Goal: Task Accomplishment & Management: Manage account settings

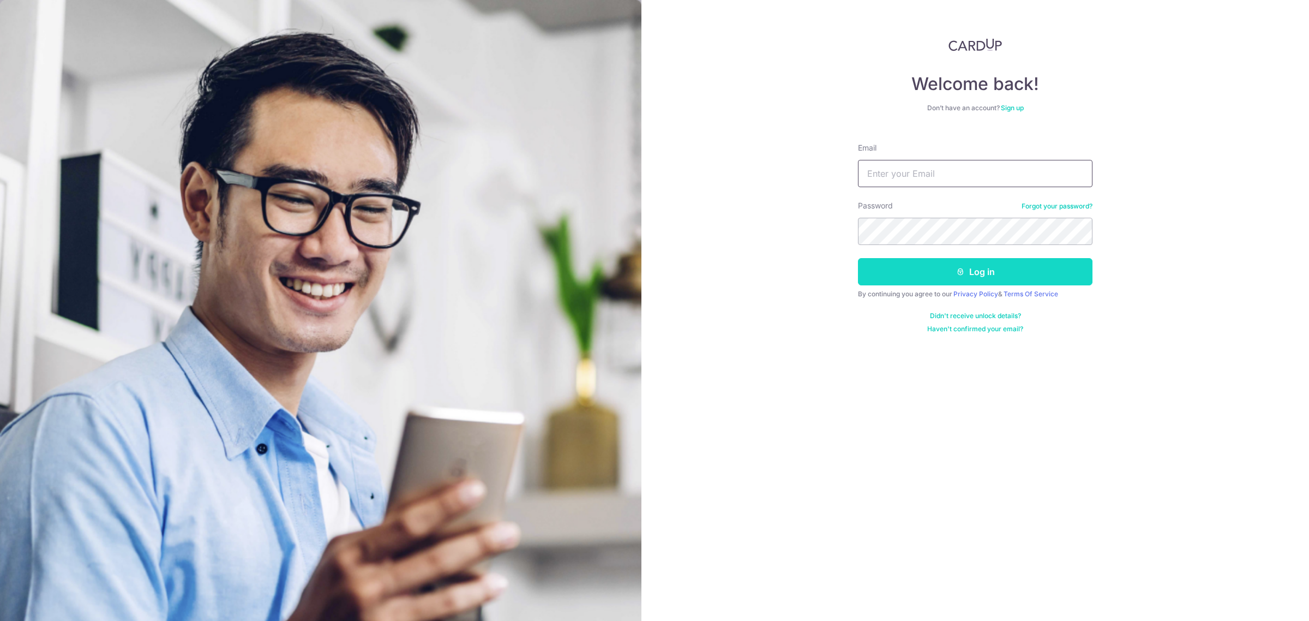
type input "chingxiong@gmail.com"
click at [903, 262] on button "Log in" at bounding box center [975, 271] width 234 height 27
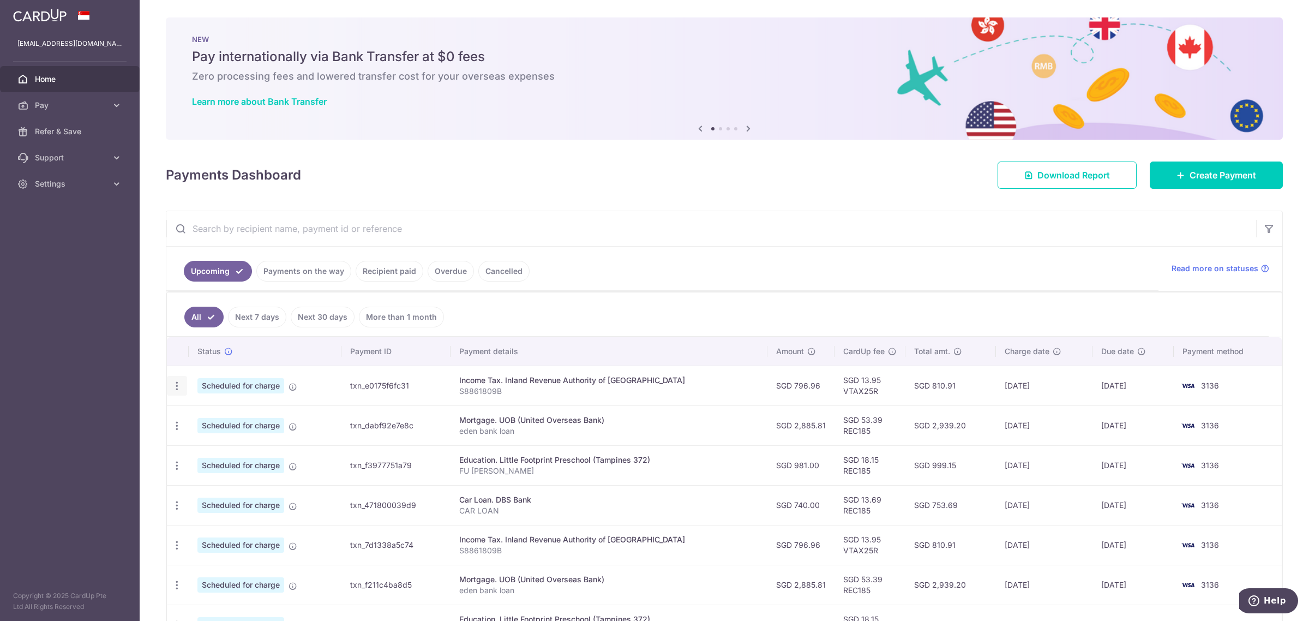
click at [172, 386] on icon "button" at bounding box center [176, 385] width 11 height 11
click at [194, 412] on link "Update payment" at bounding box center [223, 415] width 113 height 26
radio input "true"
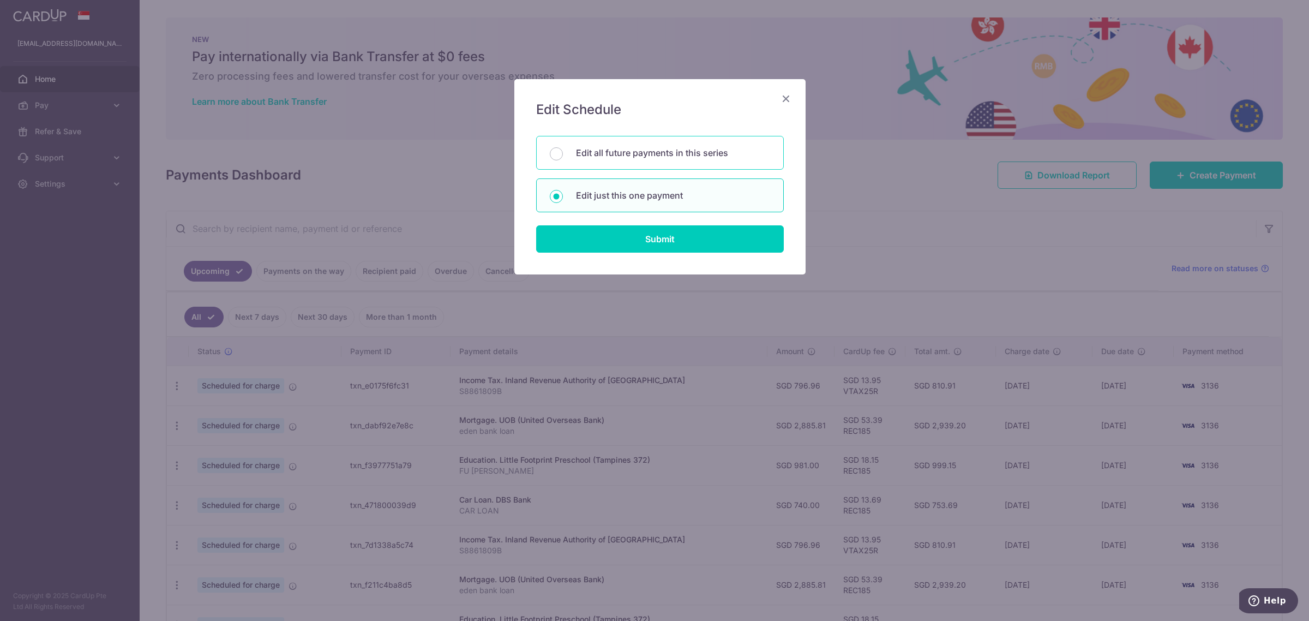
click at [589, 153] on p "Edit all future payments in this series" at bounding box center [673, 152] width 194 height 13
click at [563, 153] on input "Edit all future payments in this series" at bounding box center [556, 153] width 13 height 13
radio input "true"
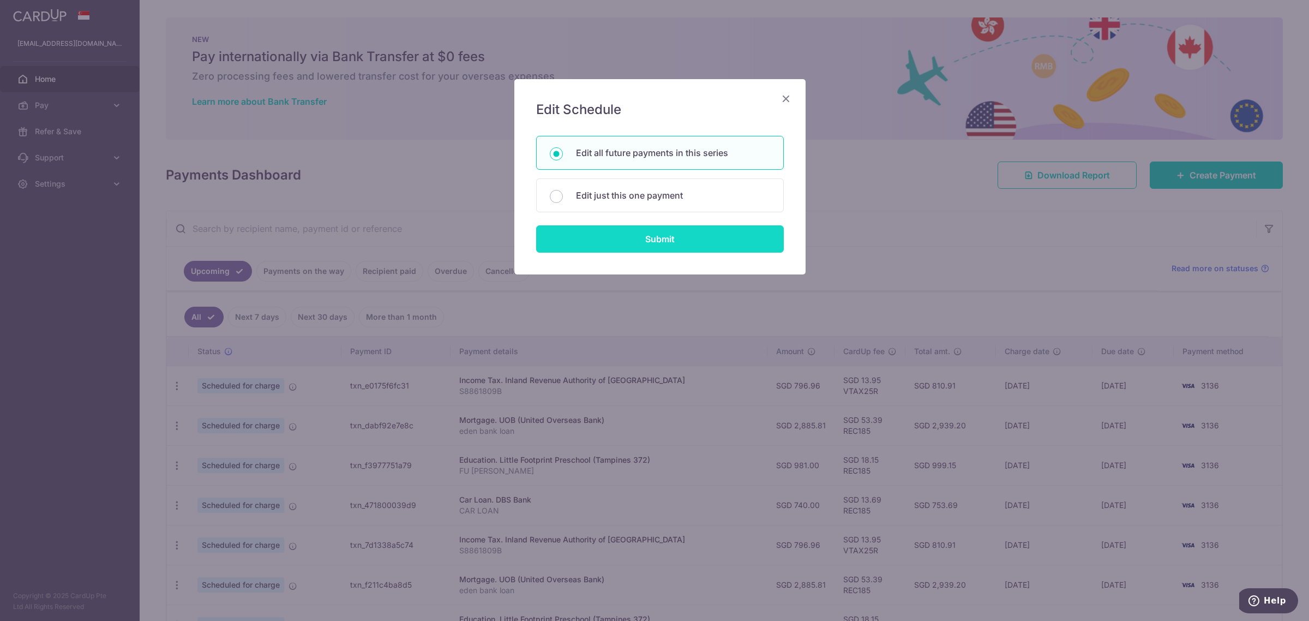
click at [624, 233] on input "Submit" at bounding box center [660, 238] width 248 height 27
radio input "true"
type input "796.96"
type input "S8861809B"
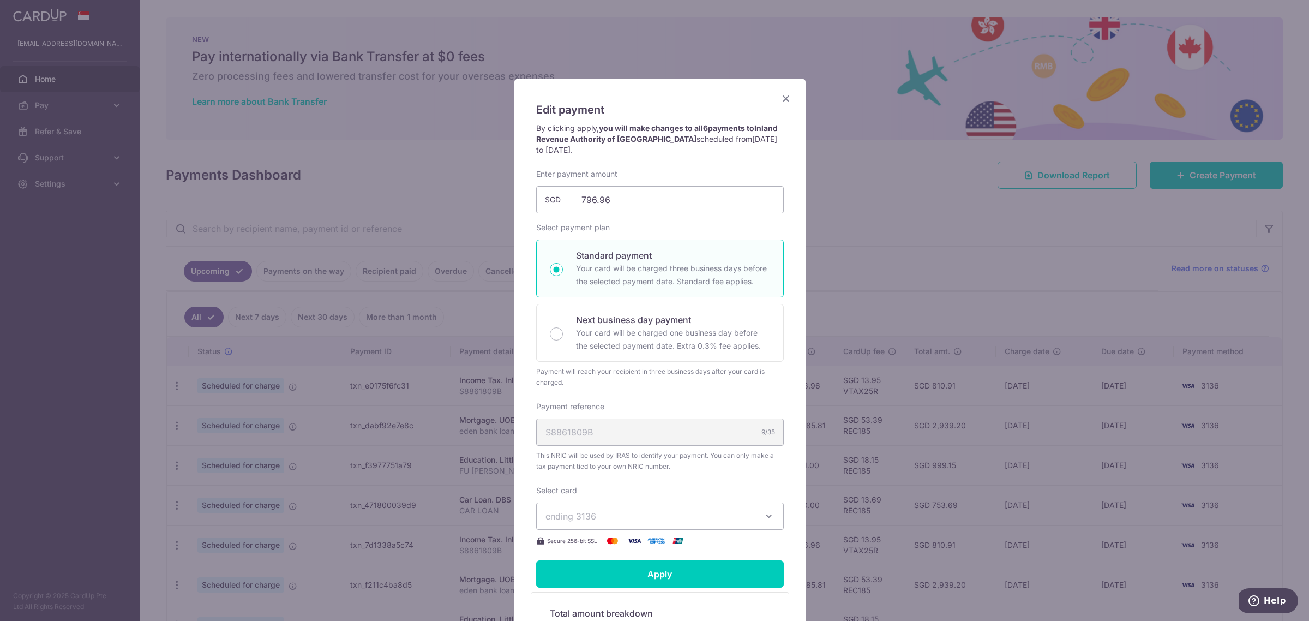
click at [596, 522] on span "ending 3136" at bounding box center [649, 515] width 209 height 13
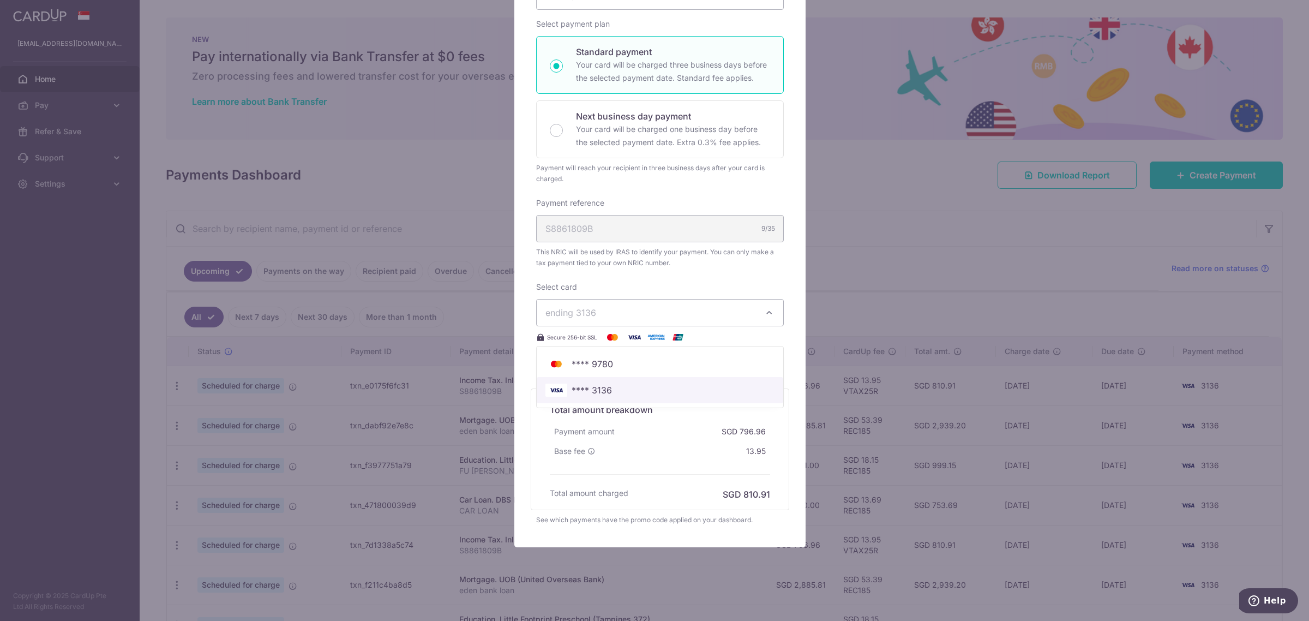
scroll to position [204, 0]
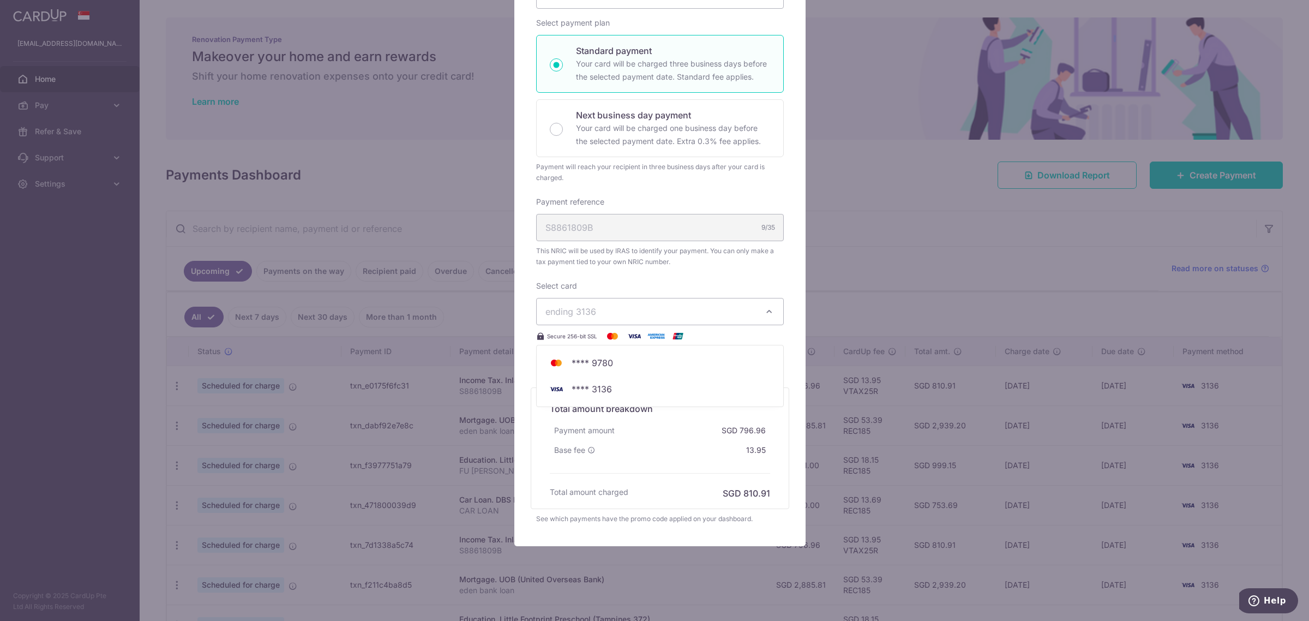
click at [583, 312] on span "ending 3136" at bounding box center [570, 311] width 51 height 11
click at [613, 292] on div "Select card ending 3136 **** 9780 **** 3136 Secure 256-bit SSL" at bounding box center [660, 311] width 248 height 62
click at [612, 304] on button "ending 3136" at bounding box center [660, 311] width 248 height 27
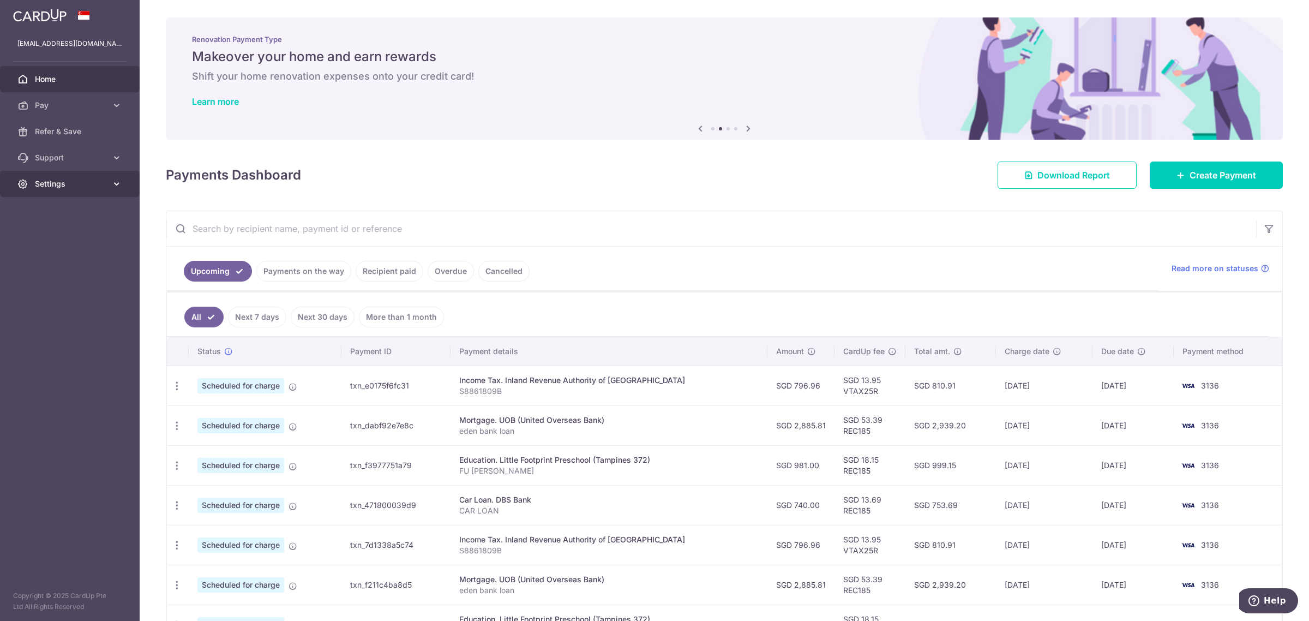
click at [67, 185] on span "Settings" at bounding box center [71, 183] width 72 height 11
click at [55, 200] on link "Account" at bounding box center [70, 210] width 140 height 26
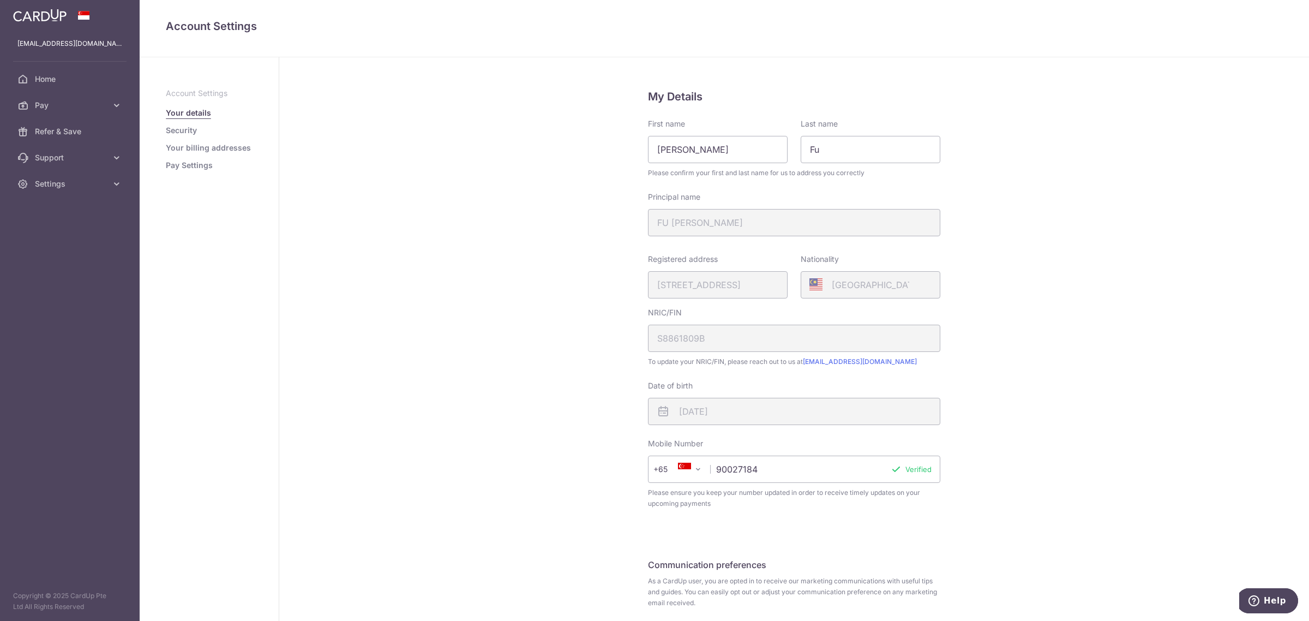
click at [192, 134] on link "Security" at bounding box center [181, 130] width 31 height 11
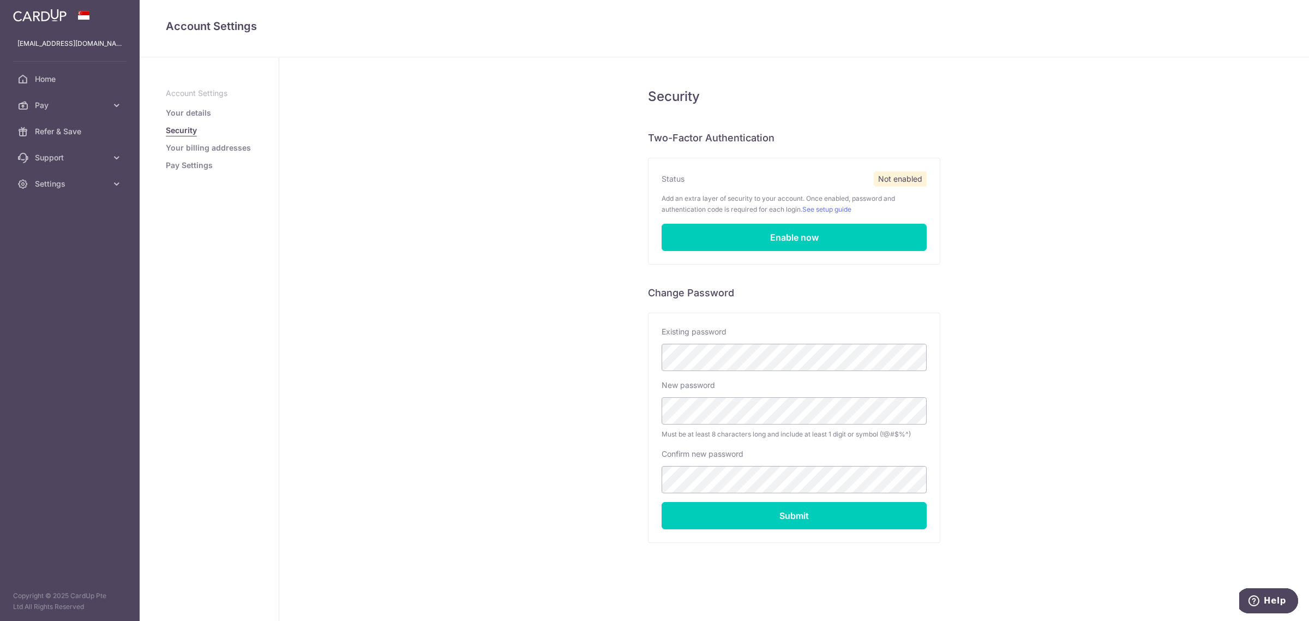
click at [195, 152] on link "Your billing addresses" at bounding box center [208, 147] width 85 height 11
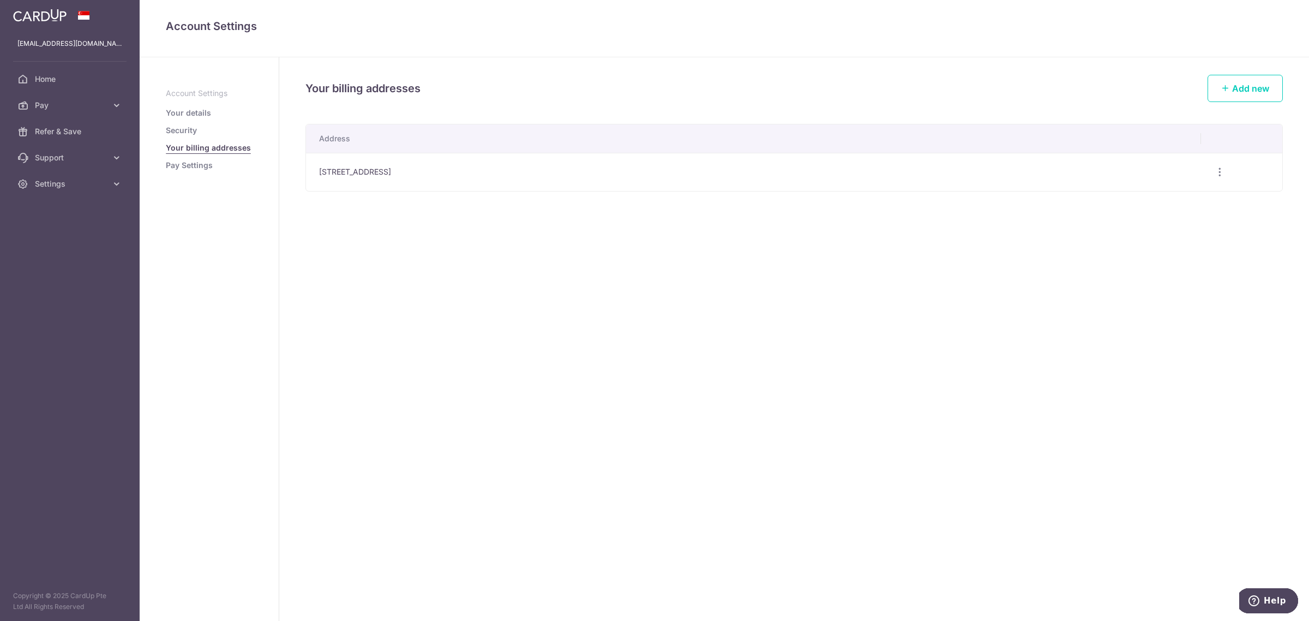
click at [184, 170] on link "Pay Settings" at bounding box center [189, 165] width 47 height 11
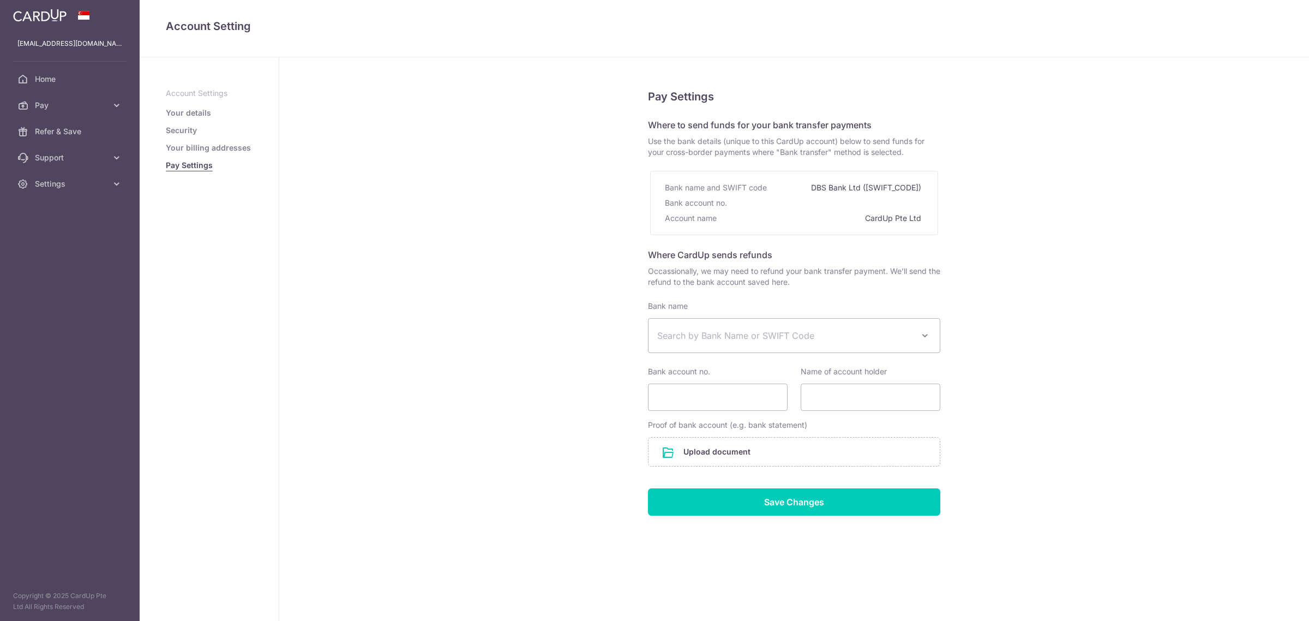
select select
click at [196, 146] on link "Your billing addresses" at bounding box center [208, 147] width 85 height 11
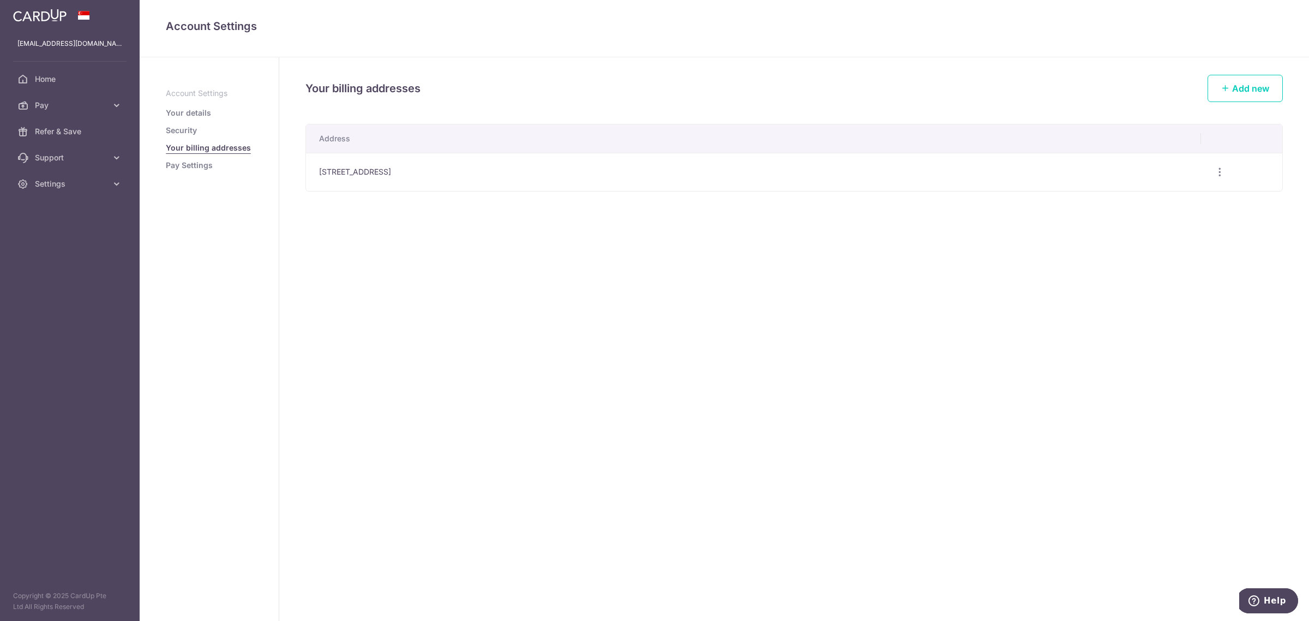
click at [183, 104] on ul "Account Settings Your details Security Your billing addresses Pay Settings" at bounding box center [209, 129] width 87 height 83
click at [186, 91] on p "Account Settings" at bounding box center [209, 93] width 87 height 11
click at [166, 115] on link "Your details" at bounding box center [188, 112] width 45 height 11
click at [46, 105] on span "Pay" at bounding box center [71, 105] width 72 height 11
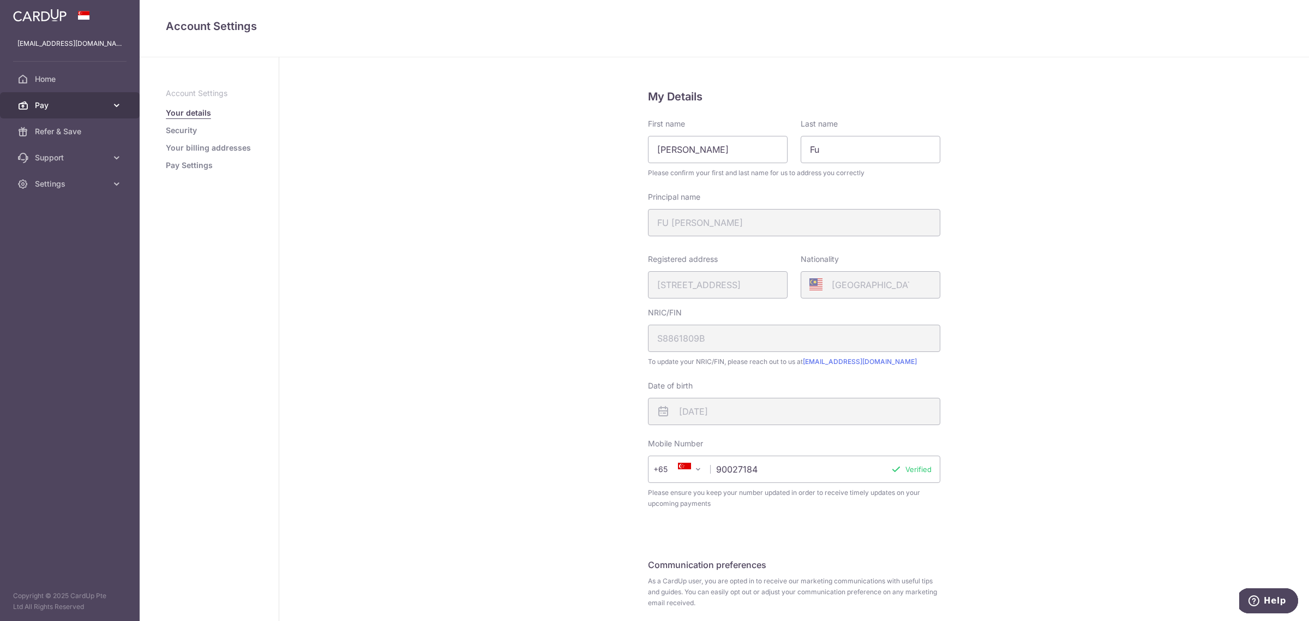
click at [52, 93] on link "Pay" at bounding box center [70, 105] width 140 height 26
click at [48, 123] on link "Payments" at bounding box center [70, 131] width 140 height 26
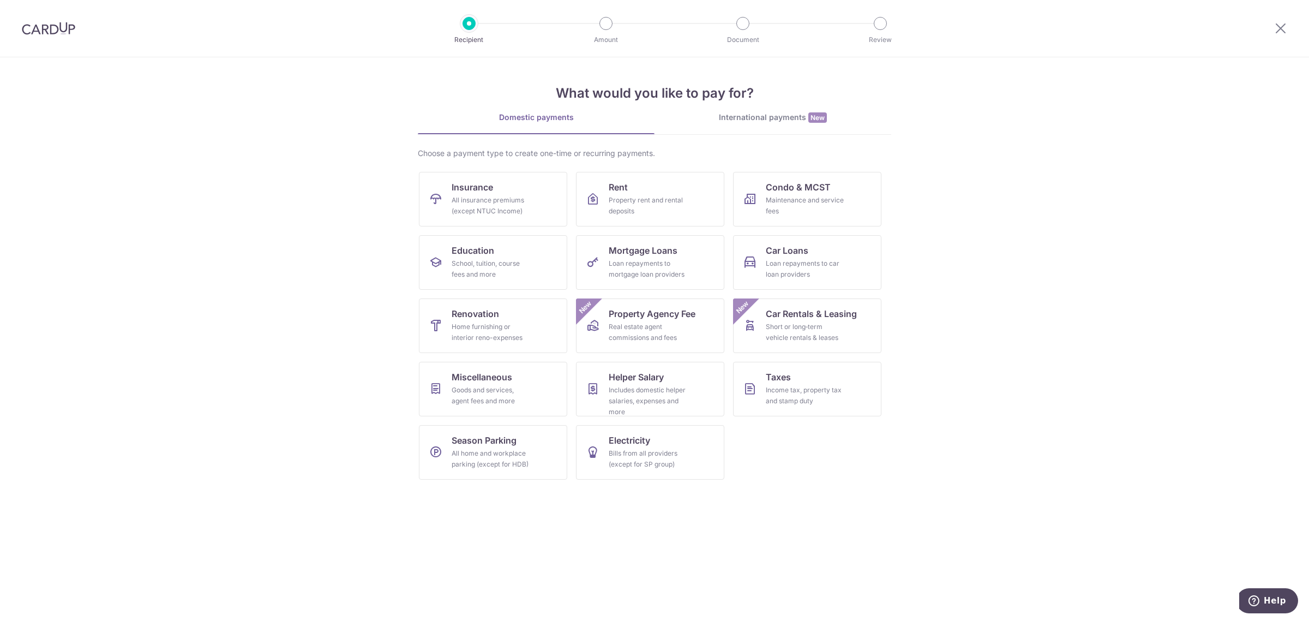
click at [14, 25] on div at bounding box center [48, 28] width 97 height 57
click at [30, 26] on img at bounding box center [48, 28] width 53 height 13
click at [37, 38] on div at bounding box center [48, 28] width 97 height 57
click at [44, 27] on img at bounding box center [48, 28] width 53 height 13
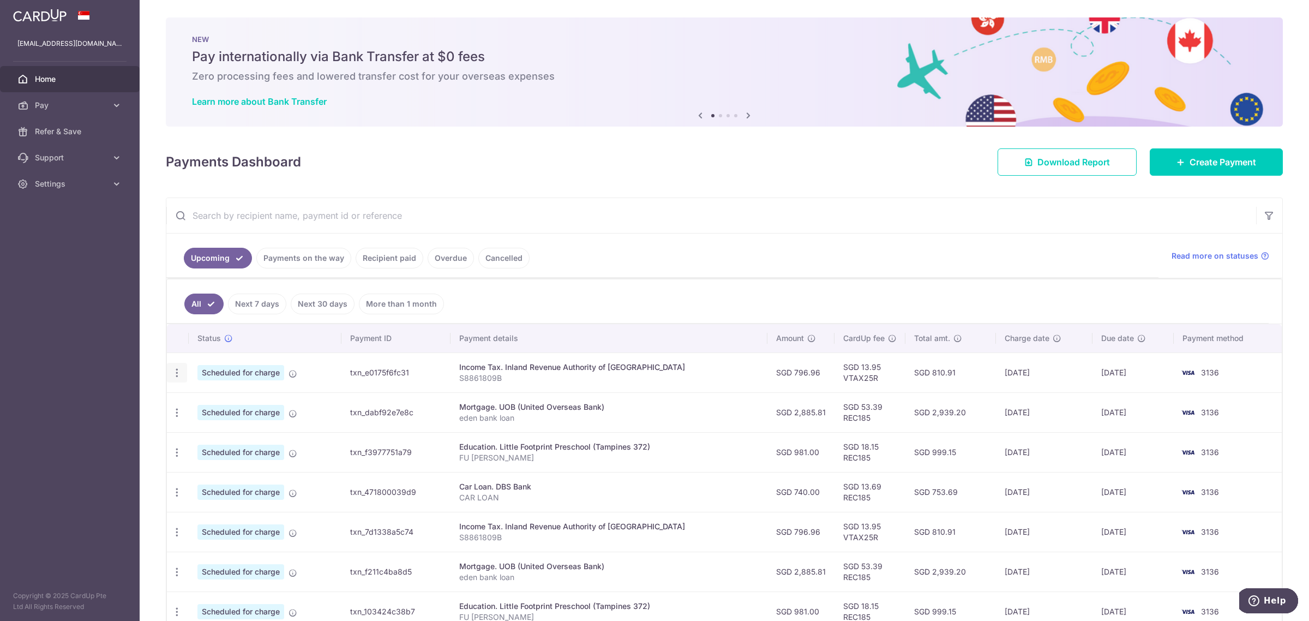
click at [183, 377] on div "Update payment Cancel payment" at bounding box center [177, 373] width 20 height 20
click at [171, 378] on icon "button" at bounding box center [176, 372] width 11 height 11
click at [187, 402] on icon at bounding box center [182, 402] width 13 height 13
radio input "true"
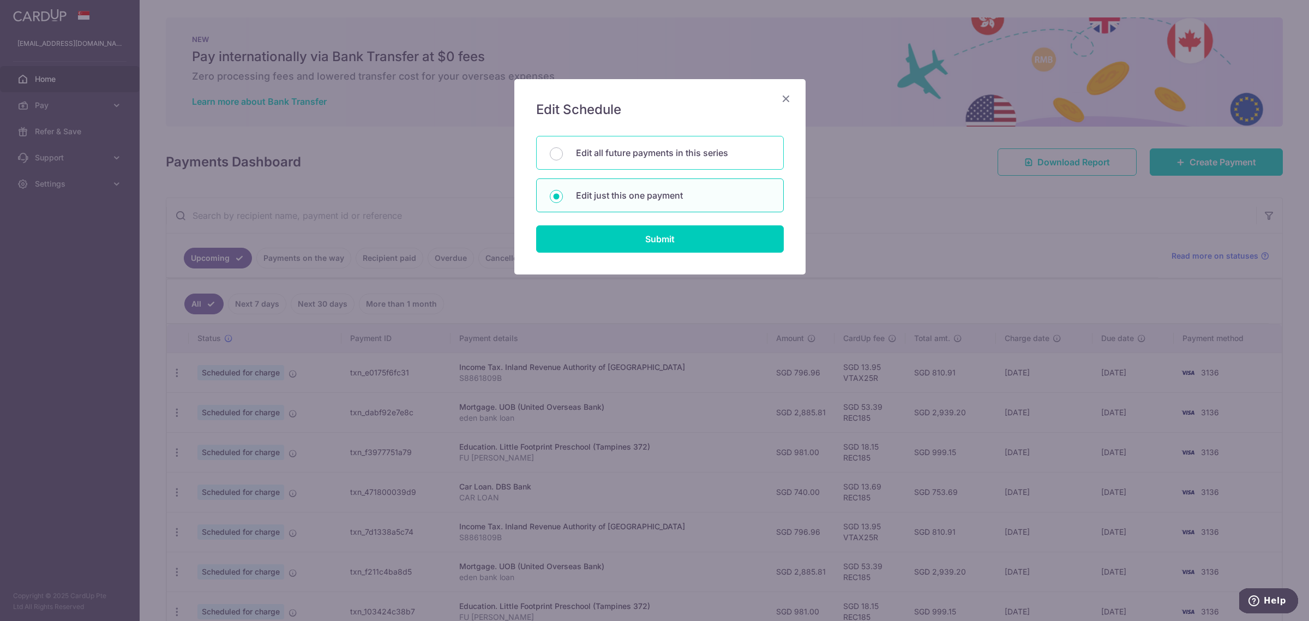
click at [590, 153] on p "Edit all future payments in this series" at bounding box center [673, 152] width 194 height 13
click at [563, 153] on input "Edit all future payments in this series" at bounding box center [556, 153] width 13 height 13
radio input "true"
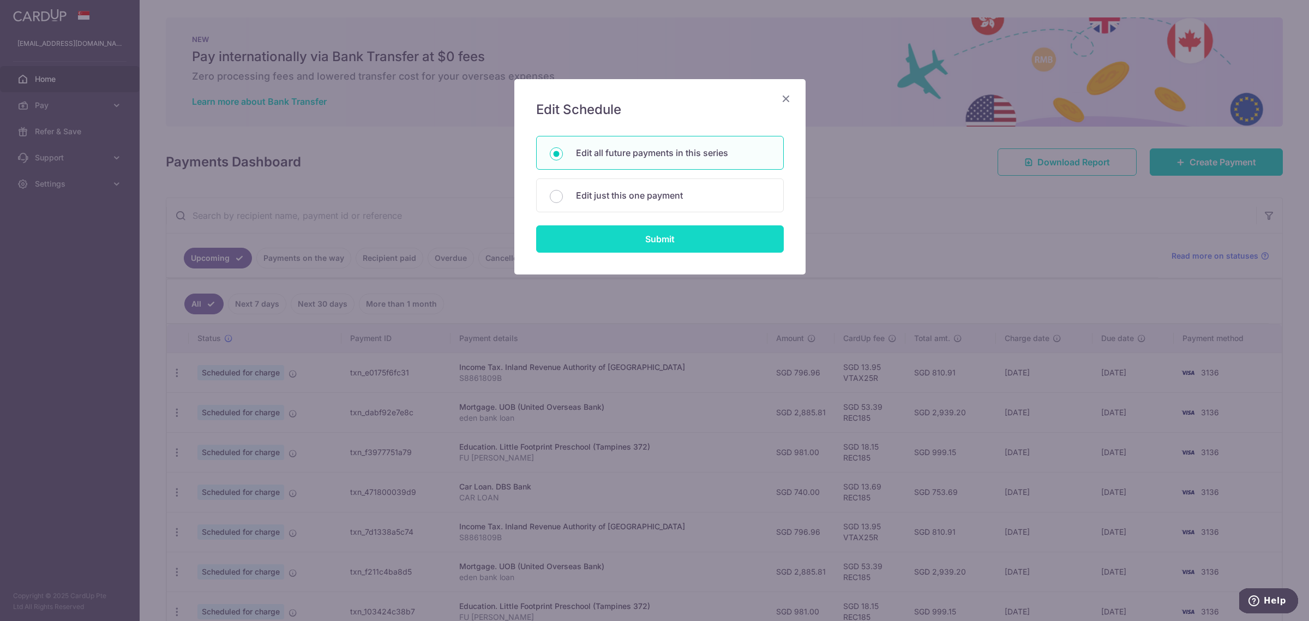
click at [631, 240] on input "Submit" at bounding box center [660, 238] width 248 height 27
radio input "true"
type input "796.96"
type input "S8861809B"
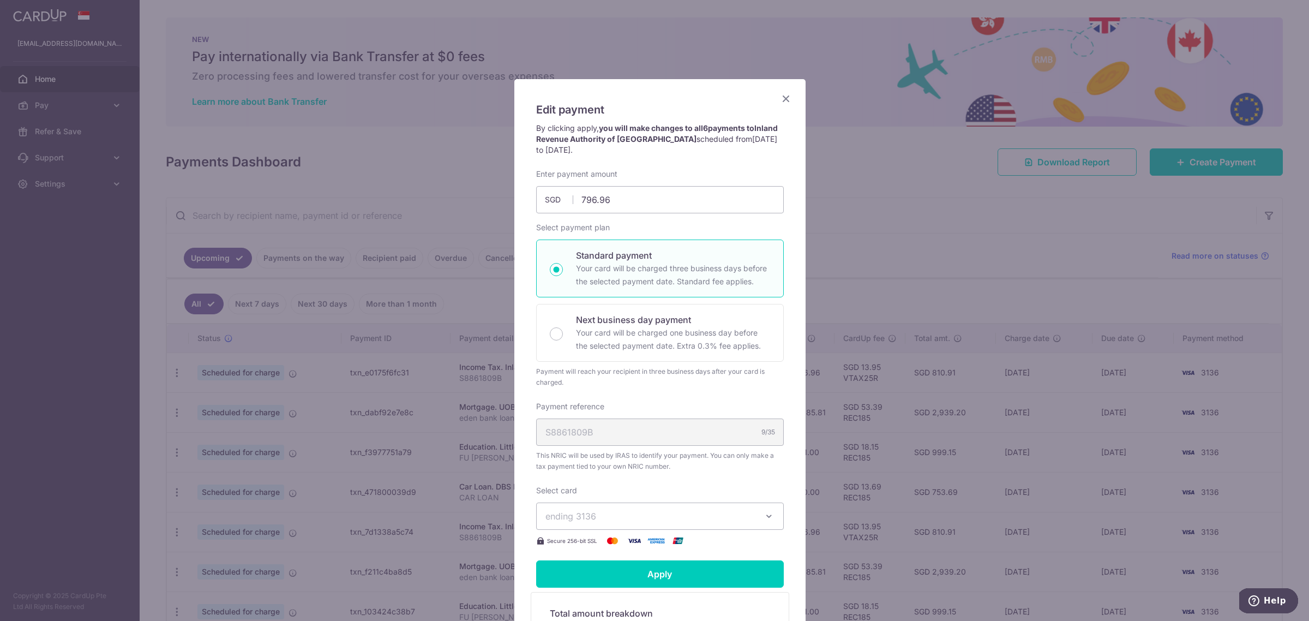
click at [600, 523] on button "ending 3136" at bounding box center [660, 515] width 248 height 27
click at [614, 515] on span "ending 3136" at bounding box center [649, 515] width 209 height 13
click at [779, 97] on icon "Close" at bounding box center [785, 99] width 13 height 14
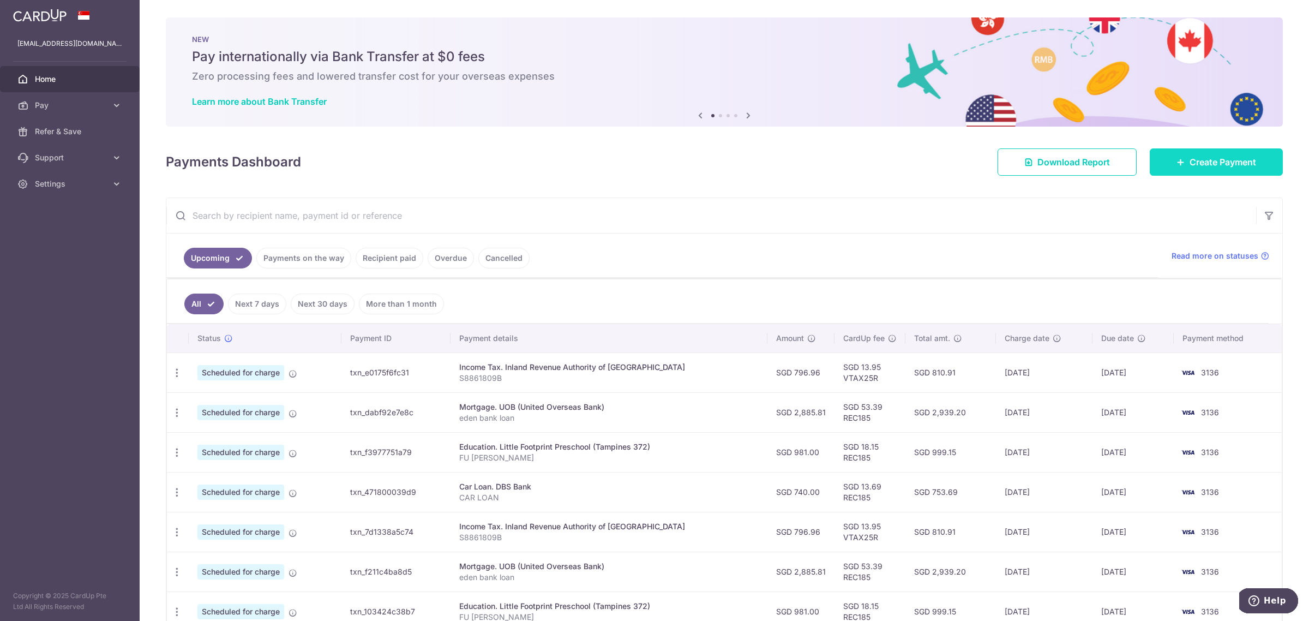
click at [1228, 159] on span "Create Payment" at bounding box center [1222, 161] width 67 height 13
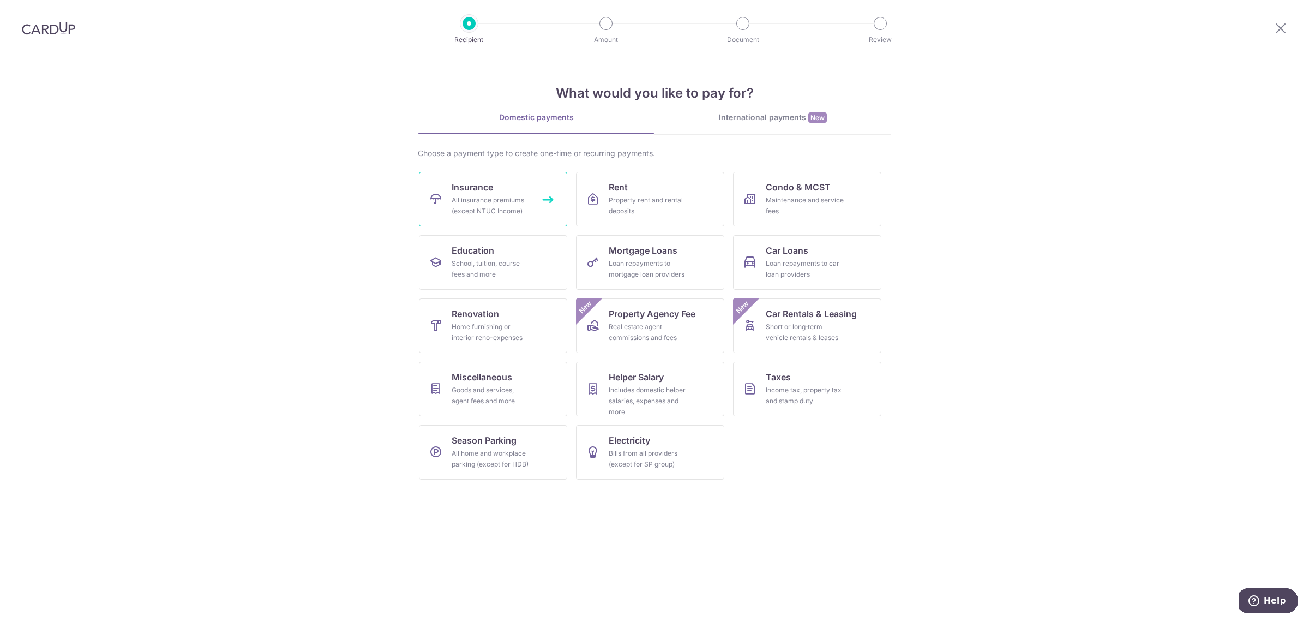
click at [472, 205] on div "All insurance premiums (except NTUC Income)" at bounding box center [490, 206] width 79 height 22
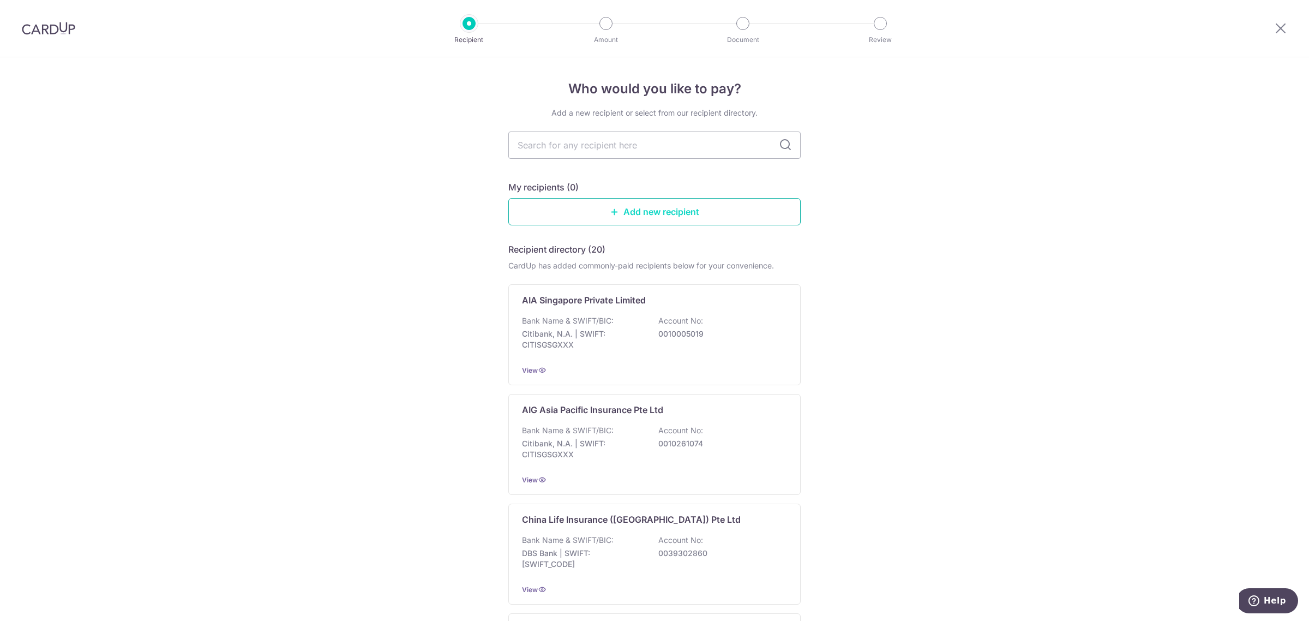
click at [618, 219] on link "Add new recipient" at bounding box center [654, 211] width 292 height 27
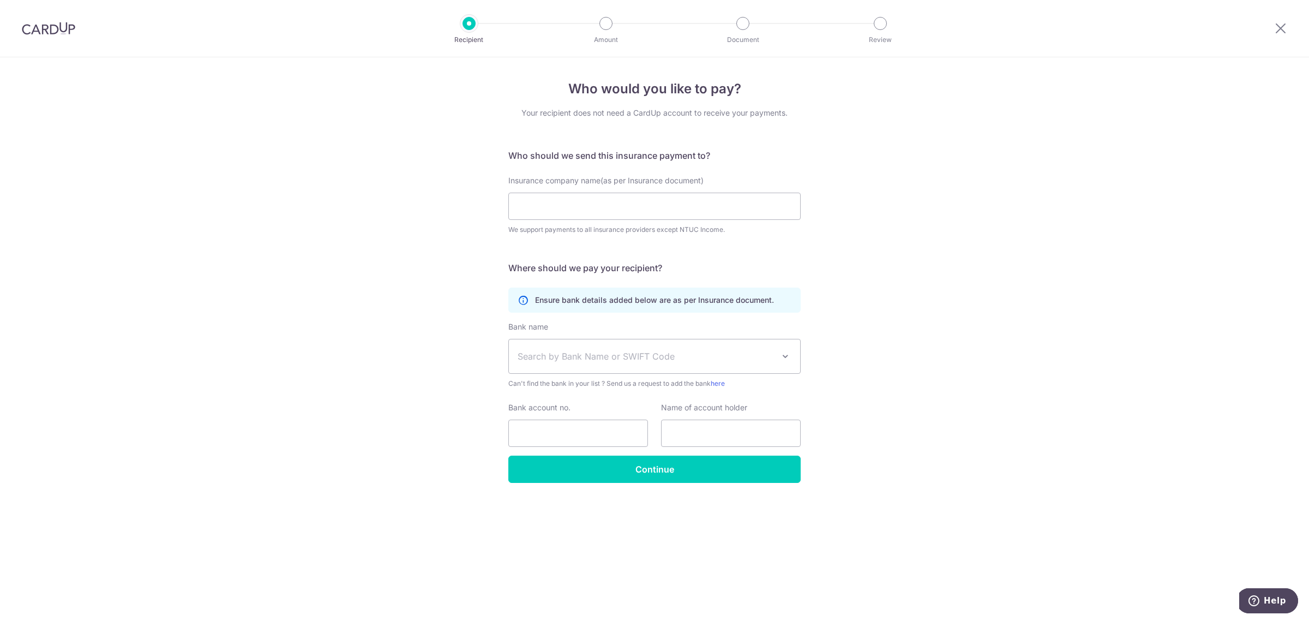
click at [38, 40] on div at bounding box center [48, 28] width 97 height 57
click at [41, 31] on img at bounding box center [48, 28] width 53 height 13
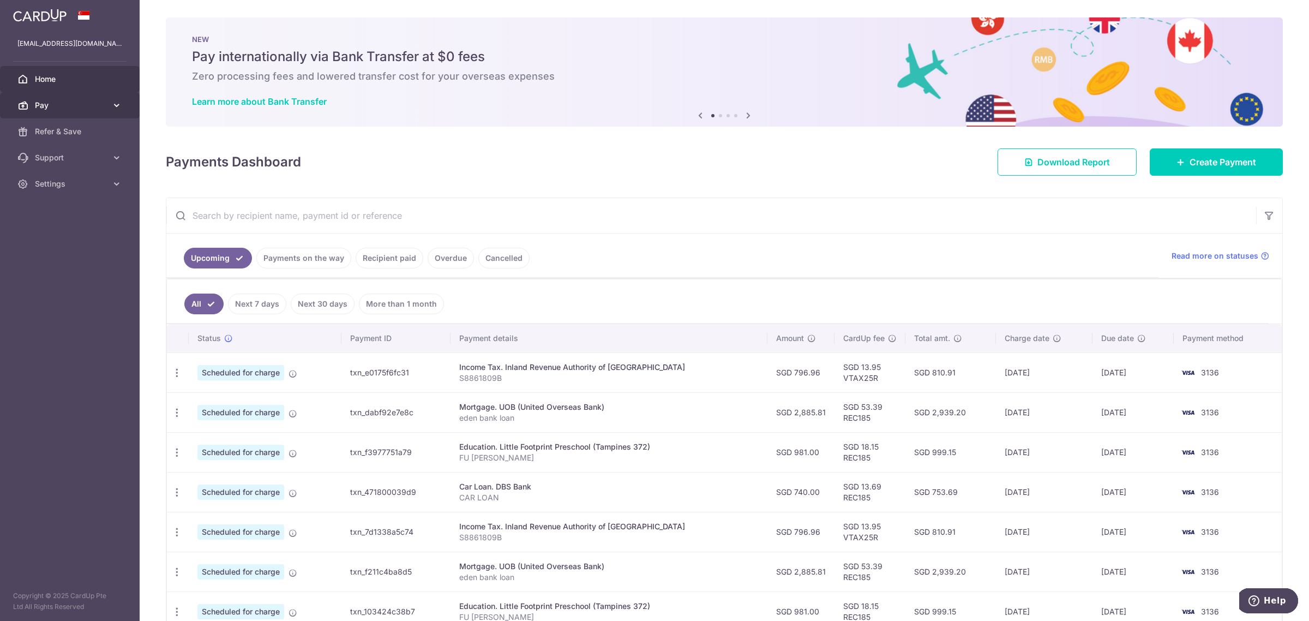
click at [46, 107] on span "Pay" at bounding box center [71, 105] width 72 height 11
click at [47, 102] on span "Pay" at bounding box center [71, 105] width 72 height 11
click at [1215, 153] on link "Create Payment" at bounding box center [1215, 161] width 133 height 27
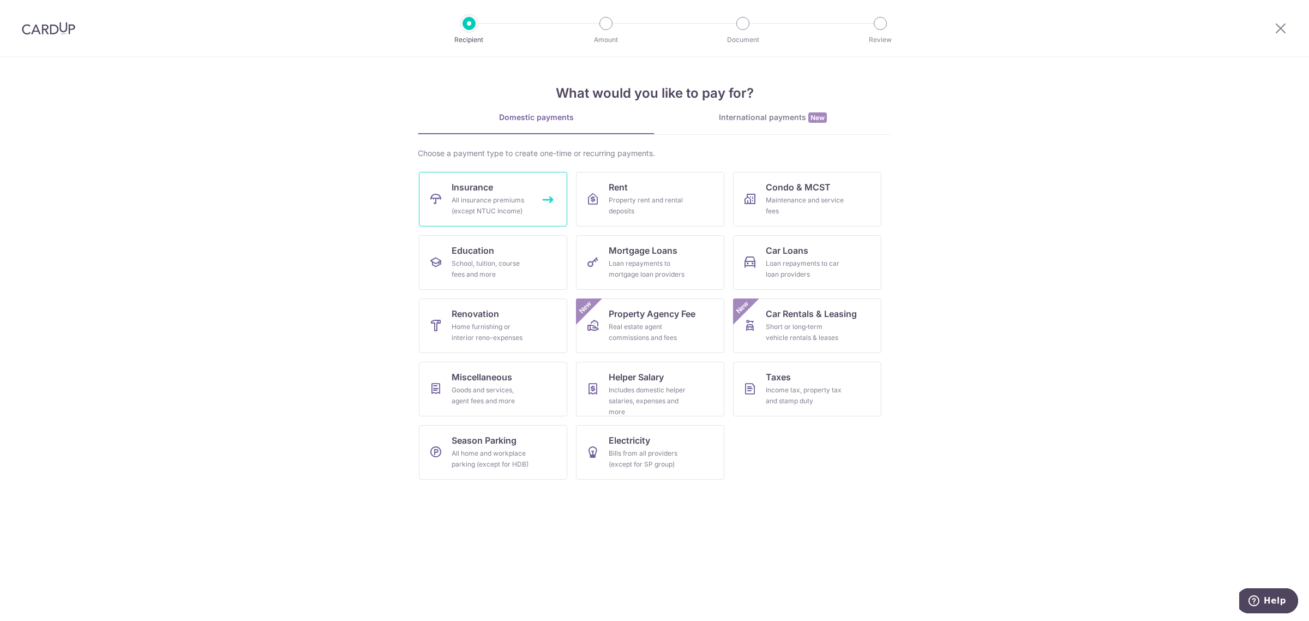
click at [448, 216] on link "Insurance All insurance premiums (except NTUC Income)" at bounding box center [493, 199] width 148 height 55
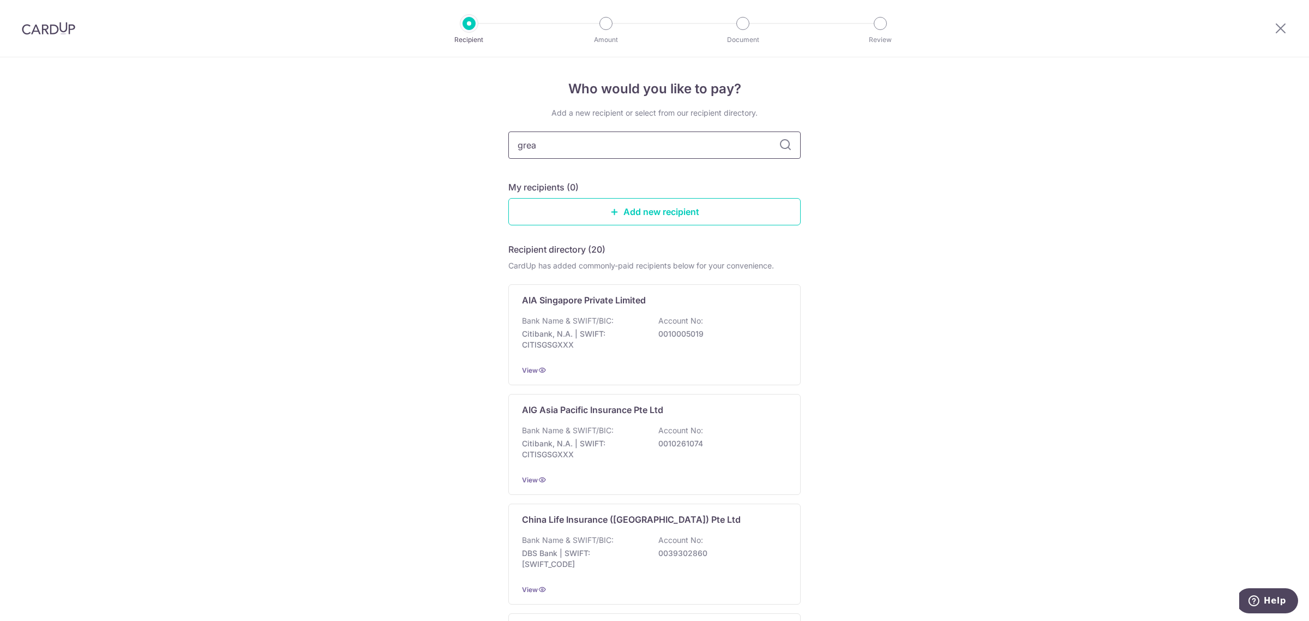
type input "great"
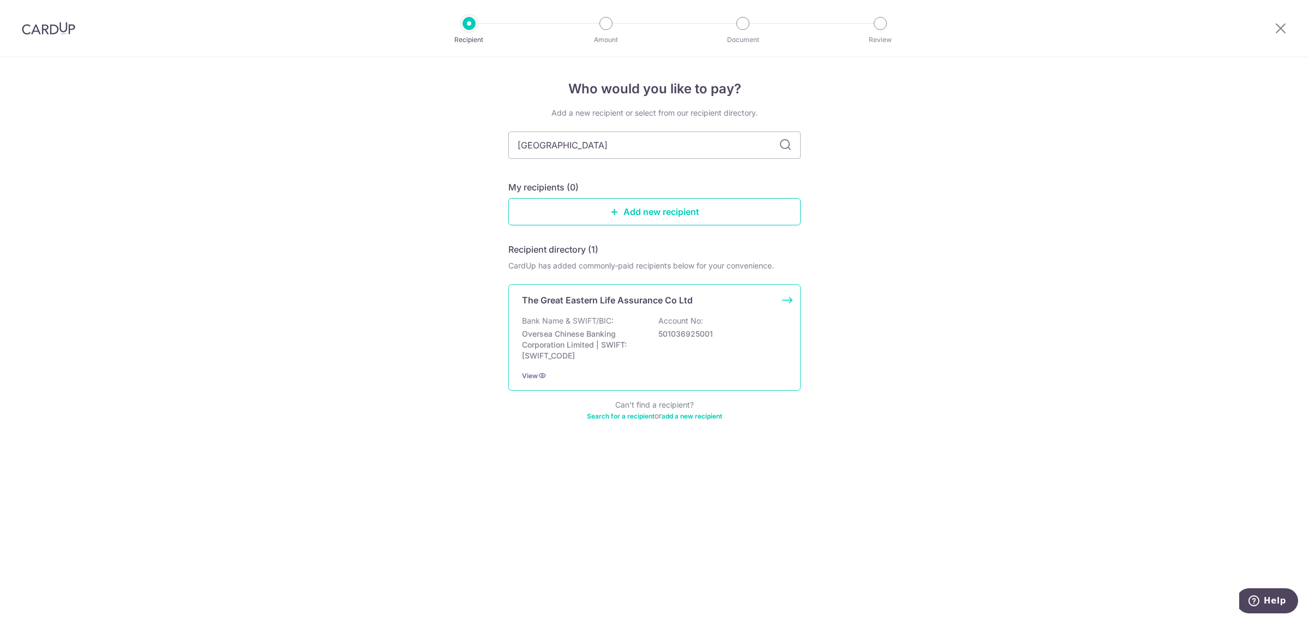
type input "[GEOGRAPHIC_DATA]"
click at [605, 304] on p "The Great Eastern Life Assurance Co Ltd" at bounding box center [607, 299] width 171 height 13
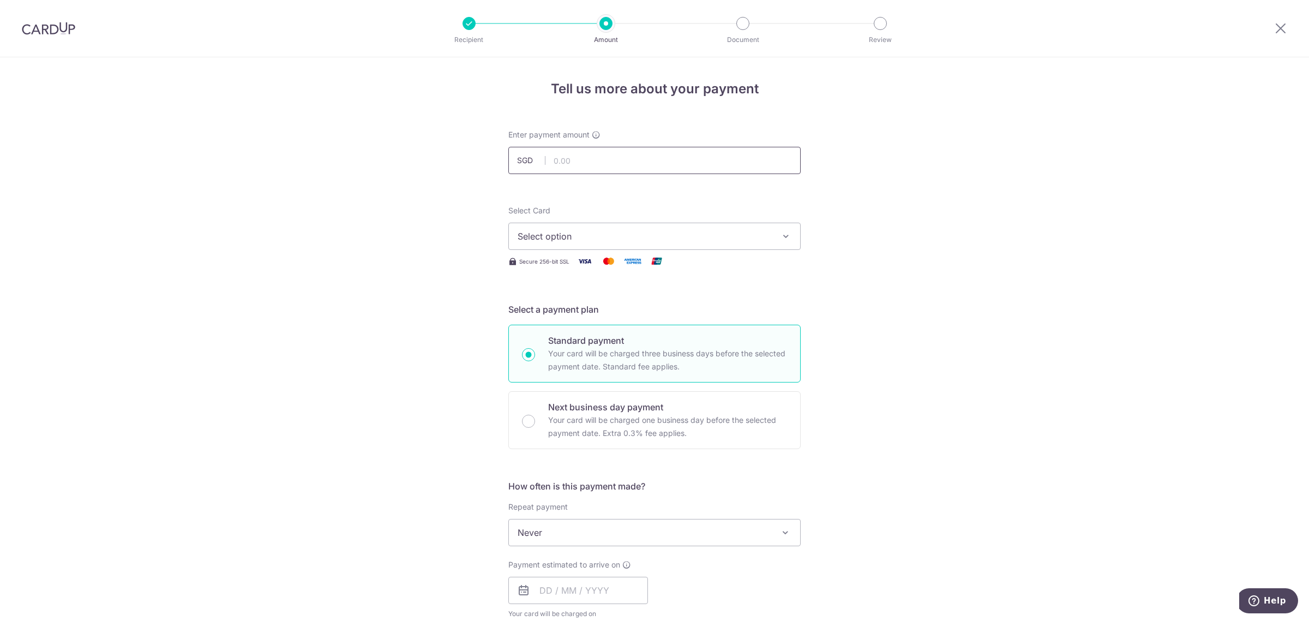
click at [564, 164] on input "text" at bounding box center [654, 160] width 292 height 27
type input "791.71"
click at [443, 184] on div "Tell us more about your payment Enter payment amount SGD 791.71 791.71 Select C…" at bounding box center [654, 550] width 1309 height 986
click at [569, 228] on button "Select option" at bounding box center [654, 235] width 292 height 27
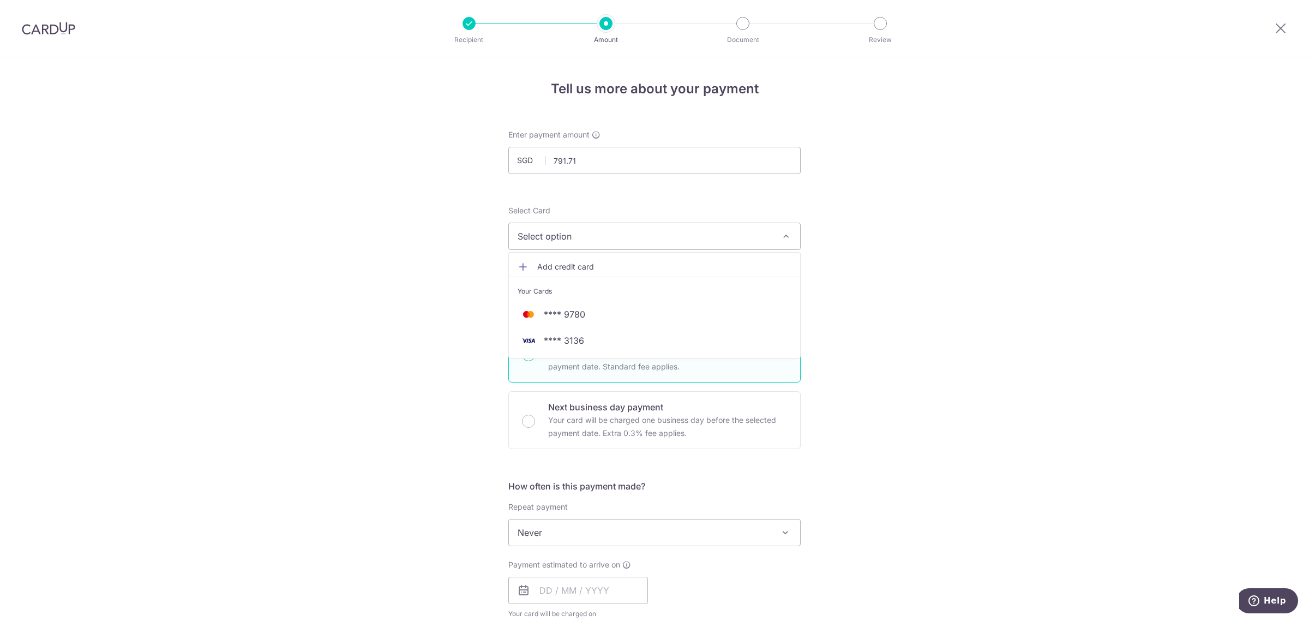
click at [562, 259] on ul "Add credit card Your Cards **** 9780 **** 3136" at bounding box center [654, 305] width 292 height 106
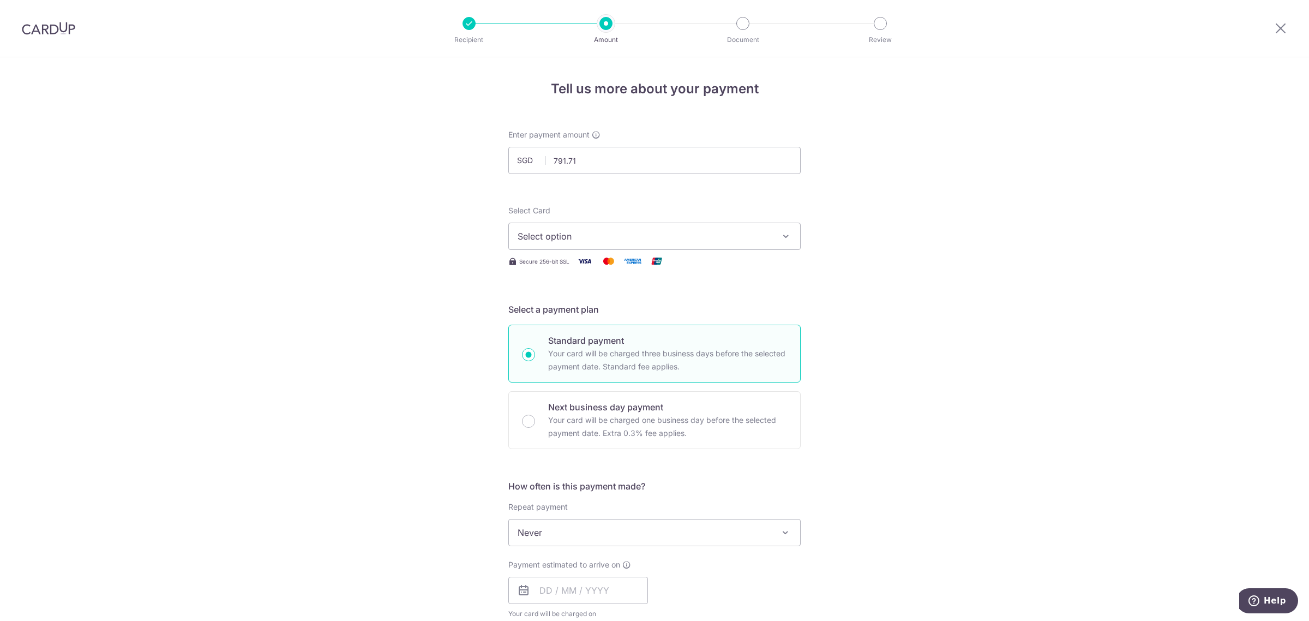
click at [555, 238] on span "Select option" at bounding box center [644, 236] width 254 height 13
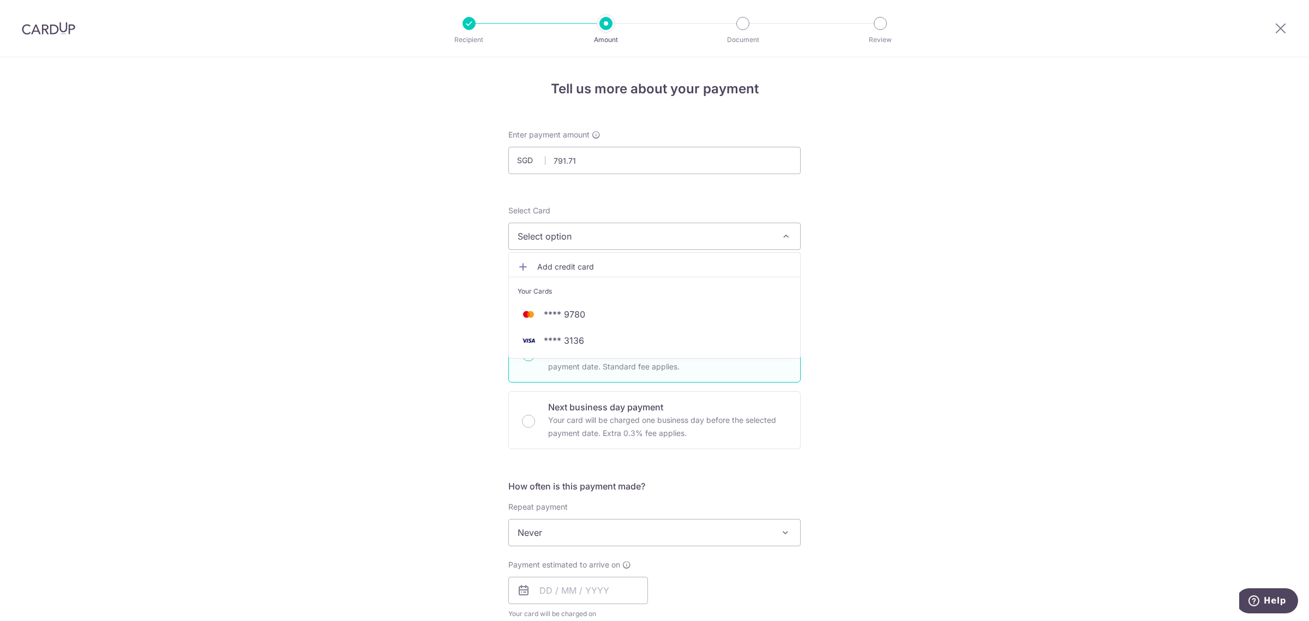
click at [554, 265] on span "Add credit card" at bounding box center [664, 266] width 254 height 11
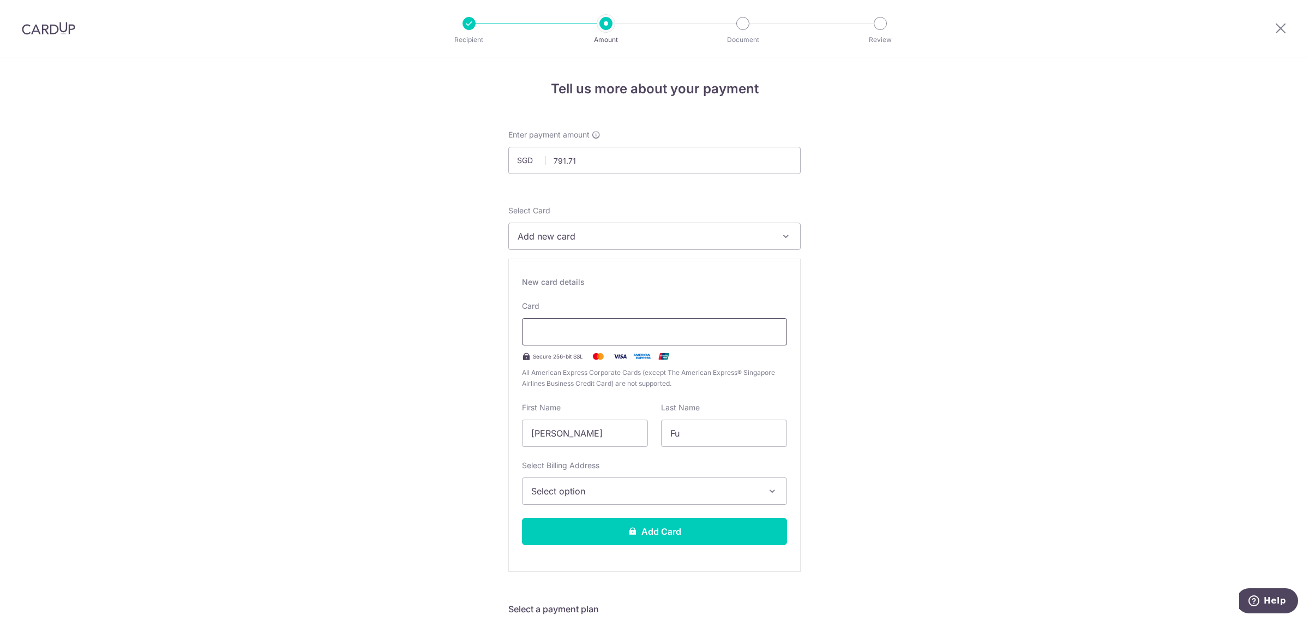
click at [564, 345] on div at bounding box center [654, 331] width 265 height 27
click at [565, 341] on div at bounding box center [654, 331] width 265 height 27
click at [568, 436] on input "[PERSON_NAME]" at bounding box center [585, 432] width 126 height 27
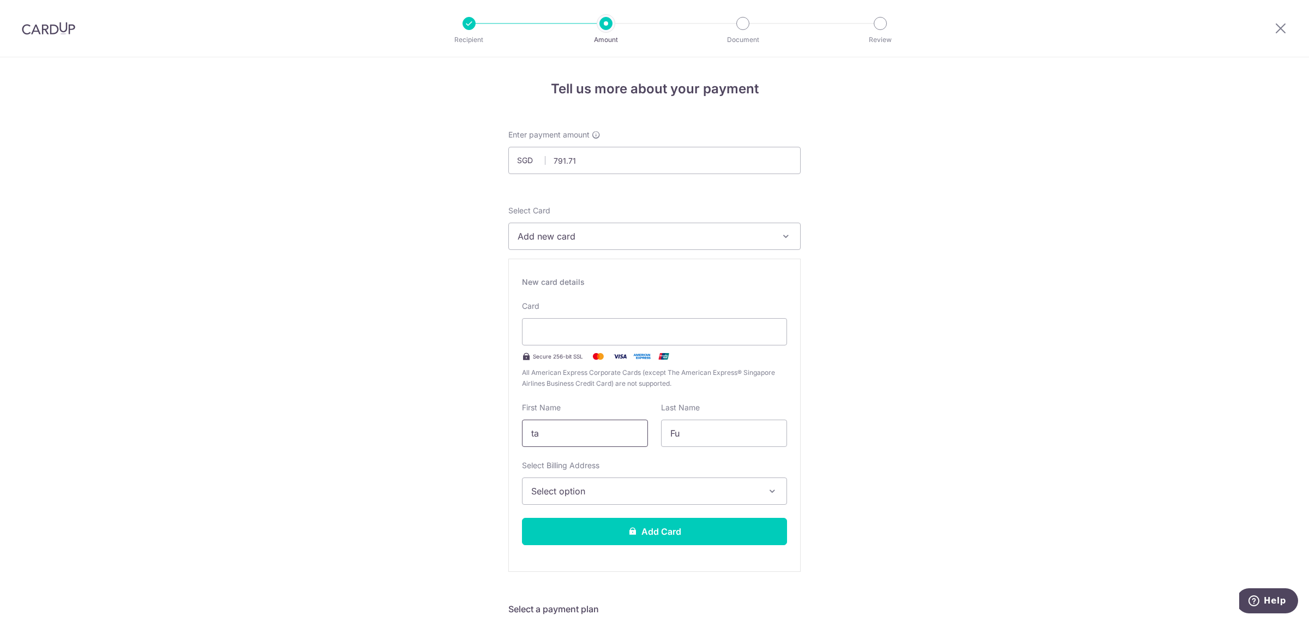
type input "t"
type input "[PERSON_NAME]"
type input "TAN"
click at [571, 484] on span "Select option" at bounding box center [644, 490] width 227 height 13
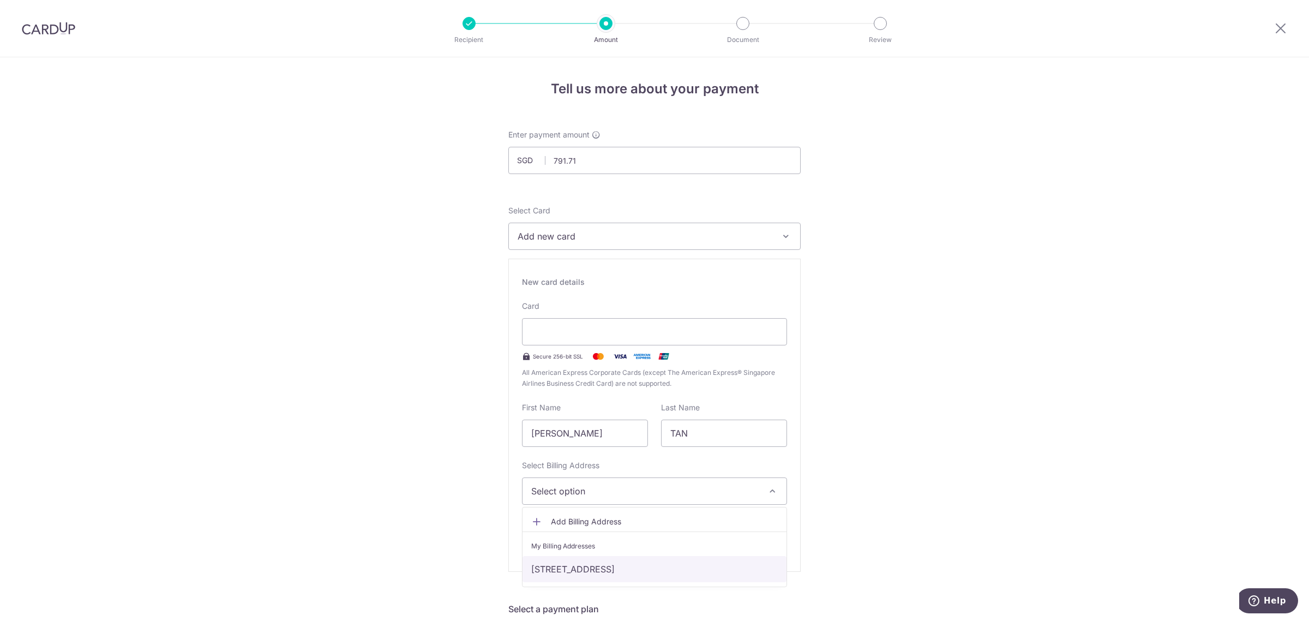
click at [570, 567] on link "[STREET_ADDRESS]" at bounding box center [654, 569] width 264 height 26
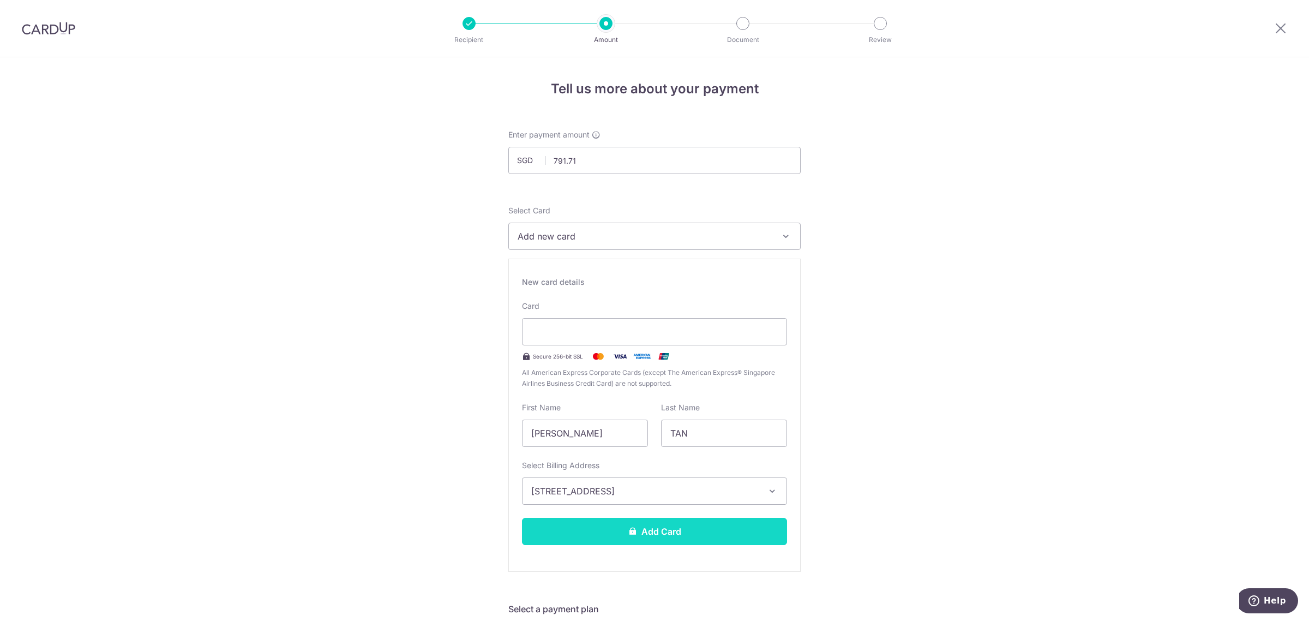
click at [607, 532] on button "Add Card" at bounding box center [654, 530] width 265 height 27
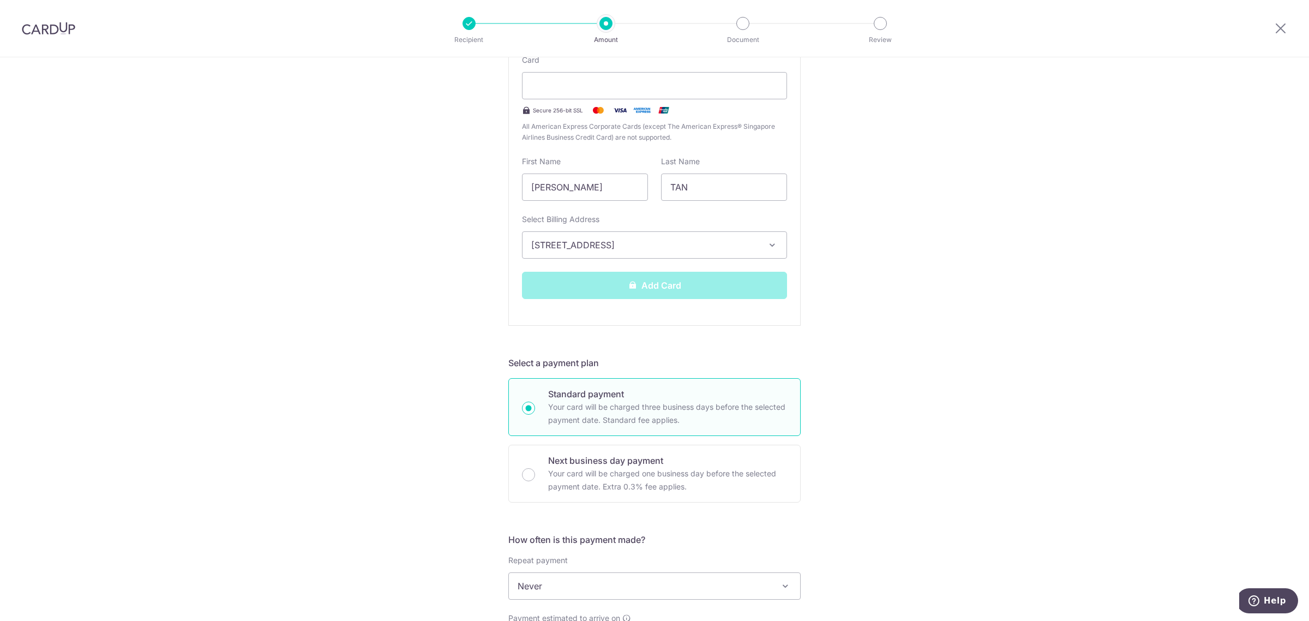
scroll to position [409, 0]
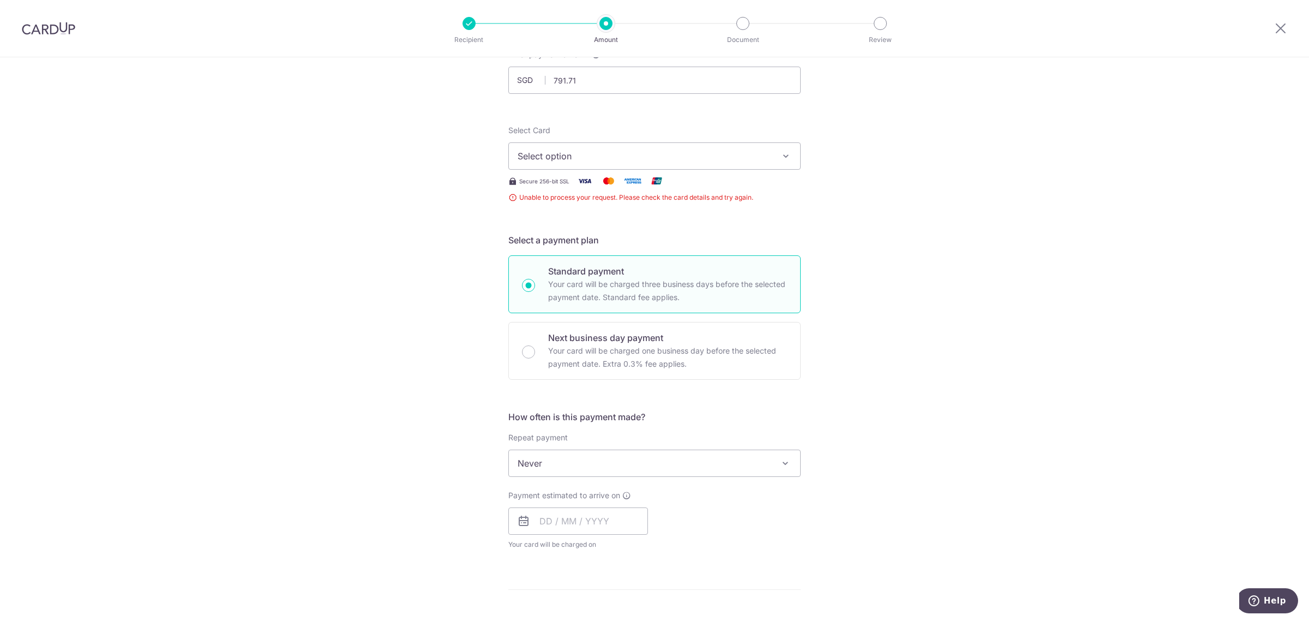
scroll to position [79, 0]
click at [568, 155] on span "Select option" at bounding box center [644, 156] width 254 height 13
click at [565, 186] on span "Add credit card" at bounding box center [664, 187] width 254 height 11
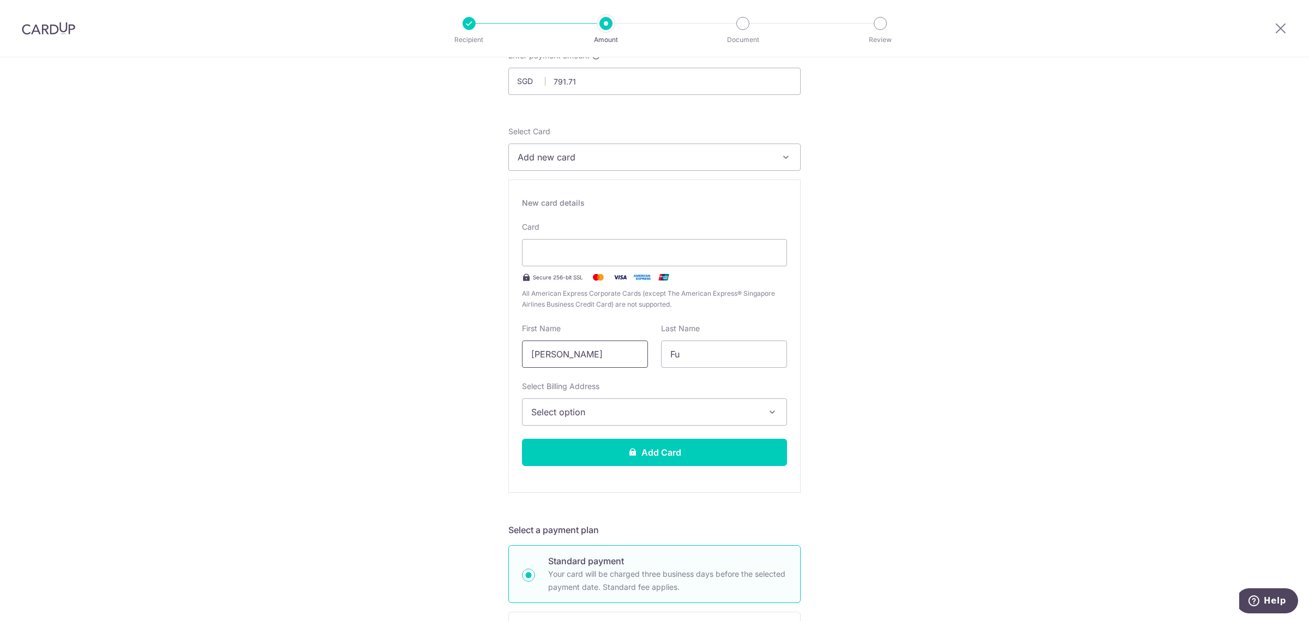
drag, startPoint x: 508, startPoint y: 350, endPoint x: 445, endPoint y: 346, distance: 63.3
click at [445, 346] on div "Tell us more about your payment Enter payment amount SGD 791.71 791.71 Unable t…" at bounding box center [654, 621] width 1309 height 1286
type input "[PERSON_NAME]"
type input "TAN"
click at [537, 406] on span "Select option" at bounding box center [644, 411] width 227 height 13
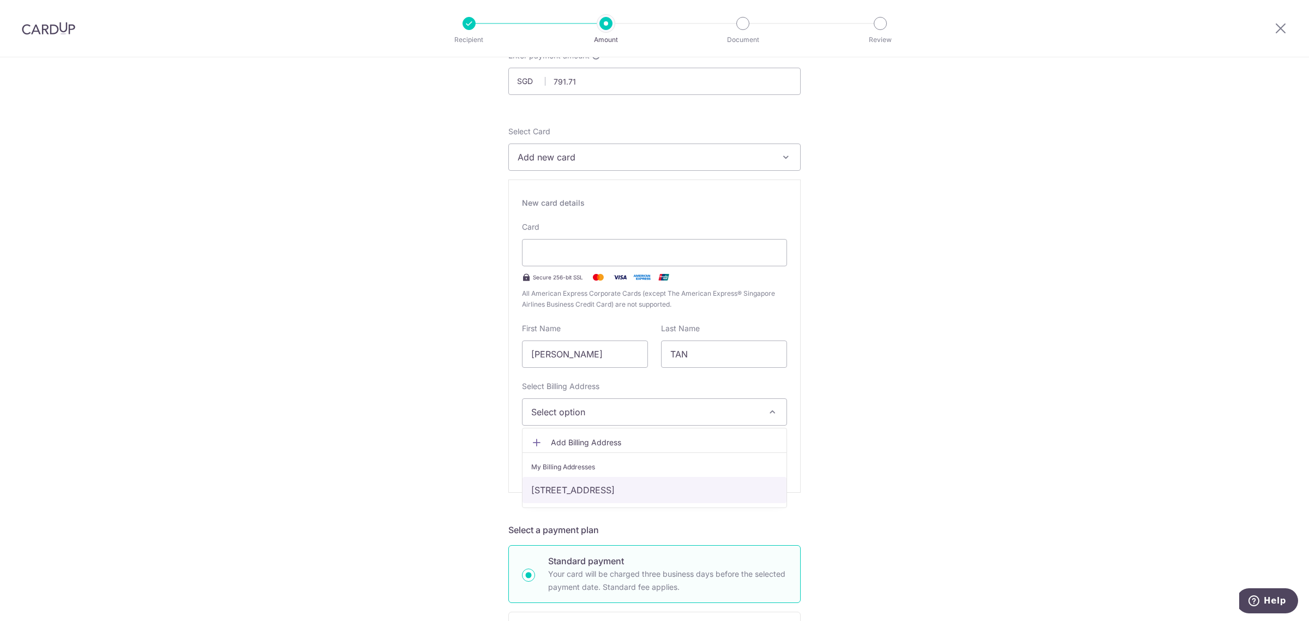
click at [560, 489] on link "[STREET_ADDRESS]" at bounding box center [654, 490] width 264 height 26
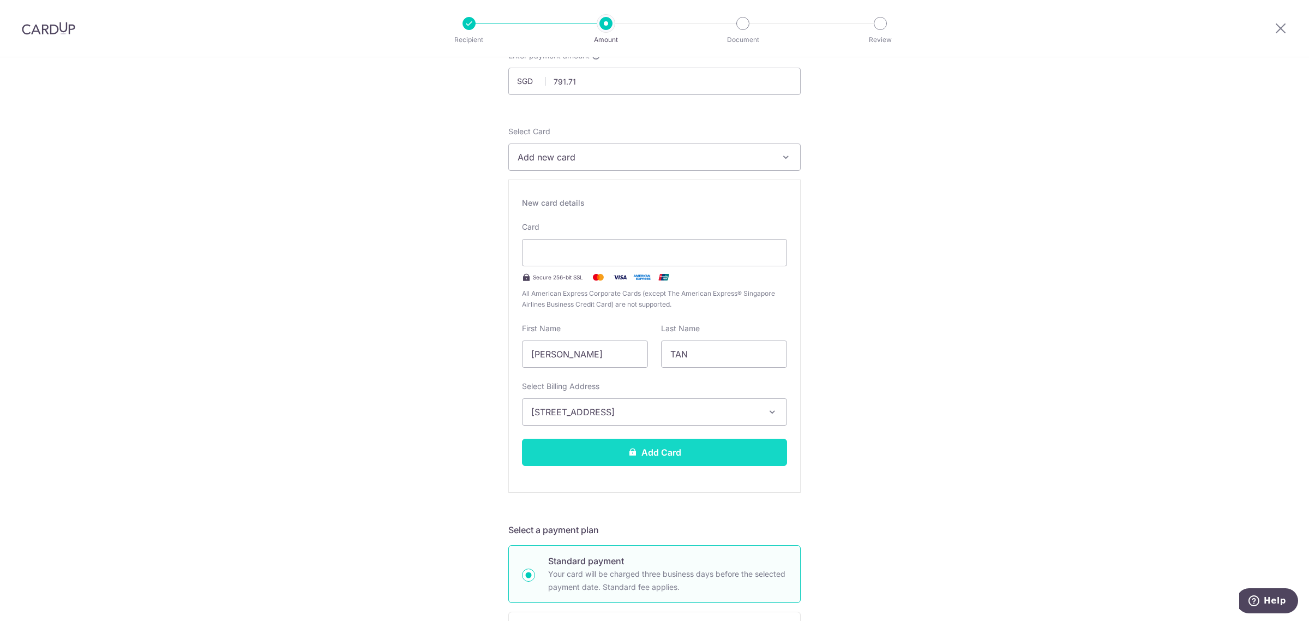
click at [564, 457] on button "Add Card" at bounding box center [654, 451] width 265 height 27
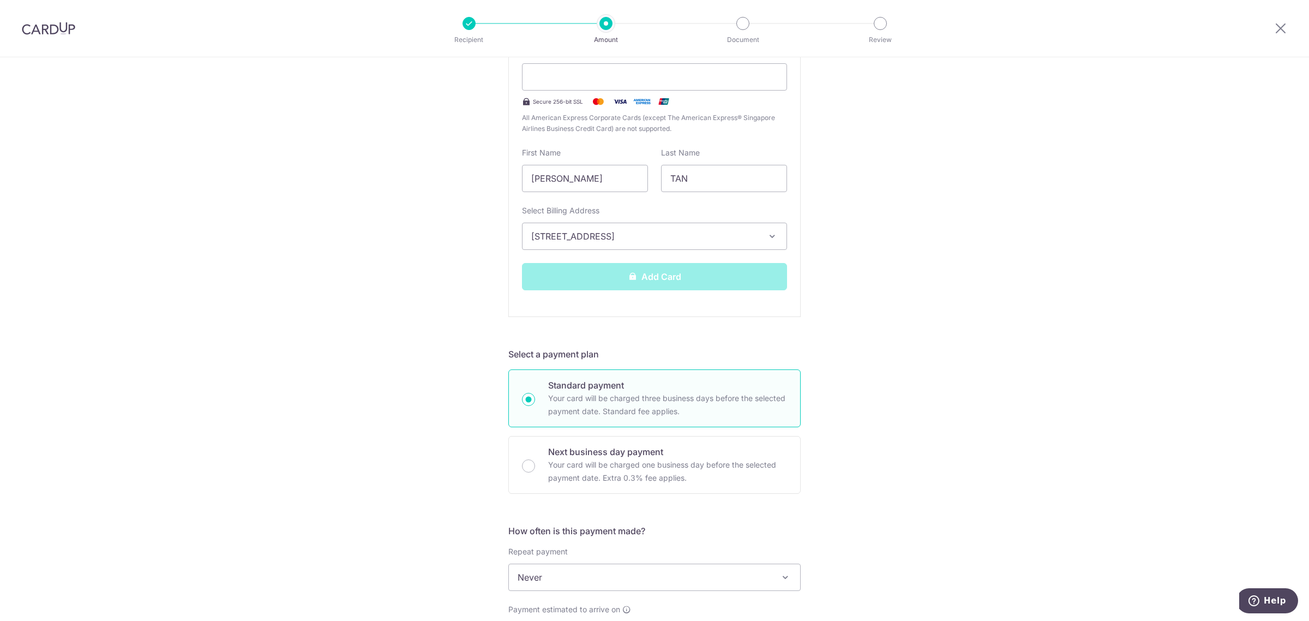
scroll to position [486, 0]
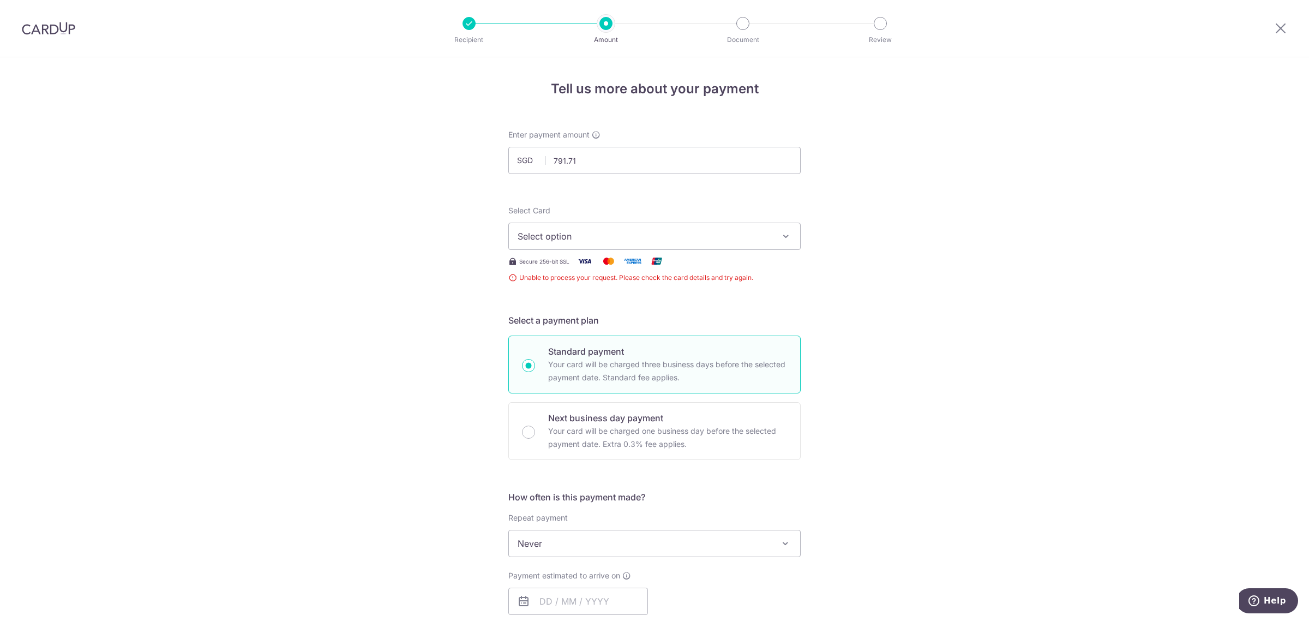
click at [568, 236] on span "Select option" at bounding box center [644, 236] width 254 height 13
click at [559, 338] on span "**** 3136" at bounding box center [564, 340] width 40 height 13
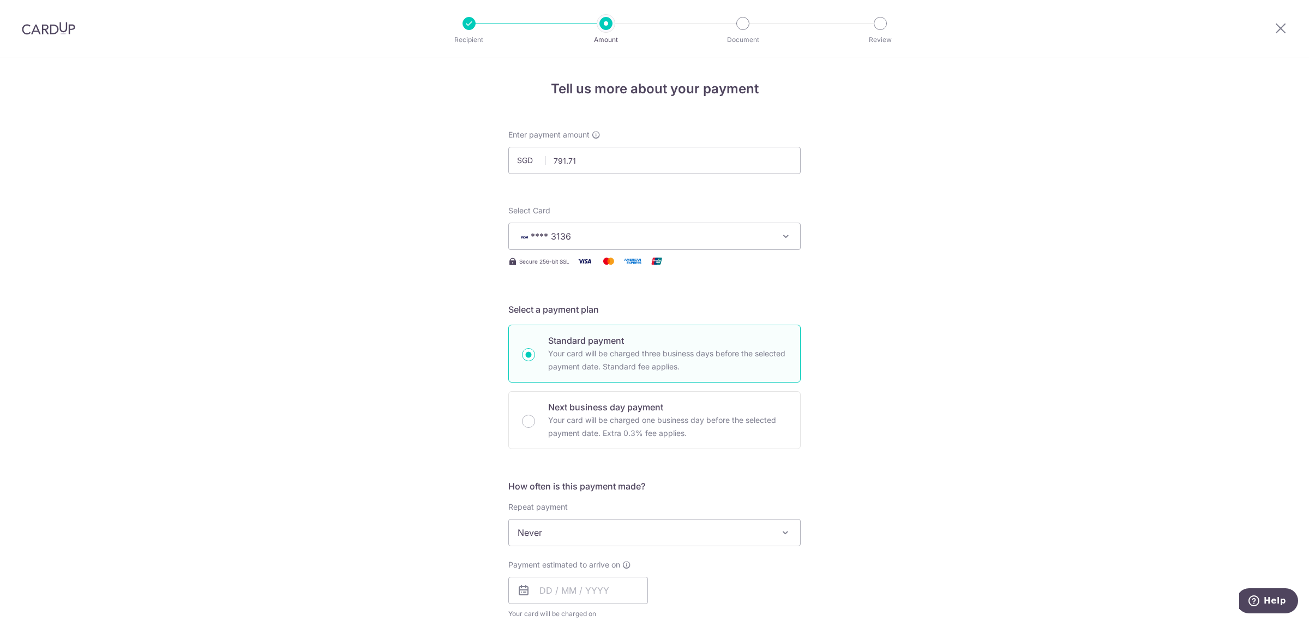
click at [555, 228] on button "**** 3136" at bounding box center [654, 235] width 292 height 27
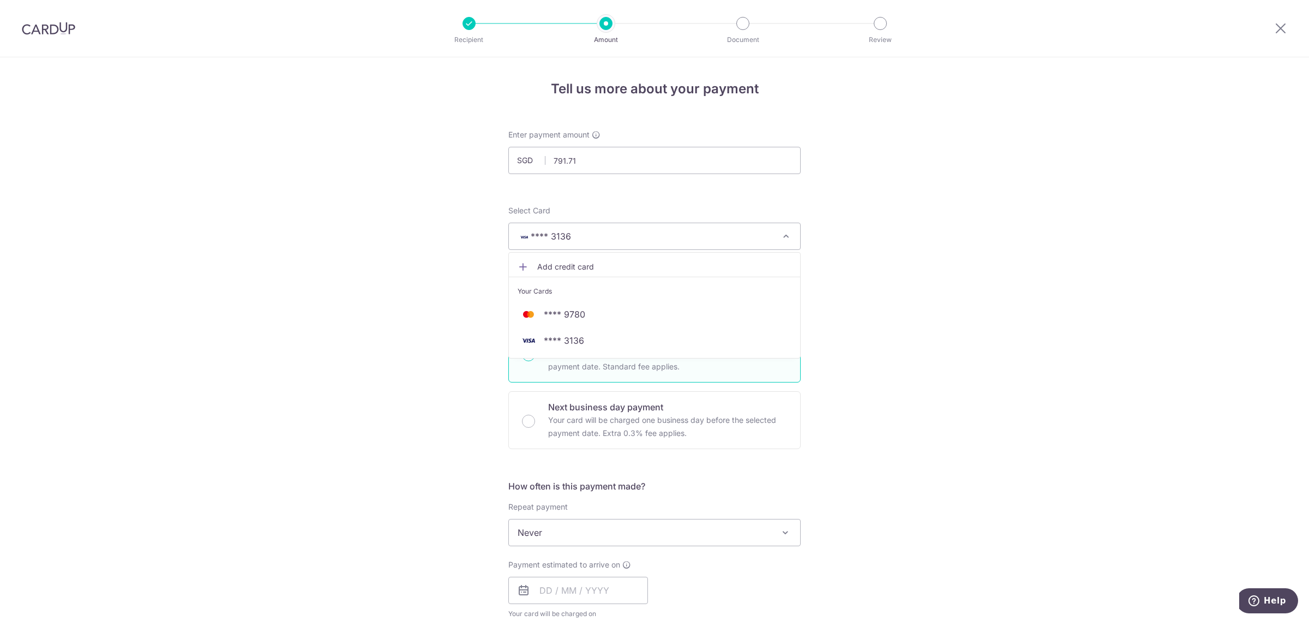
click at [579, 272] on span "Add credit card" at bounding box center [664, 266] width 254 height 11
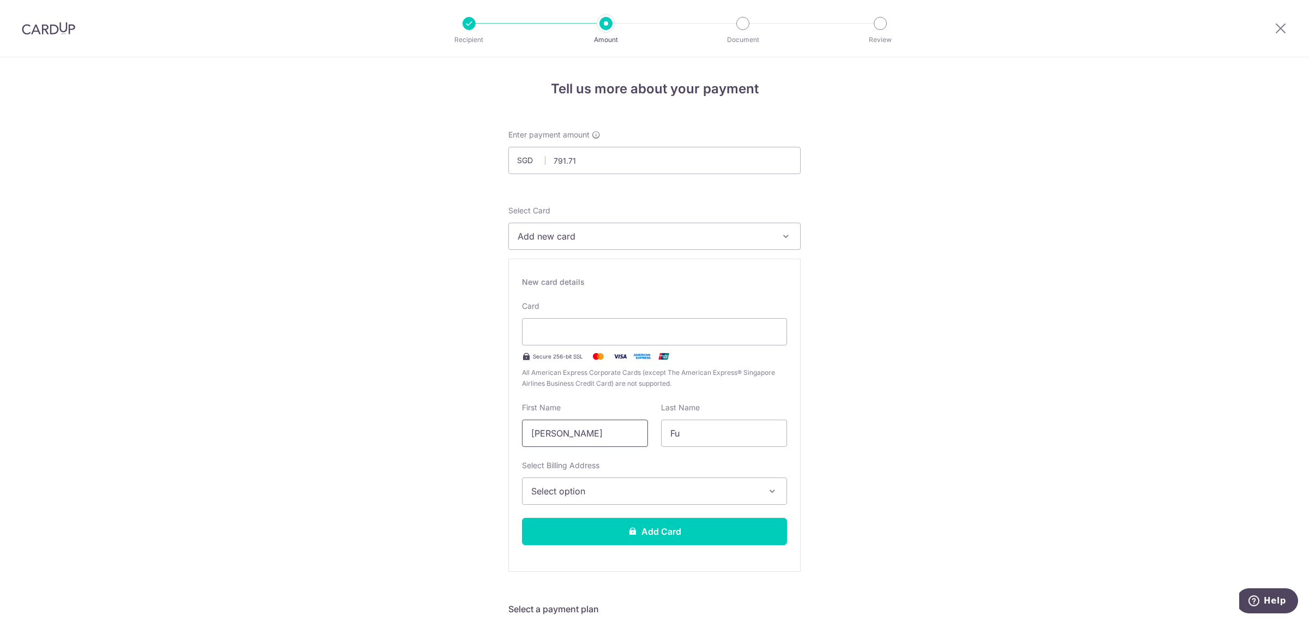
drag, startPoint x: 567, startPoint y: 431, endPoint x: 444, endPoint y: 433, distance: 122.7
type input "SHIN LAN"
type input "TAN"
click at [606, 491] on span "Select option" at bounding box center [644, 490] width 227 height 13
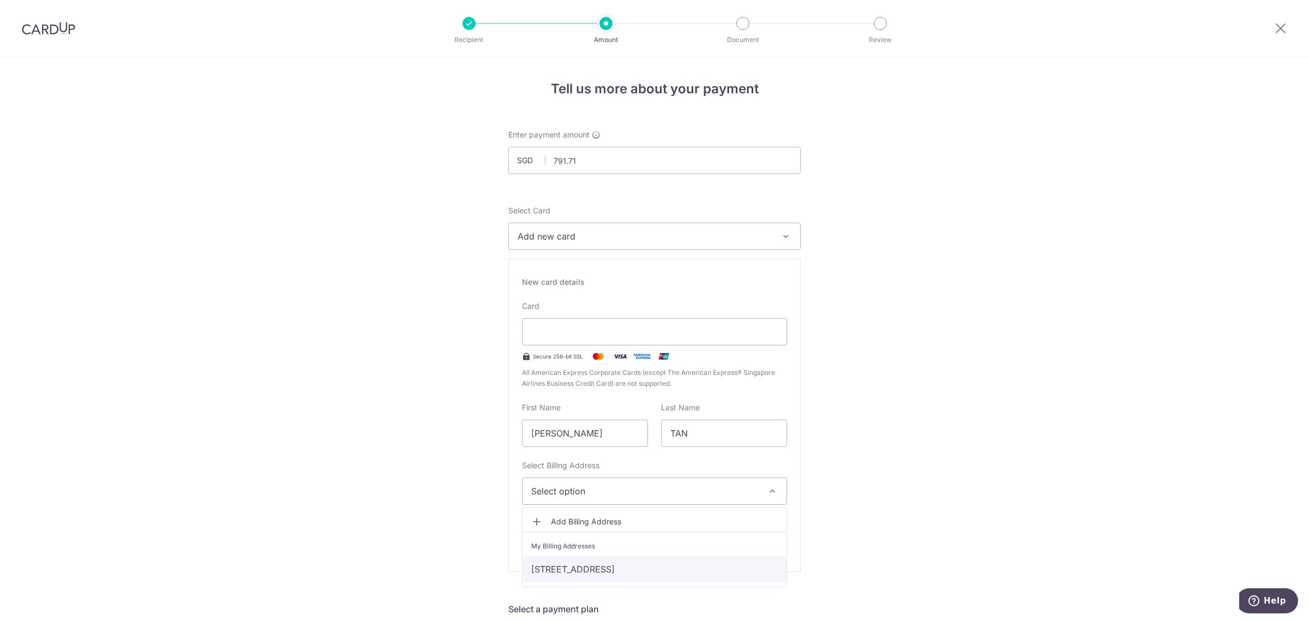
click at [587, 568] on link "29, Tampines Street 34, #02-29 The Eden, Singapore, Singapore, Singapore-529236" at bounding box center [654, 569] width 264 height 26
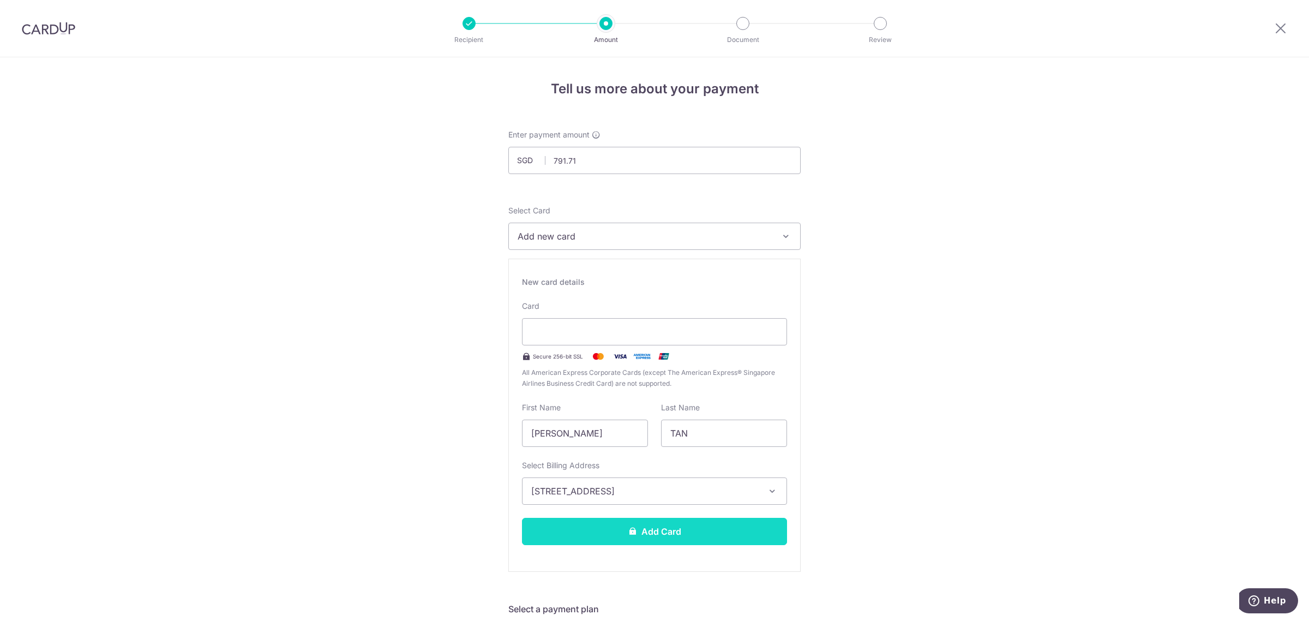
click at [593, 532] on button "Add Card" at bounding box center [654, 530] width 265 height 27
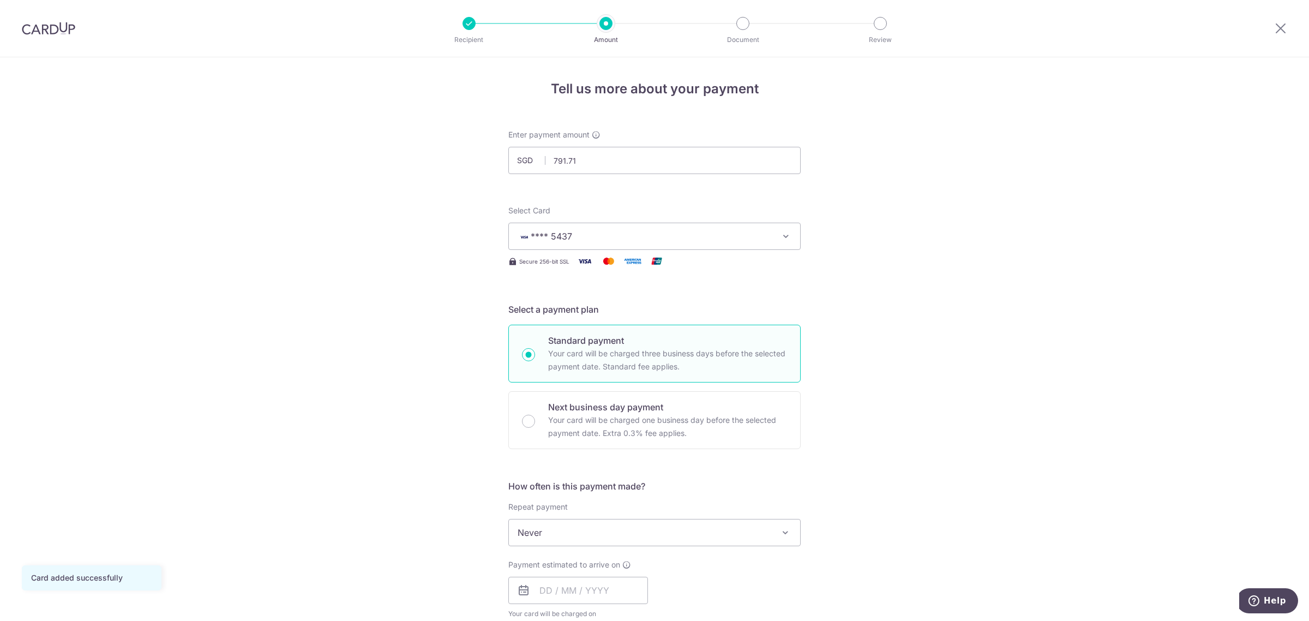
scroll to position [136, 0]
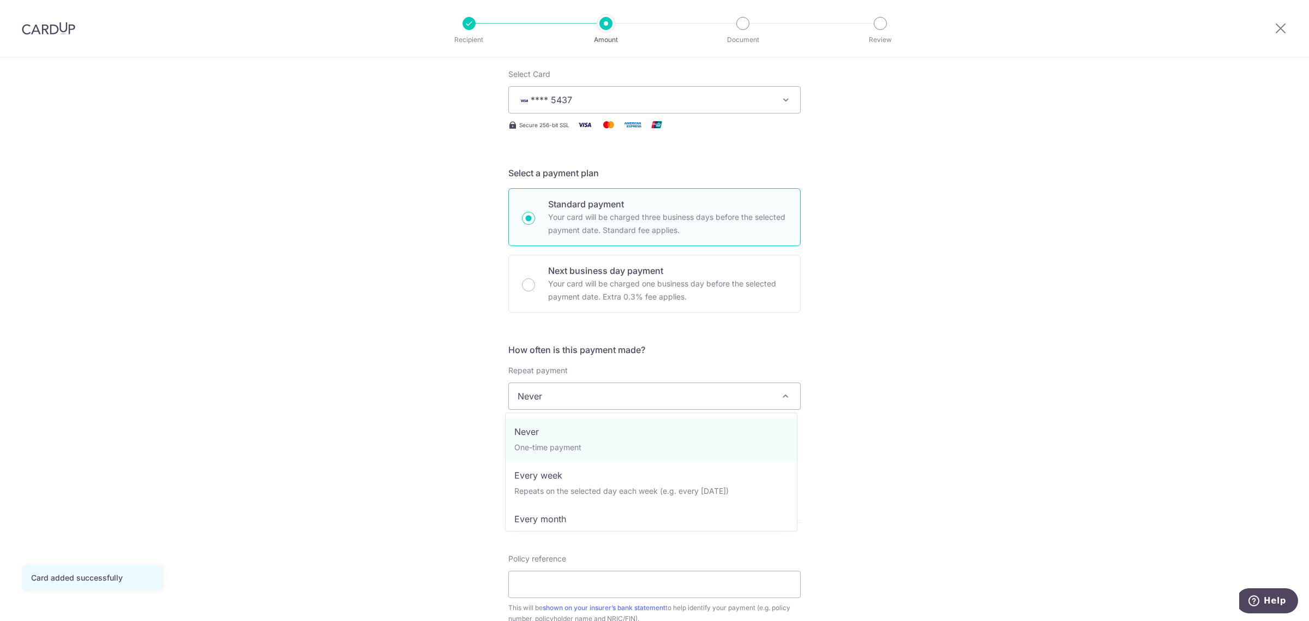
click at [576, 382] on span "Never" at bounding box center [654, 395] width 292 height 27
click at [576, 383] on span "Never" at bounding box center [654, 396] width 291 height 26
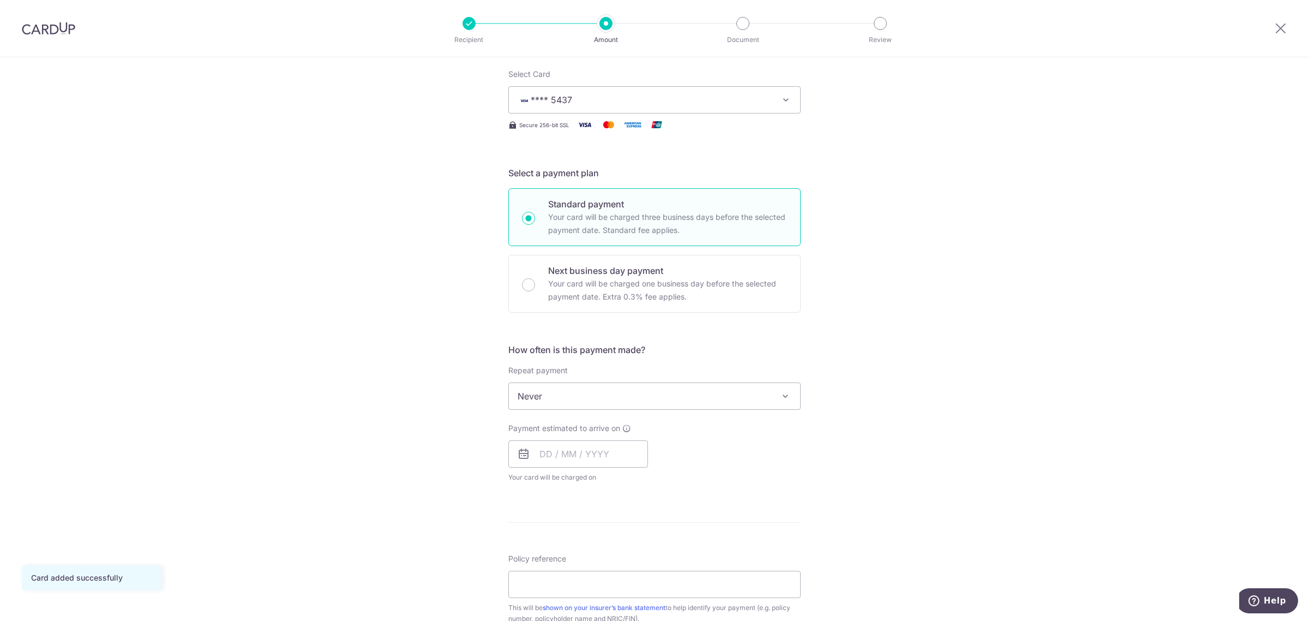
click at [559, 439] on div "Payment estimated to arrive on Your card will be charged on for the first payme…" at bounding box center [578, 453] width 140 height 60
click at [557, 453] on input "text" at bounding box center [578, 453] width 140 height 27
click at [571, 574] on link "14" at bounding box center [573, 574] width 17 height 17
type input "14/10/2025"
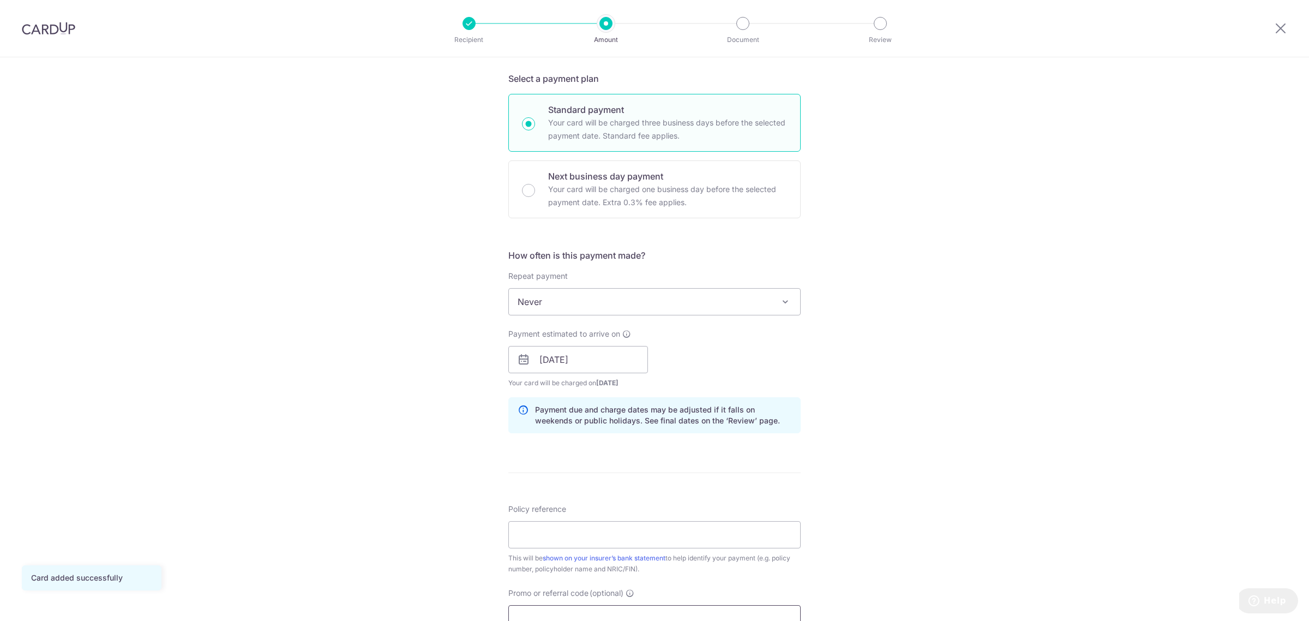
scroll to position [409, 0]
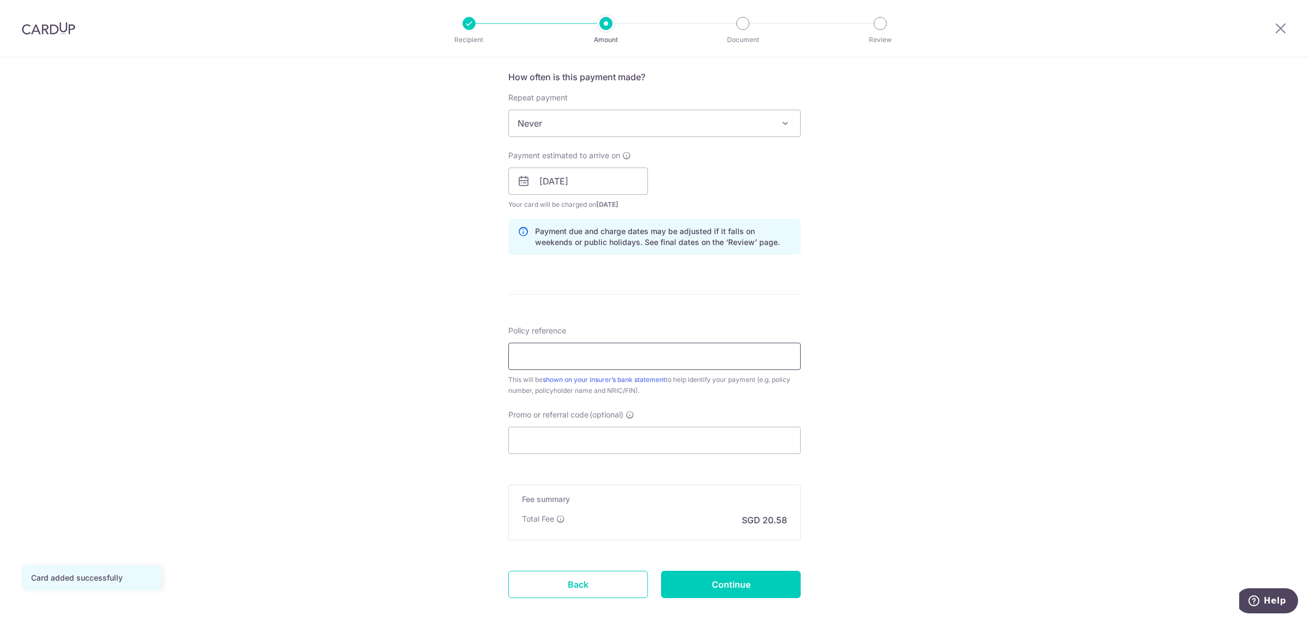
click at [563, 353] on input "Policy reference" at bounding box center [654, 355] width 292 height 27
paste input "0251339838"
type input "0251339838"
click at [571, 426] on div "Promo or referral code (optional) The discounted fee will be shown on the revie…" at bounding box center [654, 431] width 292 height 45
click at [571, 441] on input "Promo or referral code (optional)" at bounding box center [654, 439] width 292 height 27
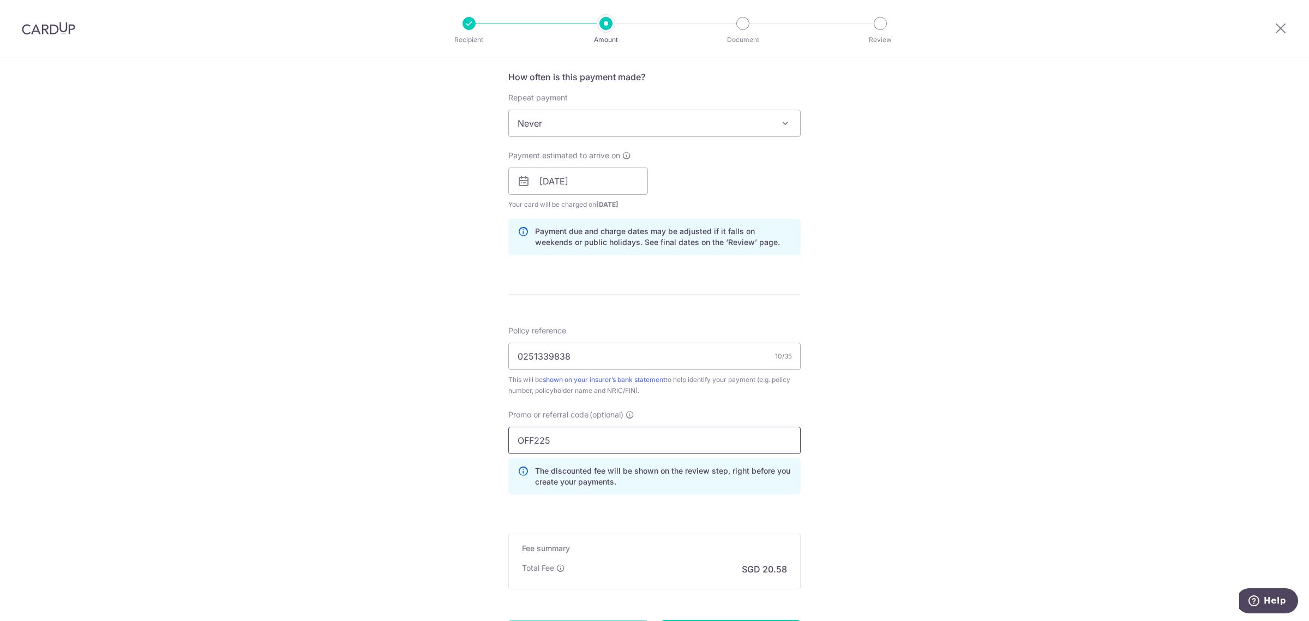
type input "OFF225"
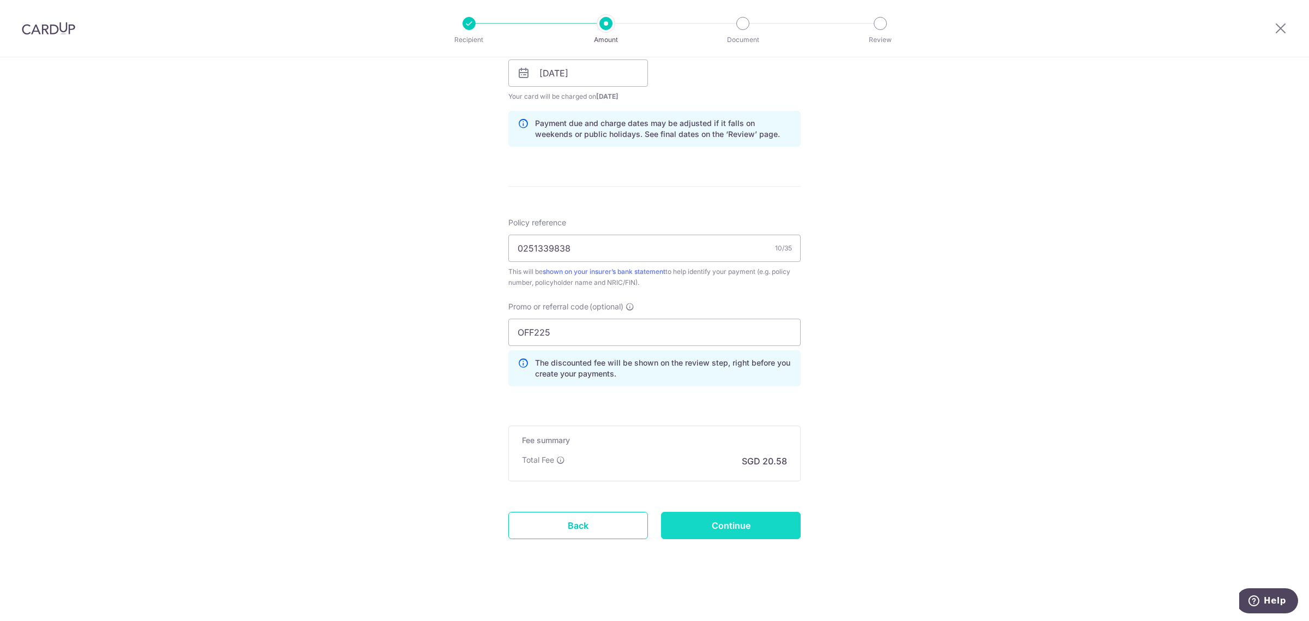
click at [755, 528] on input "Continue" at bounding box center [731, 524] width 140 height 27
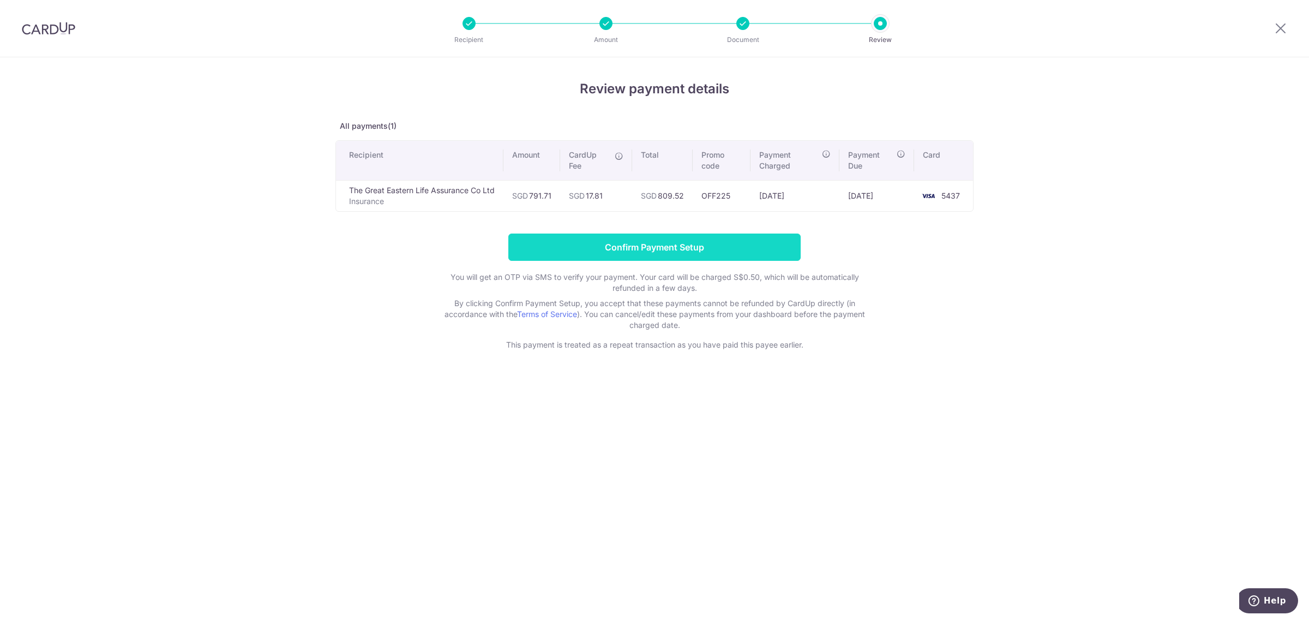
click at [613, 251] on input "Confirm Payment Setup" at bounding box center [654, 246] width 292 height 27
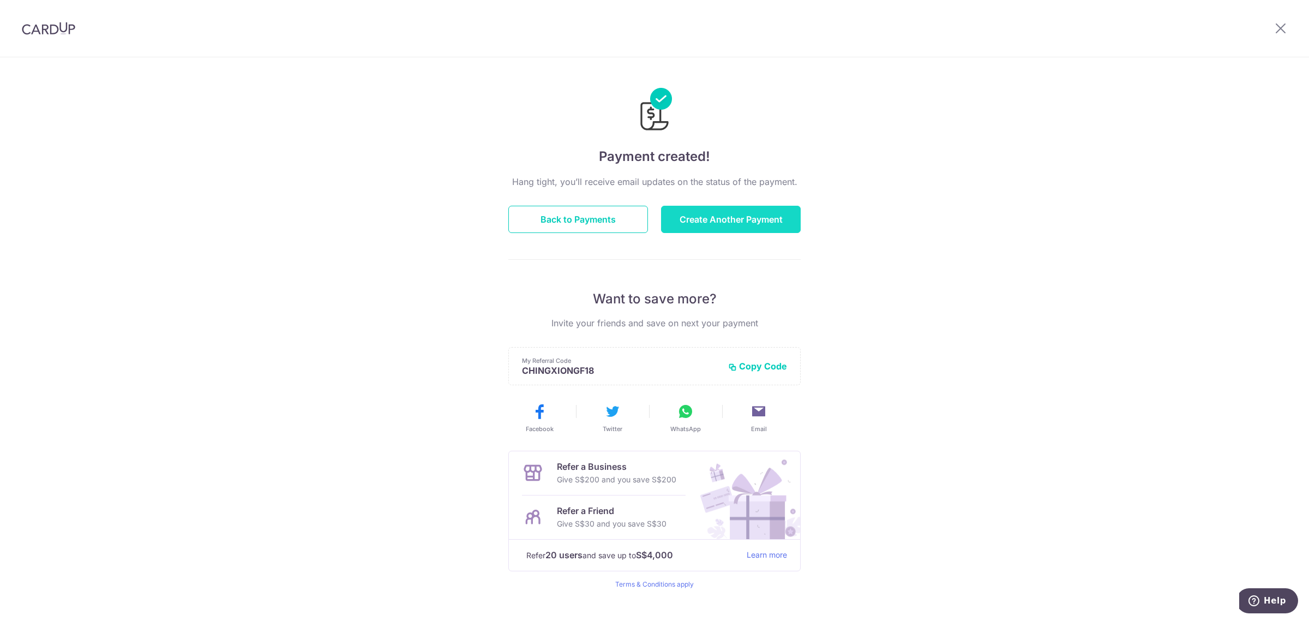
click at [701, 225] on button "Create Another Payment" at bounding box center [731, 219] width 140 height 27
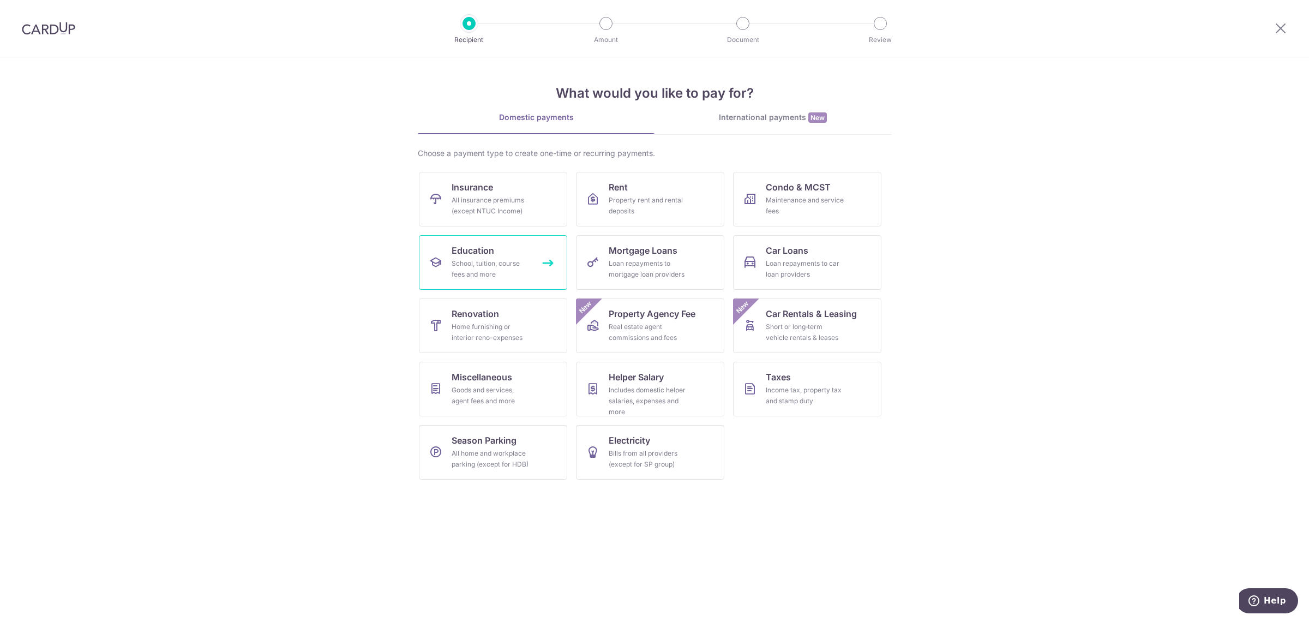
click at [492, 262] on div "School, tuition, course fees and more" at bounding box center [490, 269] width 79 height 22
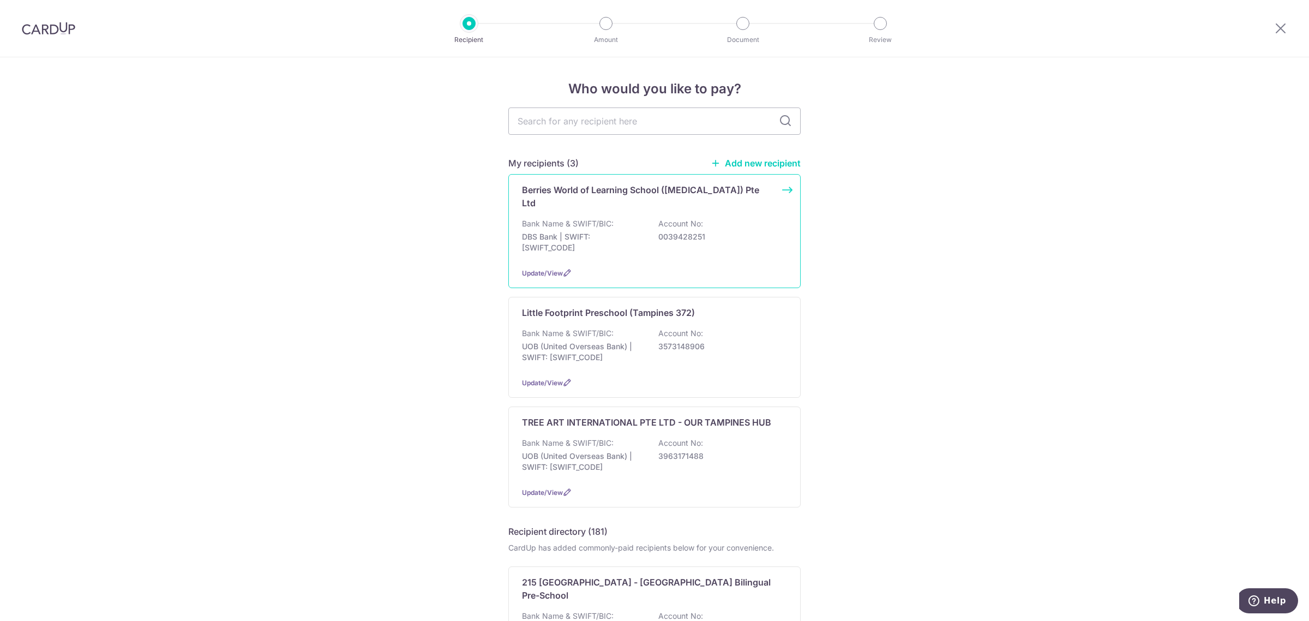
click at [570, 252] on div "Berries World of Learning School ([MEDICAL_DATA]) Pte Ltd Bank Name & SWIFT/BIC…" at bounding box center [654, 231] width 292 height 114
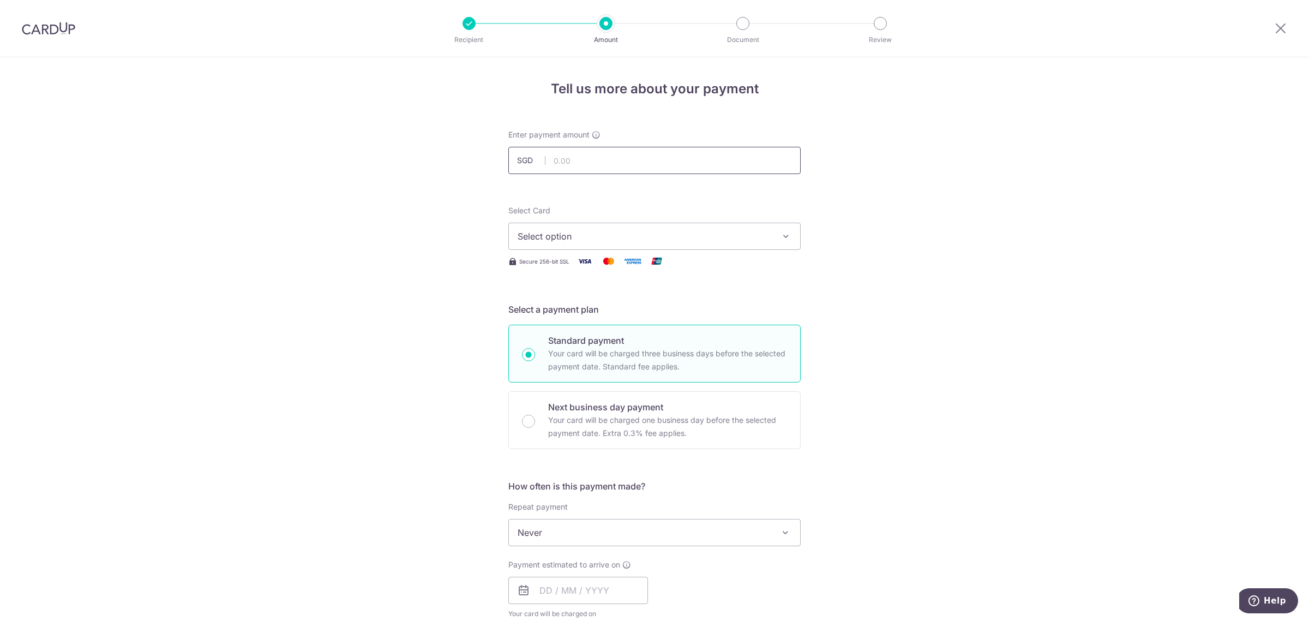
click at [637, 153] on input "text" at bounding box center [654, 160] width 292 height 27
type input "959.20"
drag, startPoint x: 570, startPoint y: 246, endPoint x: 565, endPoint y: 242, distance: 7.3
click at [565, 243] on button "Select option" at bounding box center [654, 235] width 292 height 27
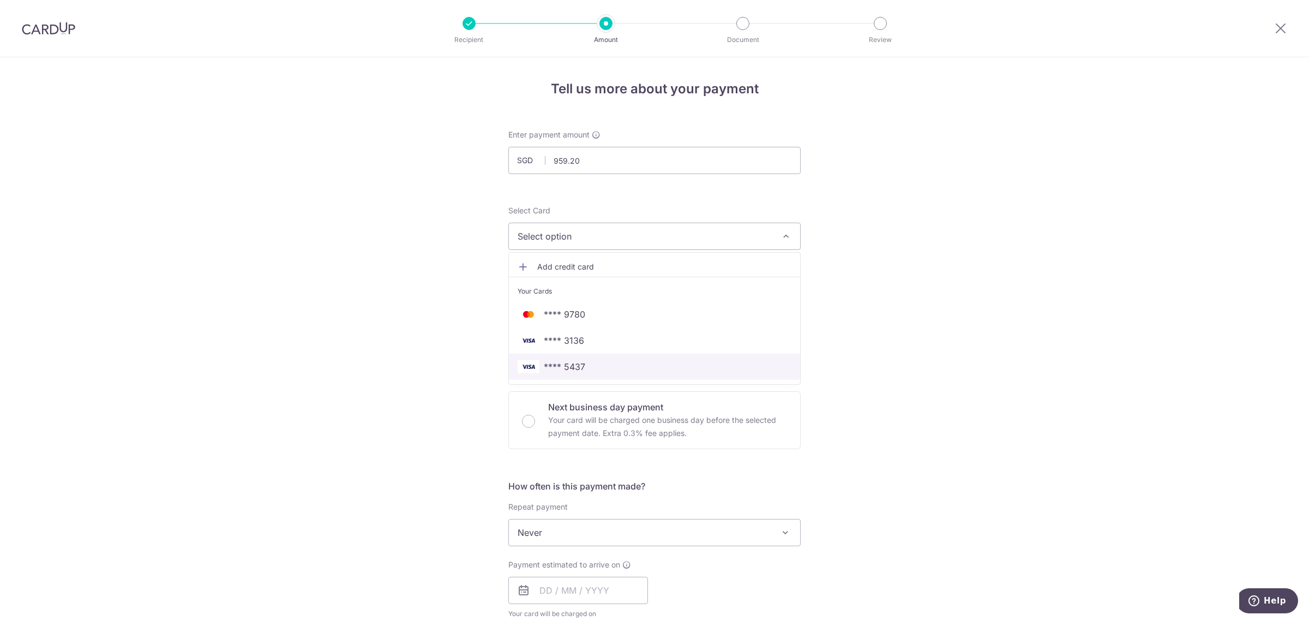
drag, startPoint x: 560, startPoint y: 370, endPoint x: 523, endPoint y: 359, distance: 38.1
click at [560, 370] on span "**** 5437" at bounding box center [564, 366] width 41 height 13
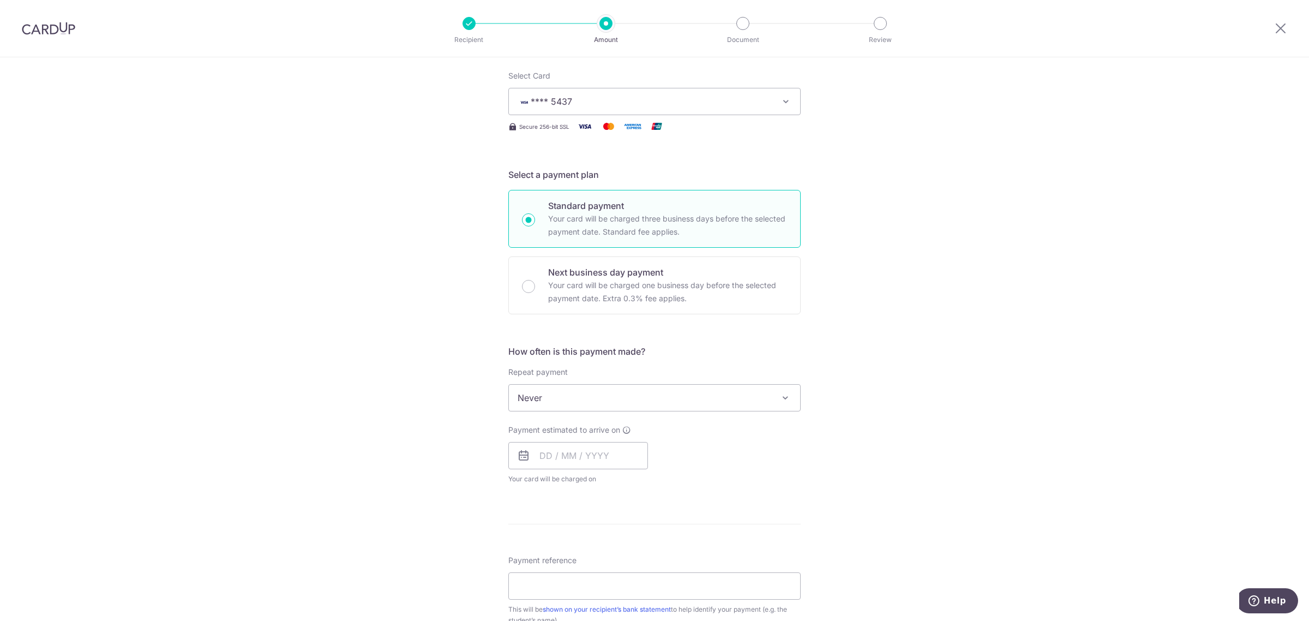
scroll to position [136, 0]
click at [570, 403] on span "Never" at bounding box center [654, 396] width 291 height 26
click at [545, 459] on input "text" at bounding box center [578, 453] width 140 height 27
click at [569, 574] on link "14" at bounding box center [573, 574] width 17 height 17
type input "[DATE]"
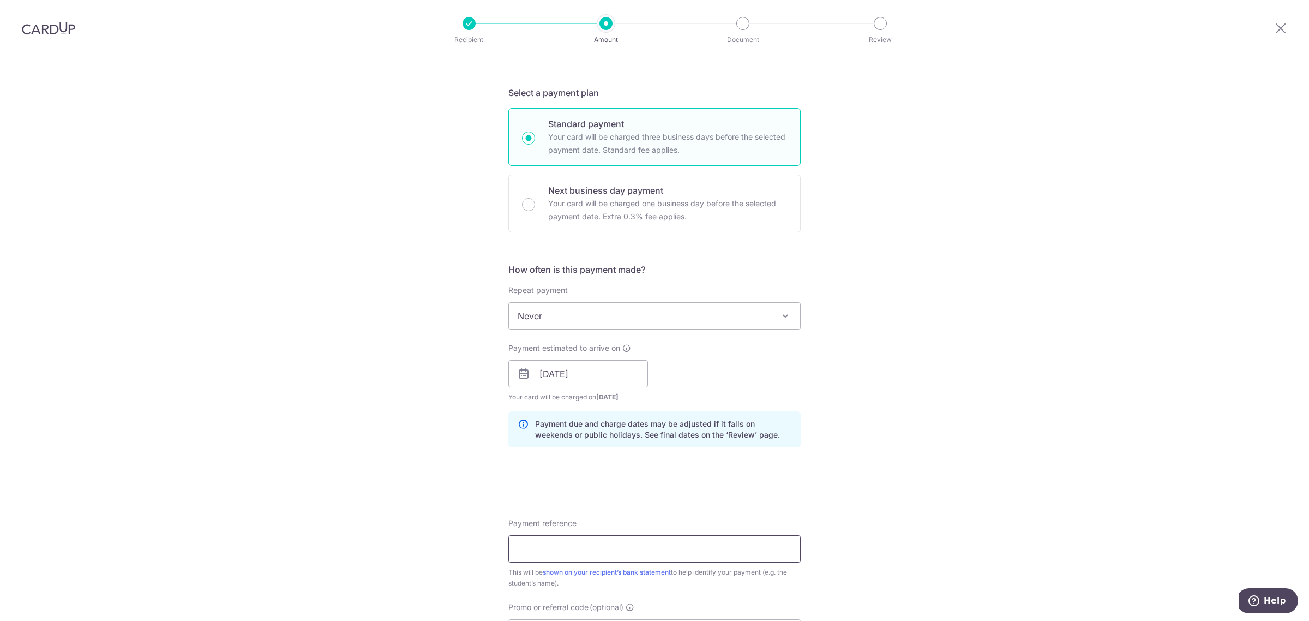
scroll to position [341, 0]
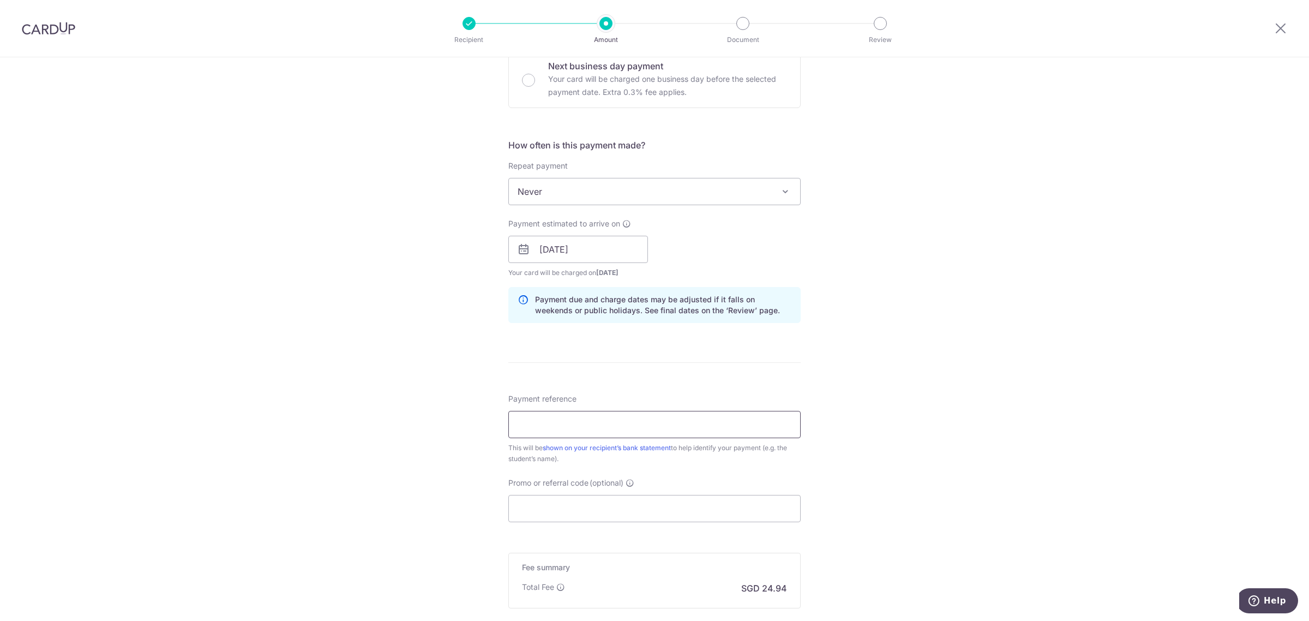
click at [555, 426] on input "Payment reference" at bounding box center [654, 424] width 292 height 27
click at [567, 420] on input "TP-I25001719FUYANG" at bounding box center [654, 424] width 292 height 27
click at [570, 425] on input "TP-I25001719FUYANG" at bounding box center [654, 424] width 292 height 27
click at [583, 424] on input "TP-I25001719 FUYANG" at bounding box center [654, 424] width 292 height 27
type input "TP-I25001719 FU [PERSON_NAME]"
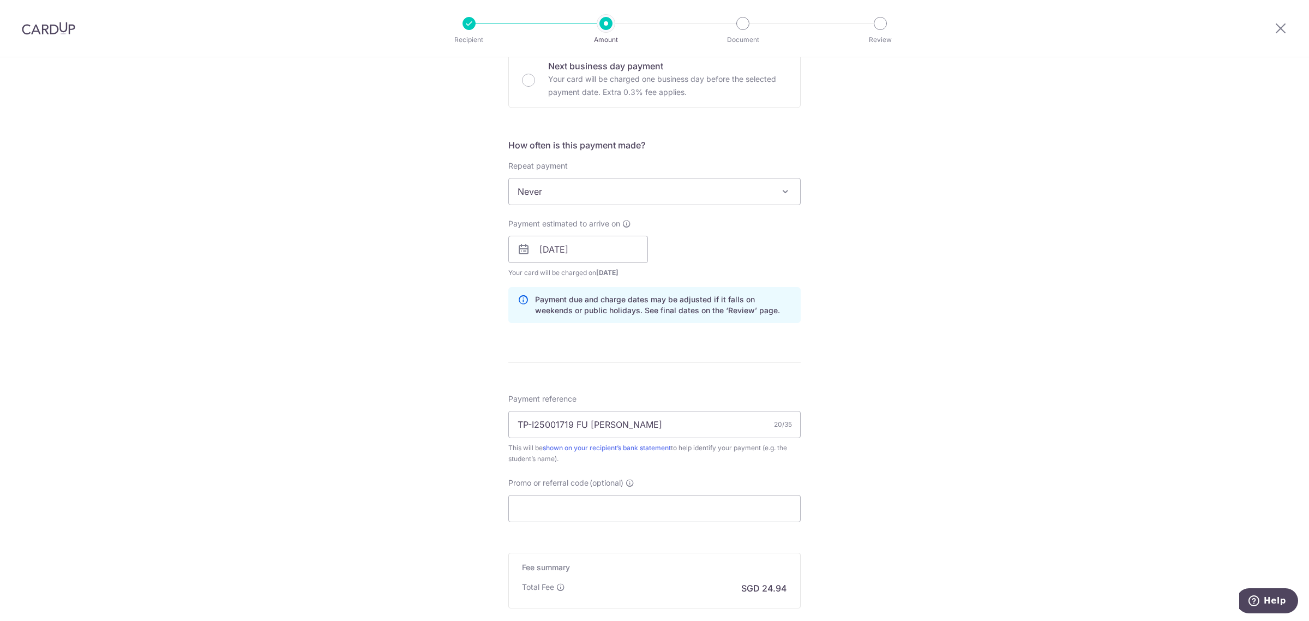
click at [490, 466] on div "Tell us more about your payment Enter payment amount SGD 959.20 959.20 Select C…" at bounding box center [654, 231] width 1309 height 1031
click at [540, 514] on input "Promo or referral code (optional)" at bounding box center [654, 508] width 292 height 27
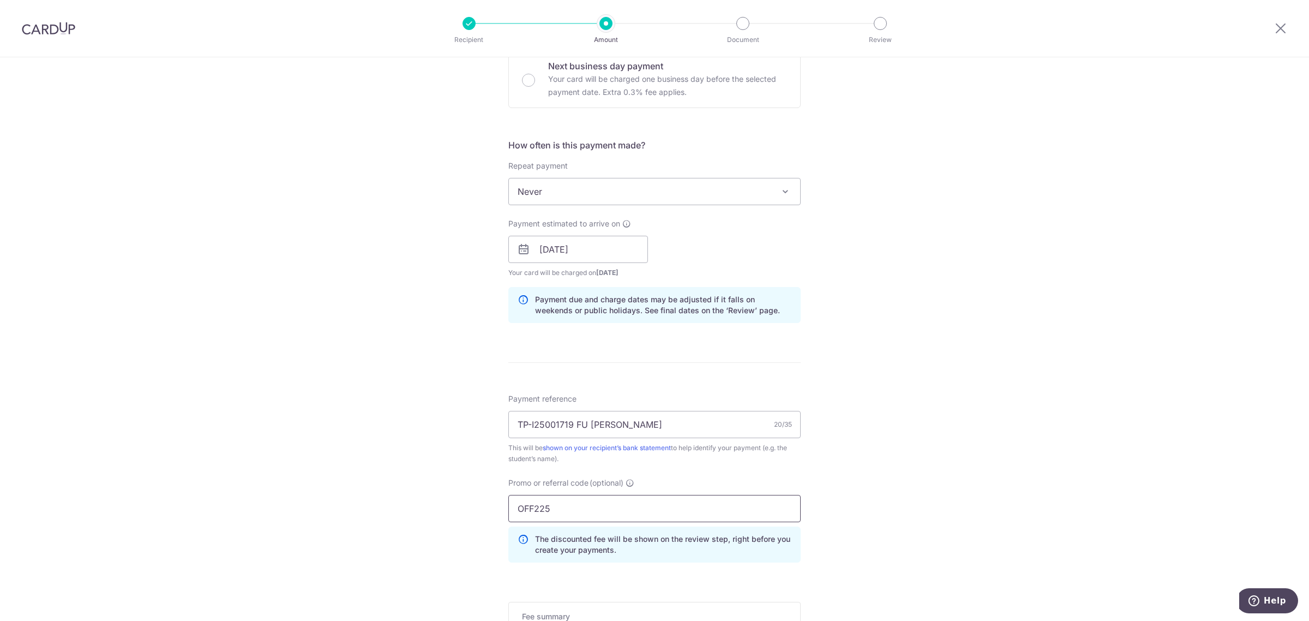
type input "OFF225"
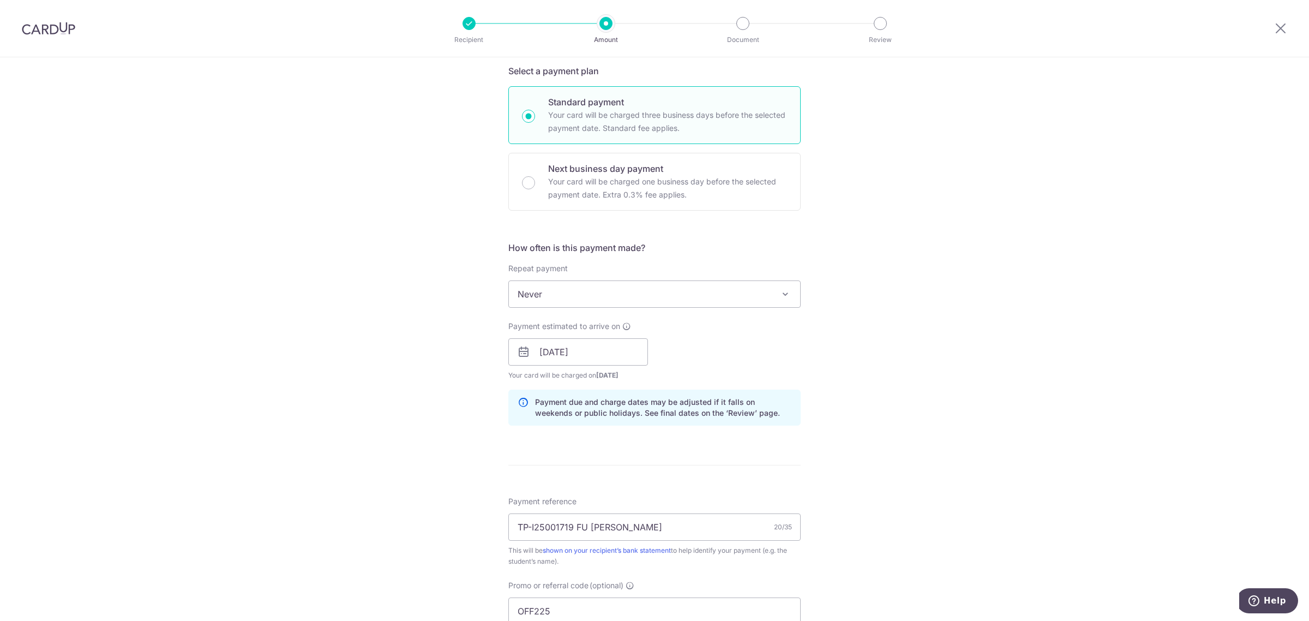
scroll to position [477, 0]
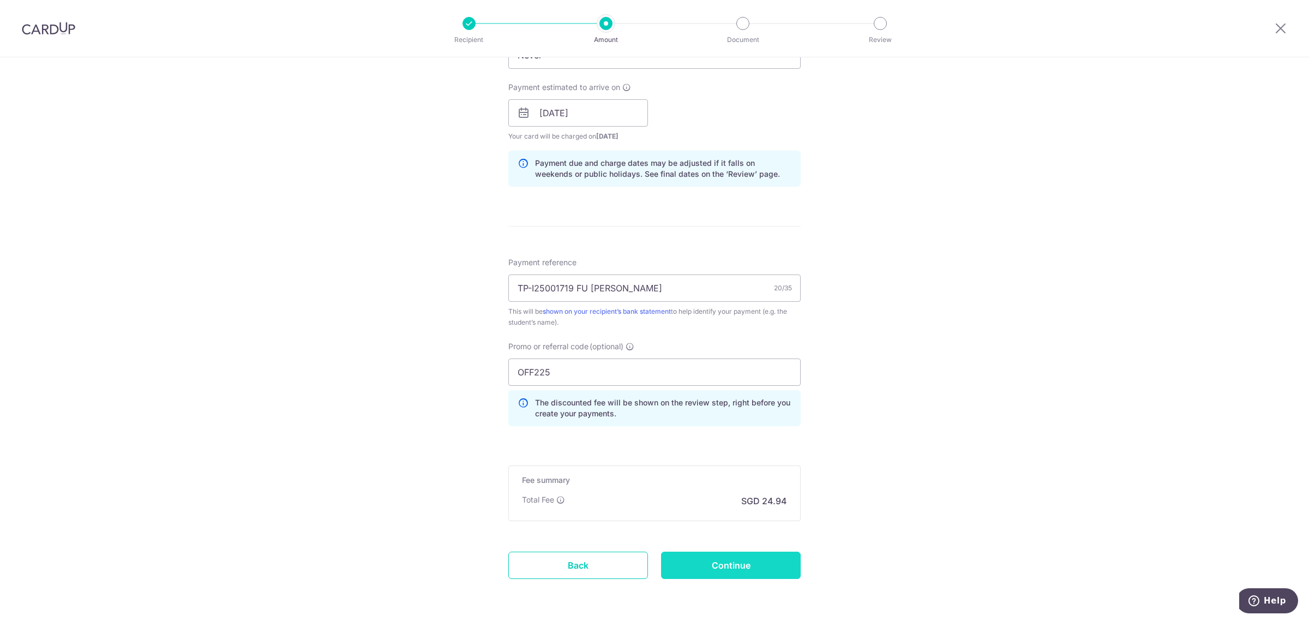
click at [732, 562] on input "Continue" at bounding box center [731, 564] width 140 height 27
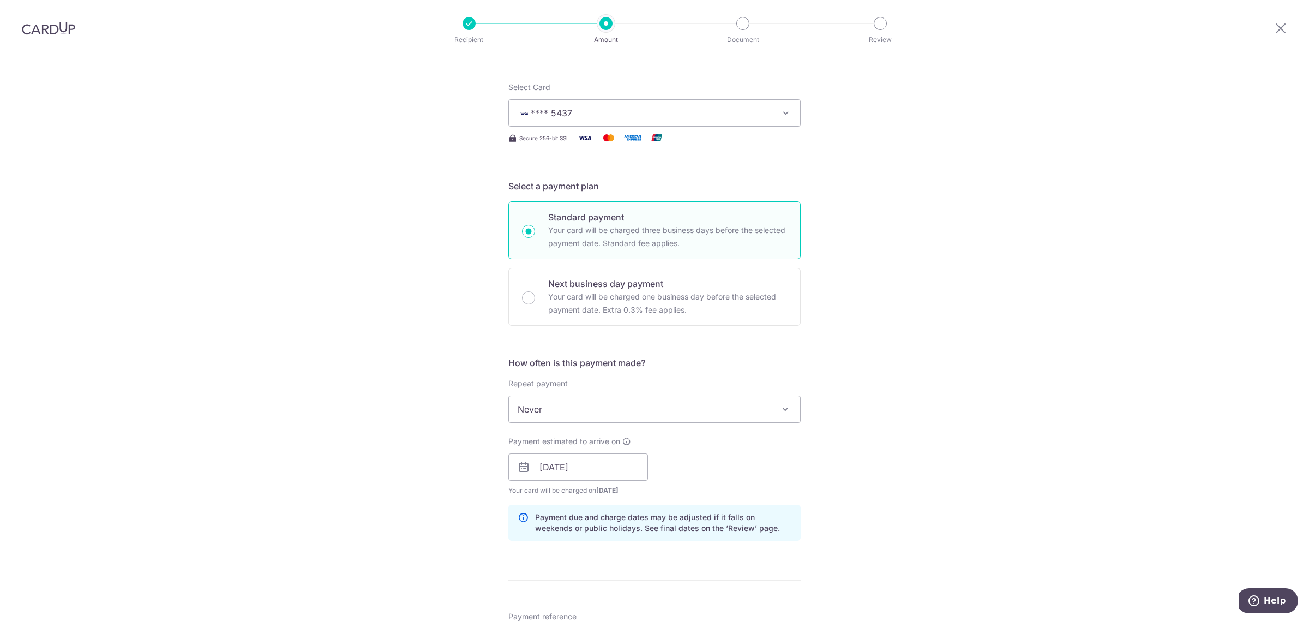
scroll to position [0, 0]
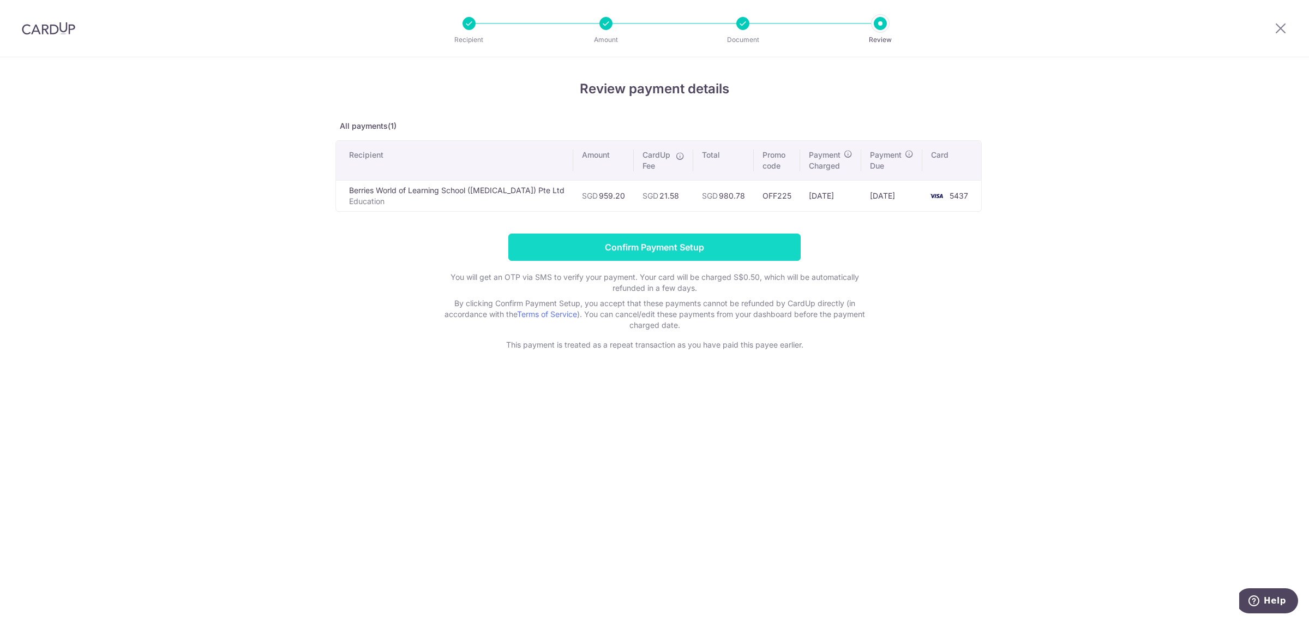
click at [685, 240] on input "Confirm Payment Setup" at bounding box center [654, 246] width 292 height 27
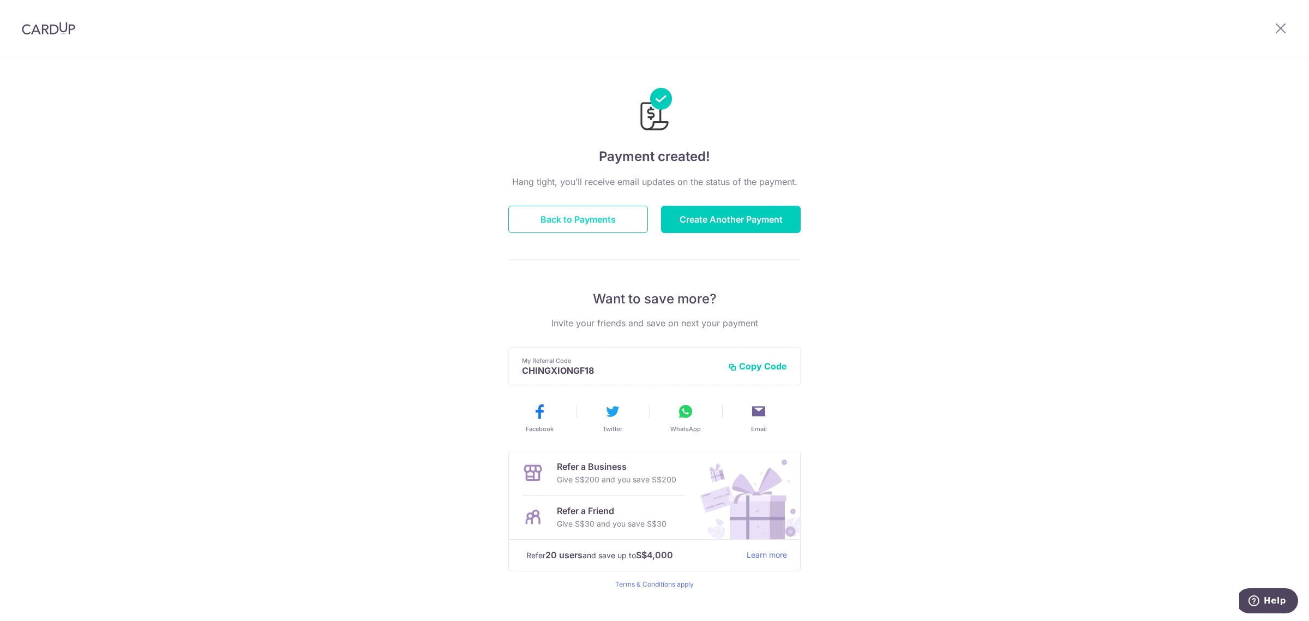
click at [568, 219] on button "Back to Payments" at bounding box center [578, 219] width 140 height 27
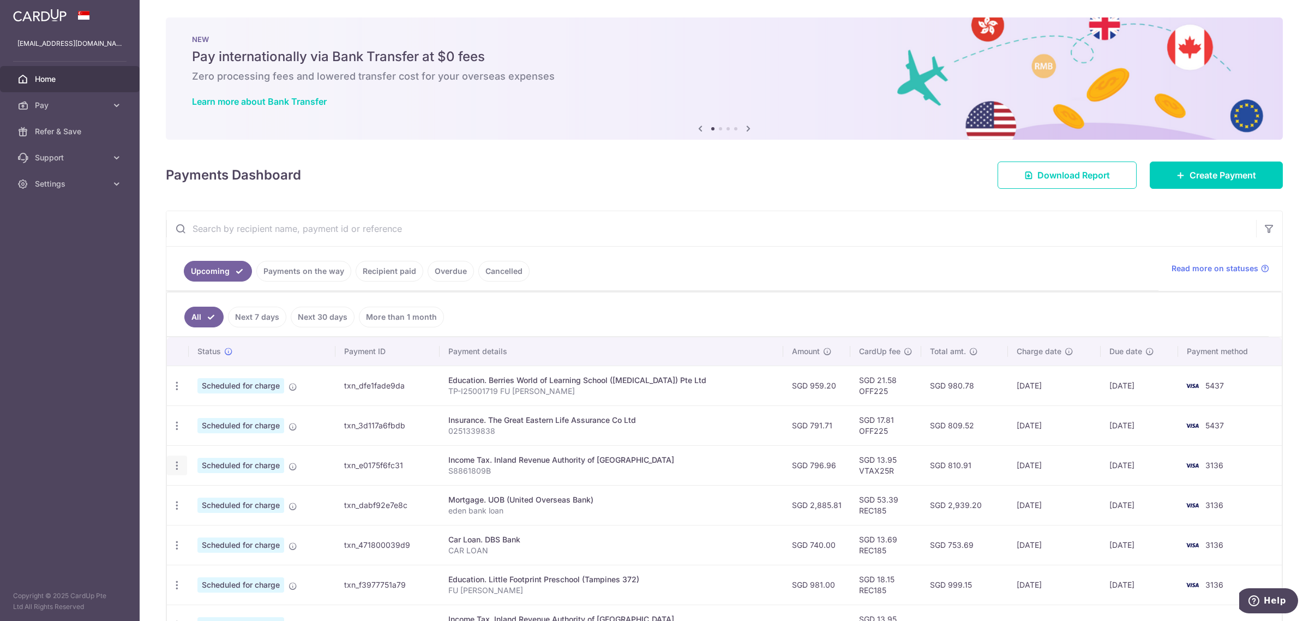
click at [174, 465] on icon "button" at bounding box center [176, 465] width 11 height 11
click at [195, 498] on link "Update payment" at bounding box center [223, 495] width 113 height 26
radio input "true"
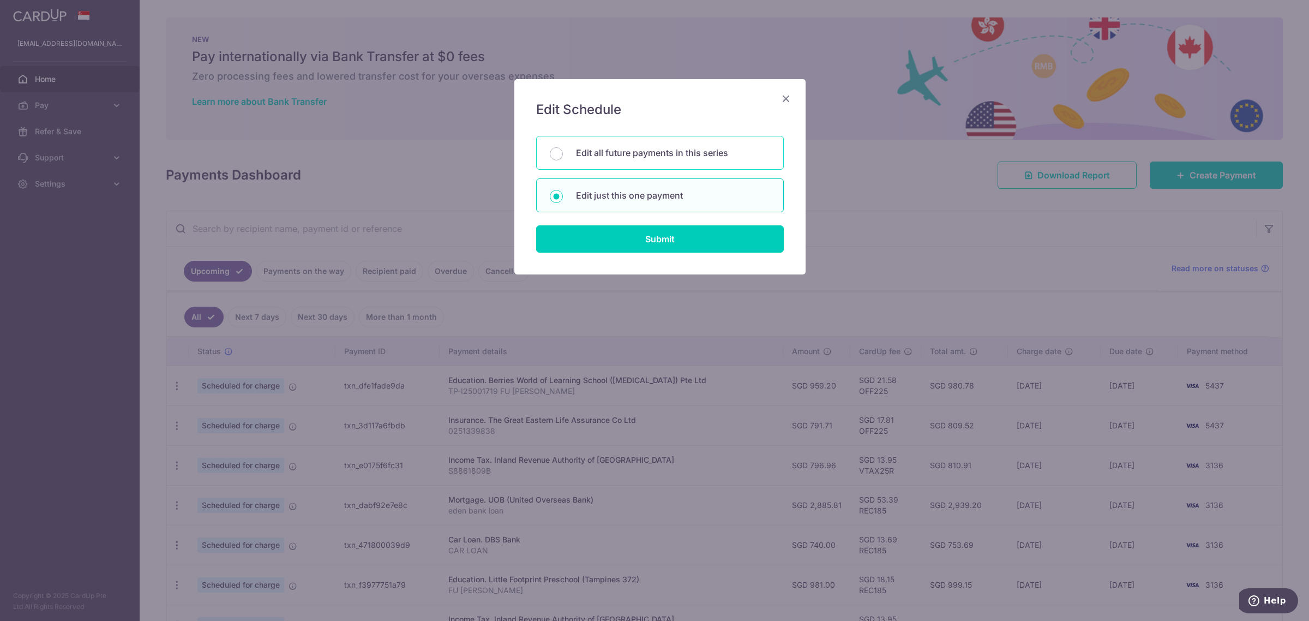
click at [613, 162] on div "Edit all future payments in this series" at bounding box center [660, 153] width 248 height 34
radio input "true"
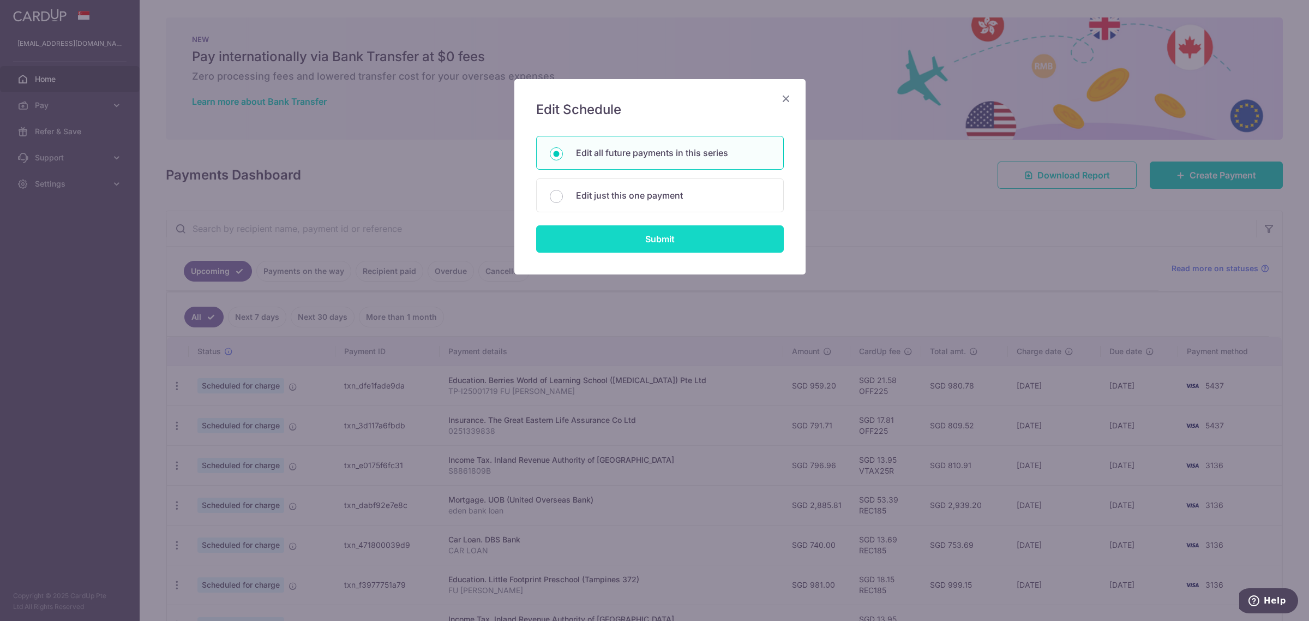
click at [617, 246] on input "Submit" at bounding box center [660, 238] width 248 height 27
radio input "true"
type input "796.96"
type input "S8861809B"
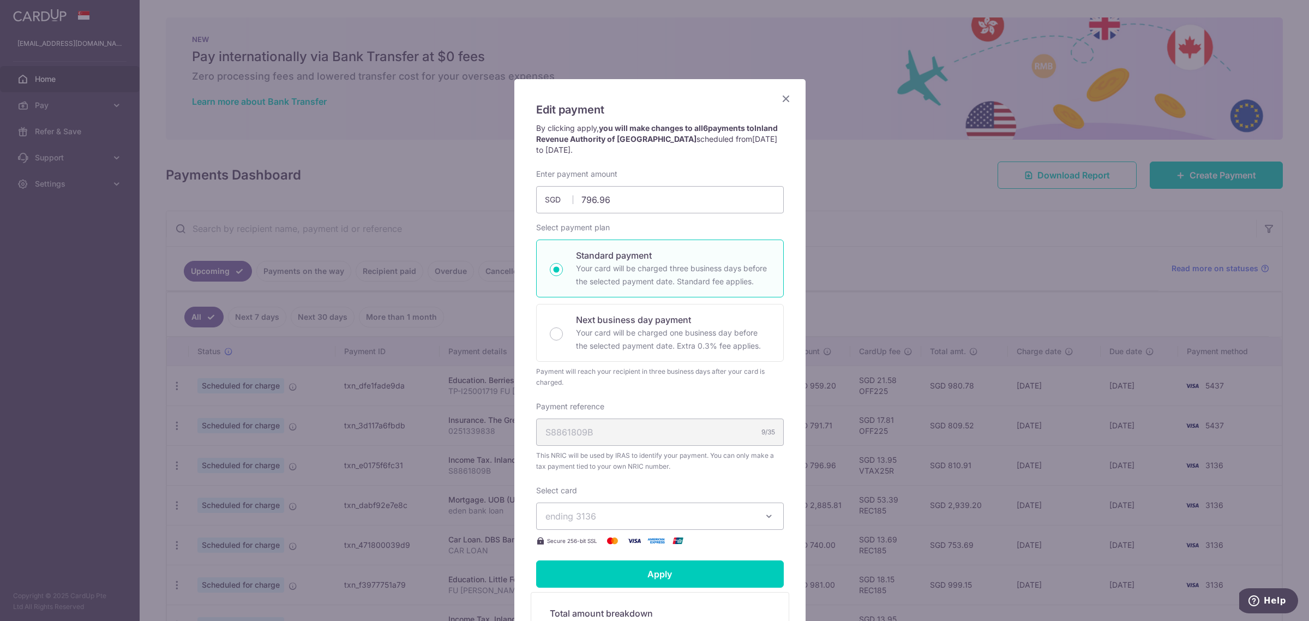
click at [599, 519] on span "ending 3136" at bounding box center [649, 515] width 209 height 13
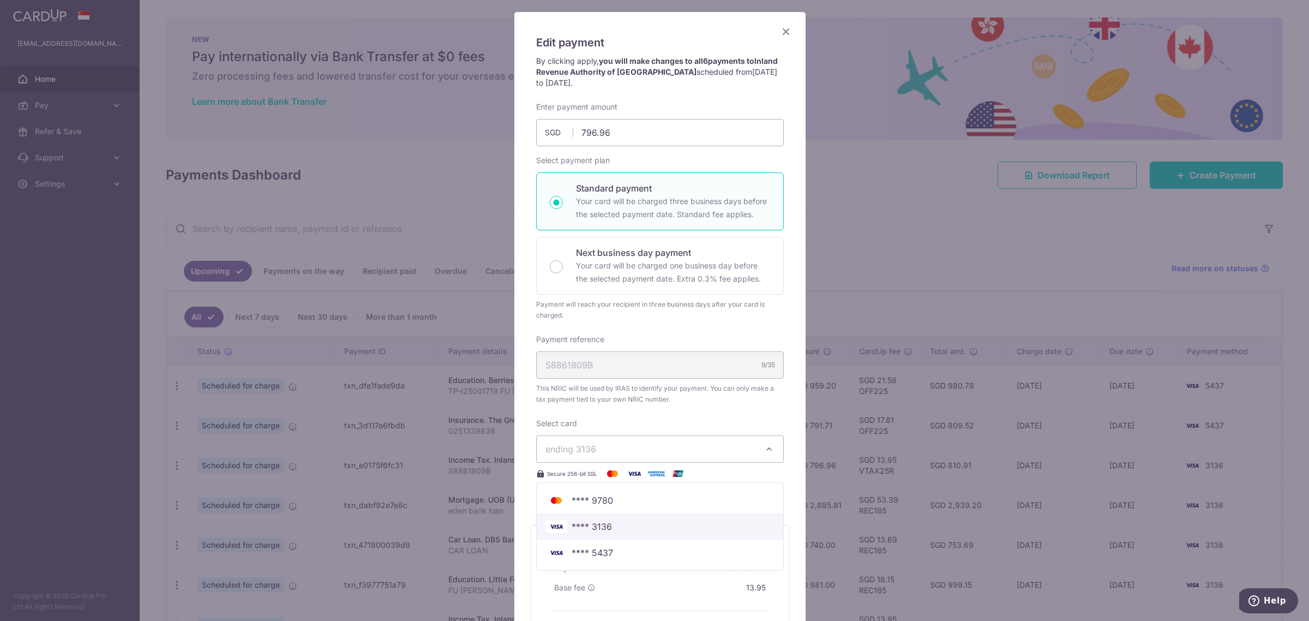
scroll to position [68, 0]
click at [589, 549] on span "**** 5437" at bounding box center [591, 551] width 41 height 13
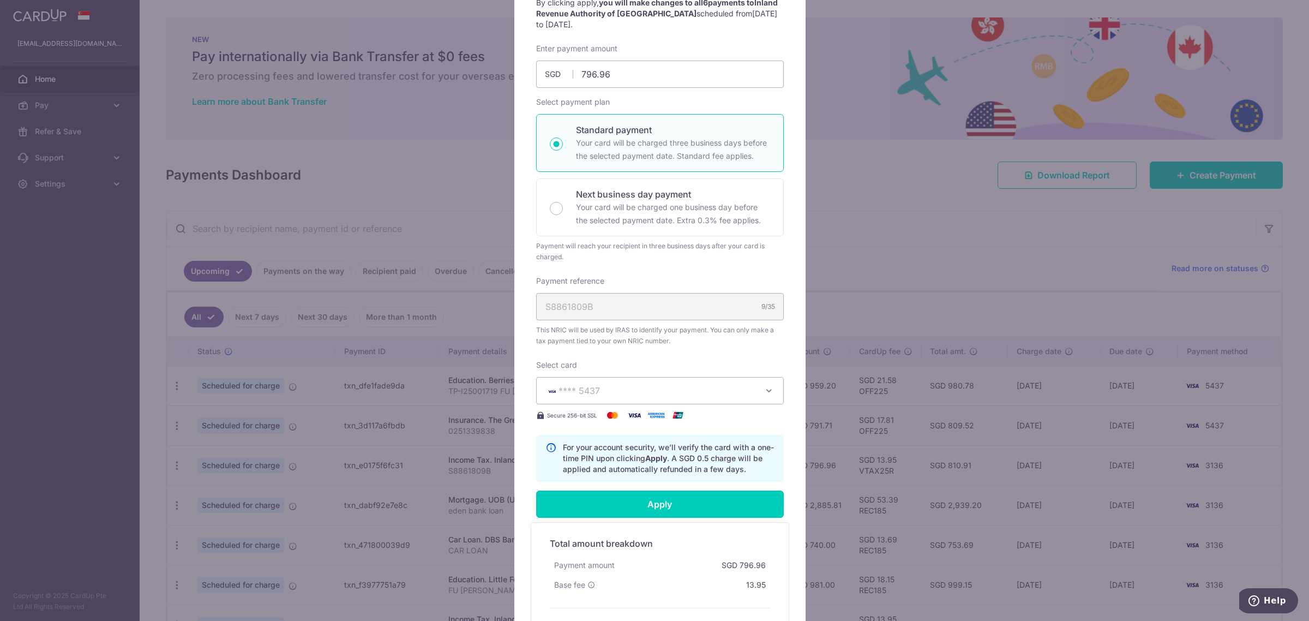
scroll to position [204, 0]
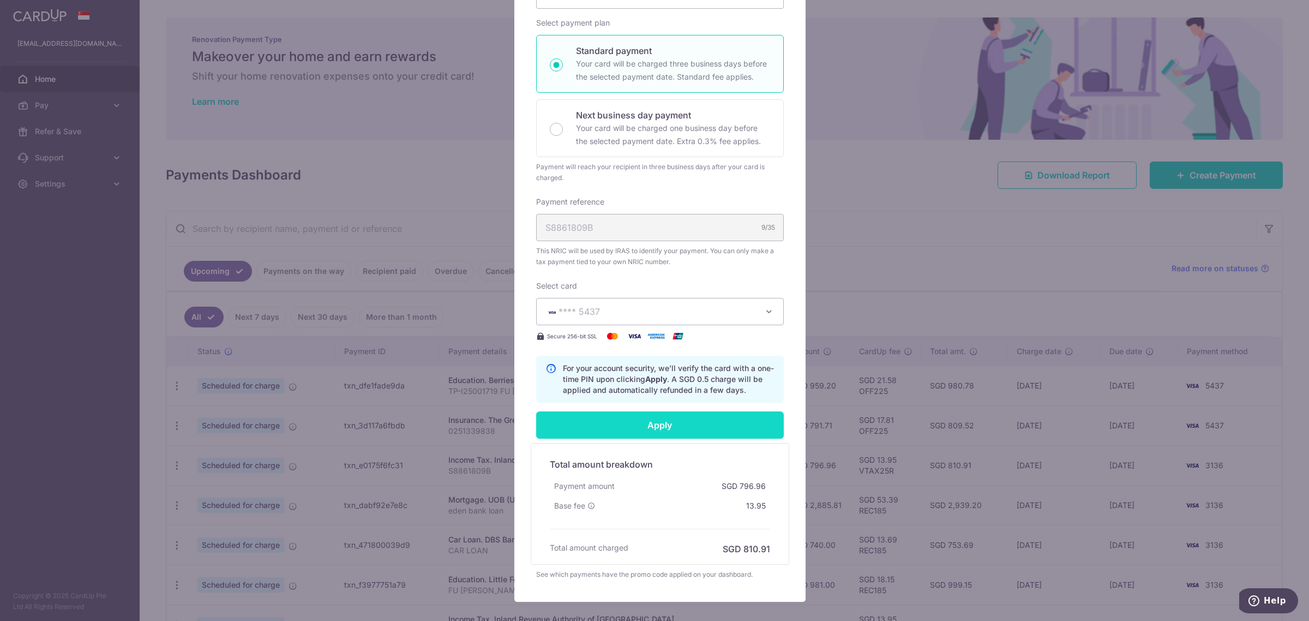
click at [604, 423] on input "Apply" at bounding box center [660, 424] width 248 height 27
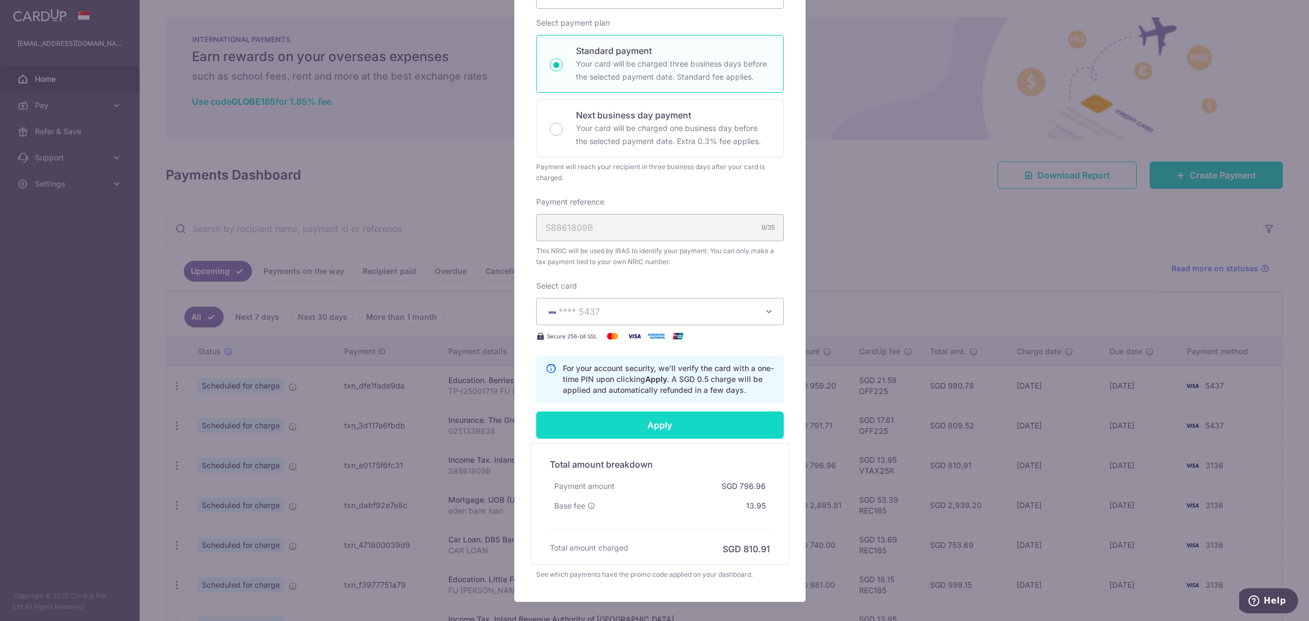
type input "Successfully Applied"
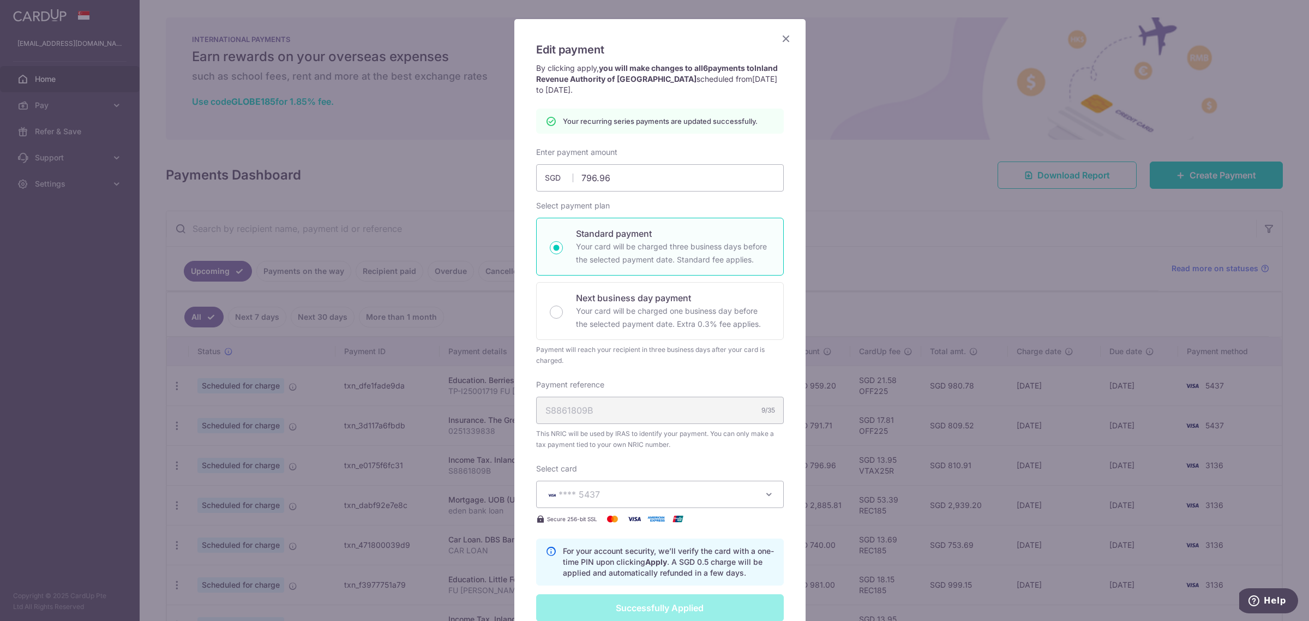
scroll to position [0, 0]
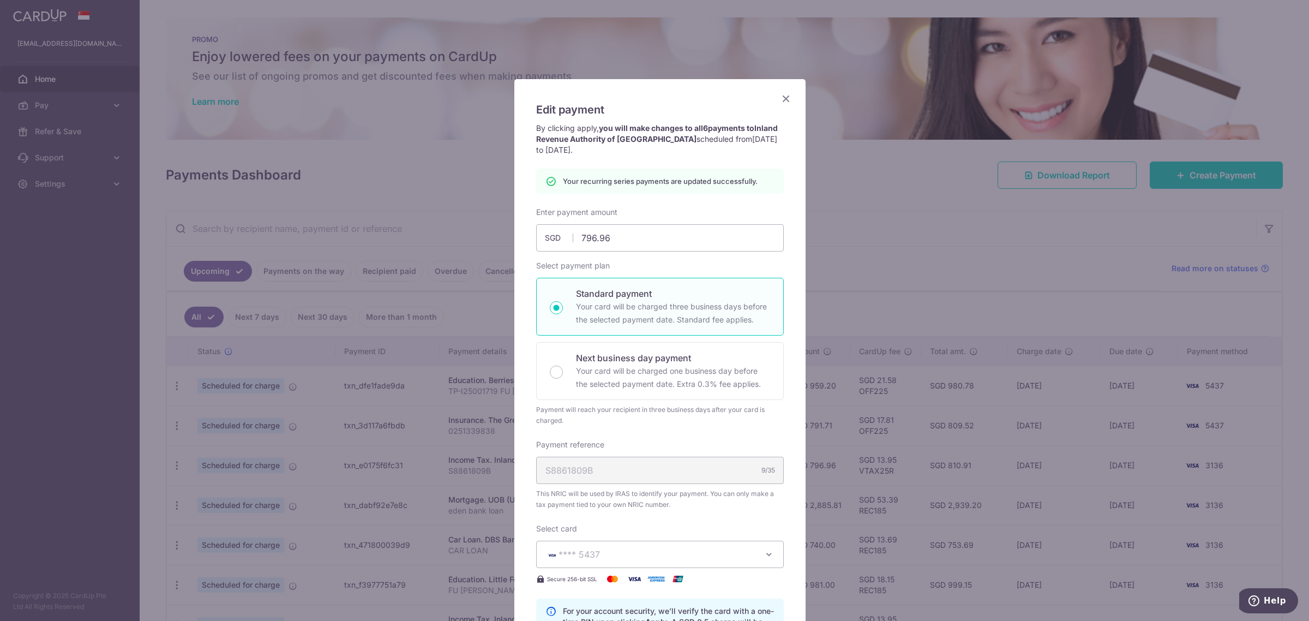
click at [780, 97] on icon "Close" at bounding box center [785, 99] width 13 height 14
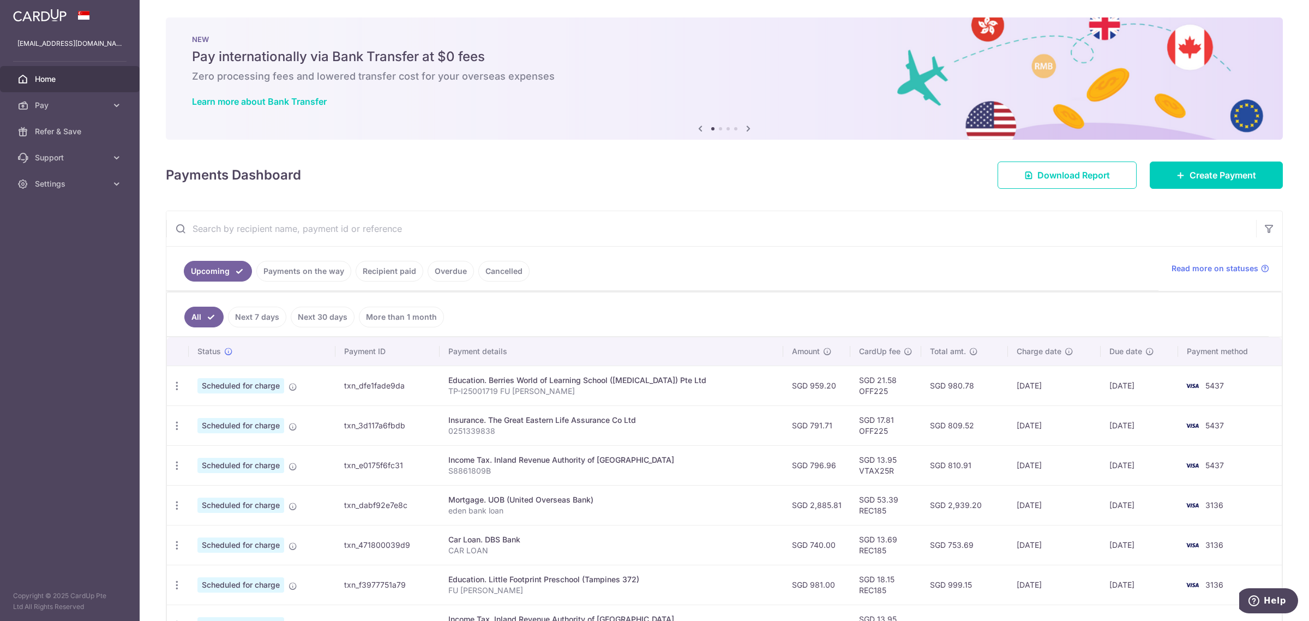
scroll to position [68, 0]
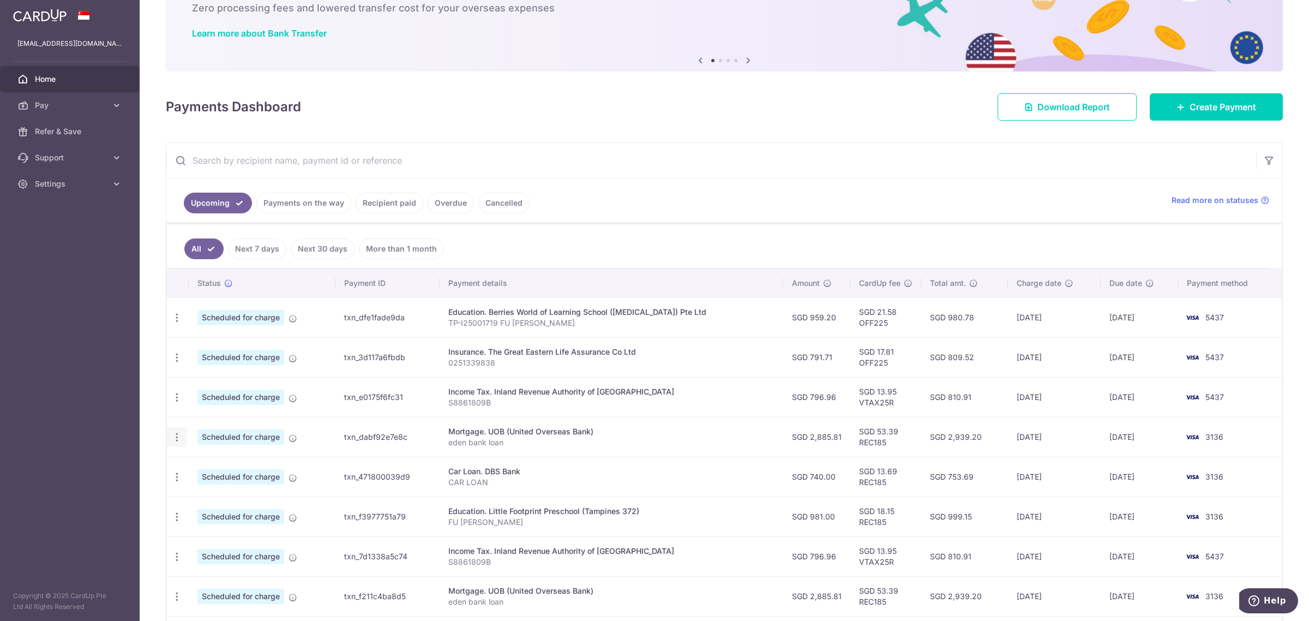
click at [173, 442] on icon "button" at bounding box center [176, 436] width 11 height 11
click at [214, 466] on span "Update payment" at bounding box center [235, 466] width 74 height 13
radio input "true"
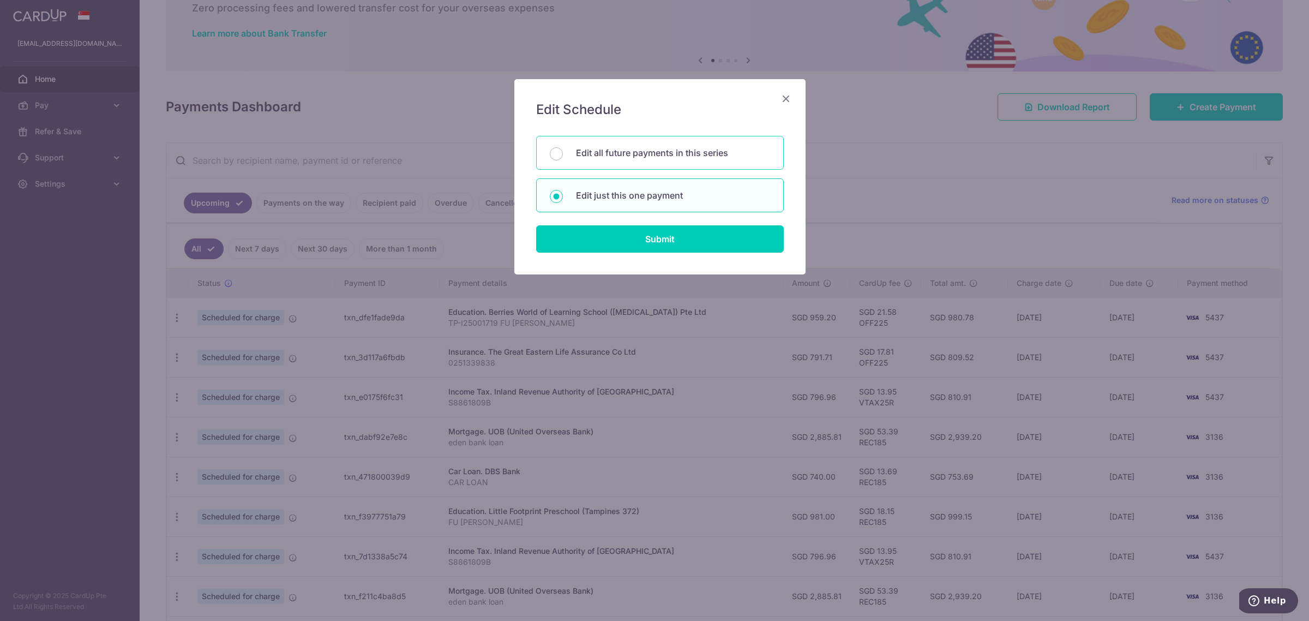
click at [590, 157] on p "Edit all future payments in this series" at bounding box center [673, 152] width 194 height 13
click at [563, 157] on input "Edit all future payments in this series" at bounding box center [556, 153] width 13 height 13
radio input "true"
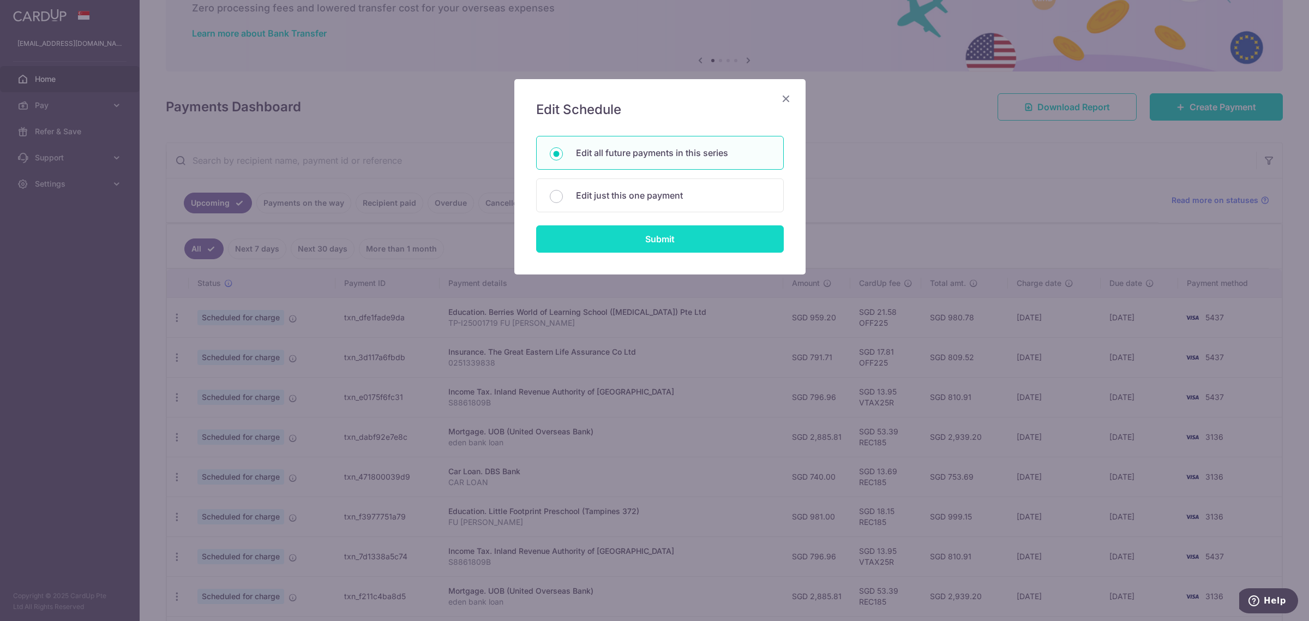
click at [622, 242] on input "Submit" at bounding box center [660, 238] width 248 height 27
radio input "true"
type input "2,885.81"
type input "eden bank loan"
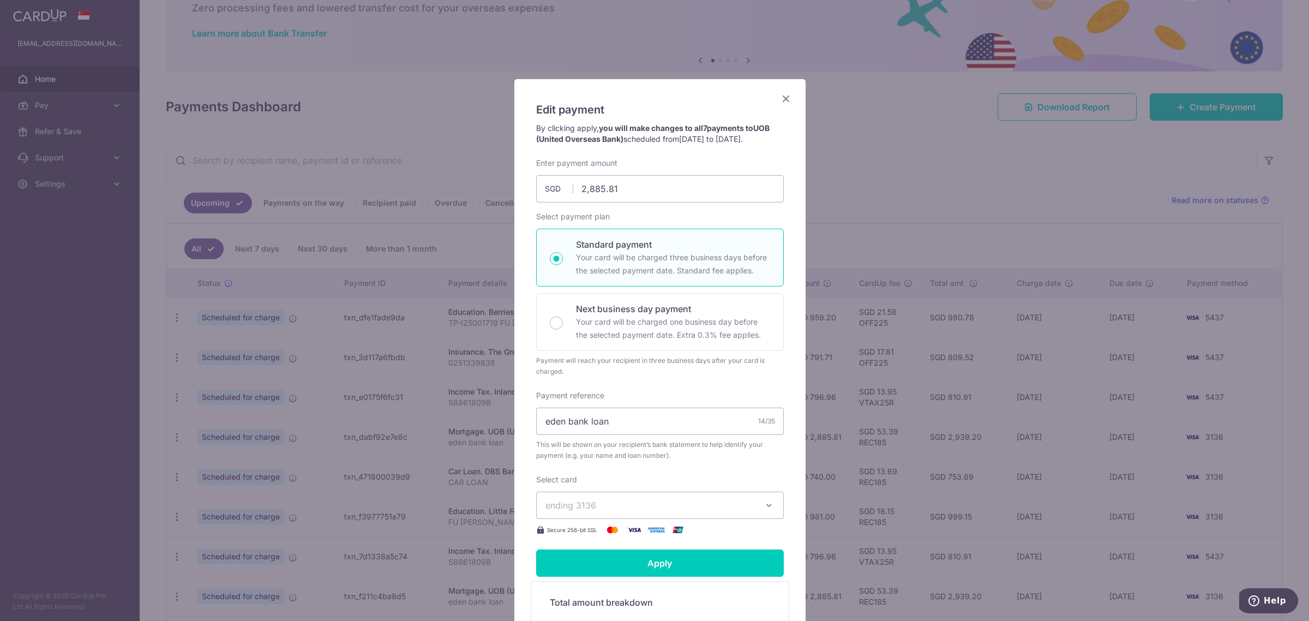
click at [598, 501] on span "ending 3136" at bounding box center [649, 504] width 209 height 13
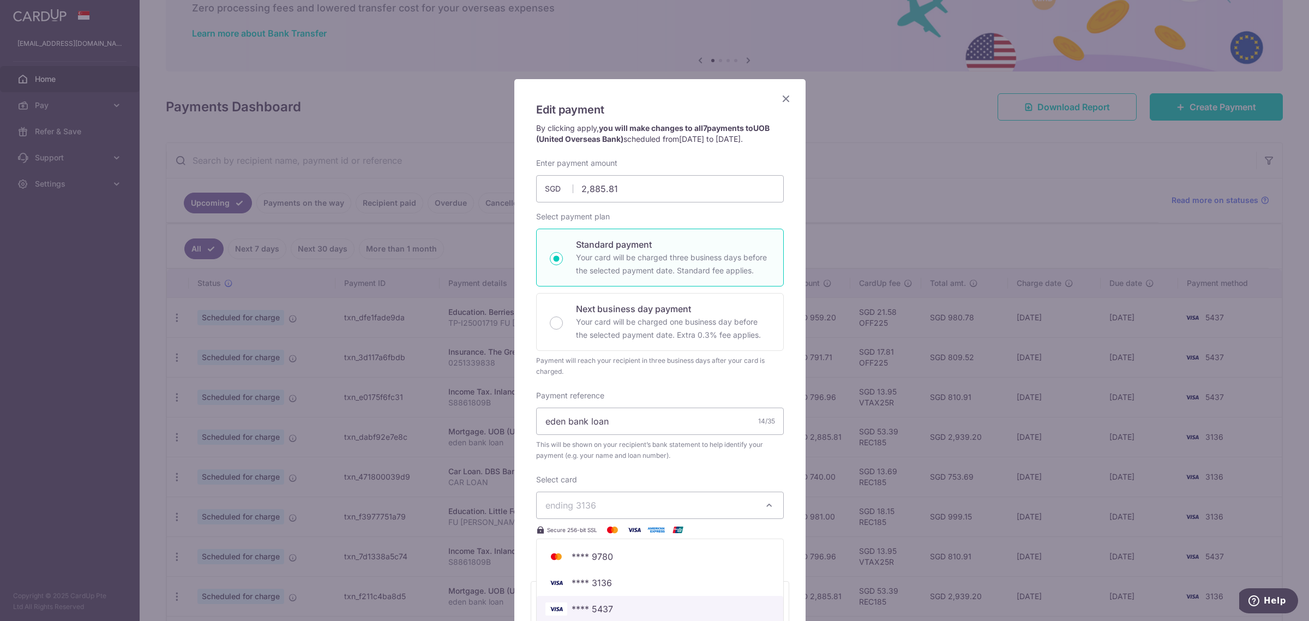
click at [592, 613] on span "**** 5437" at bounding box center [591, 608] width 41 height 13
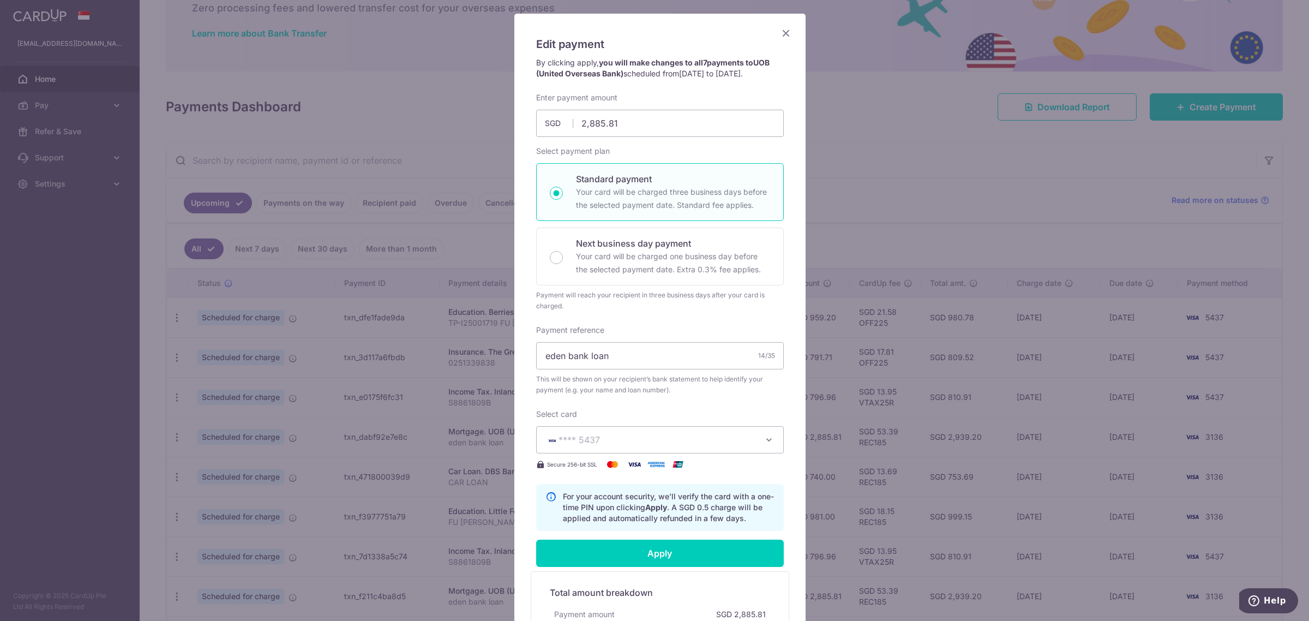
scroll to position [136, 0]
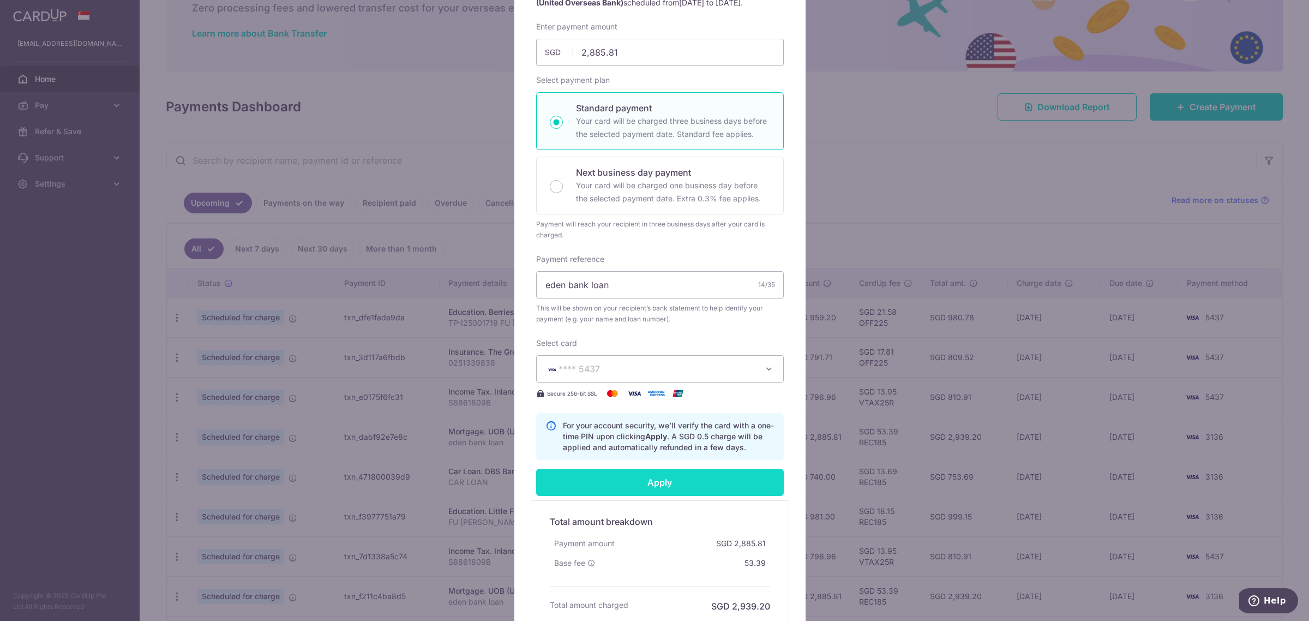
click at [606, 489] on input "Apply" at bounding box center [660, 481] width 248 height 27
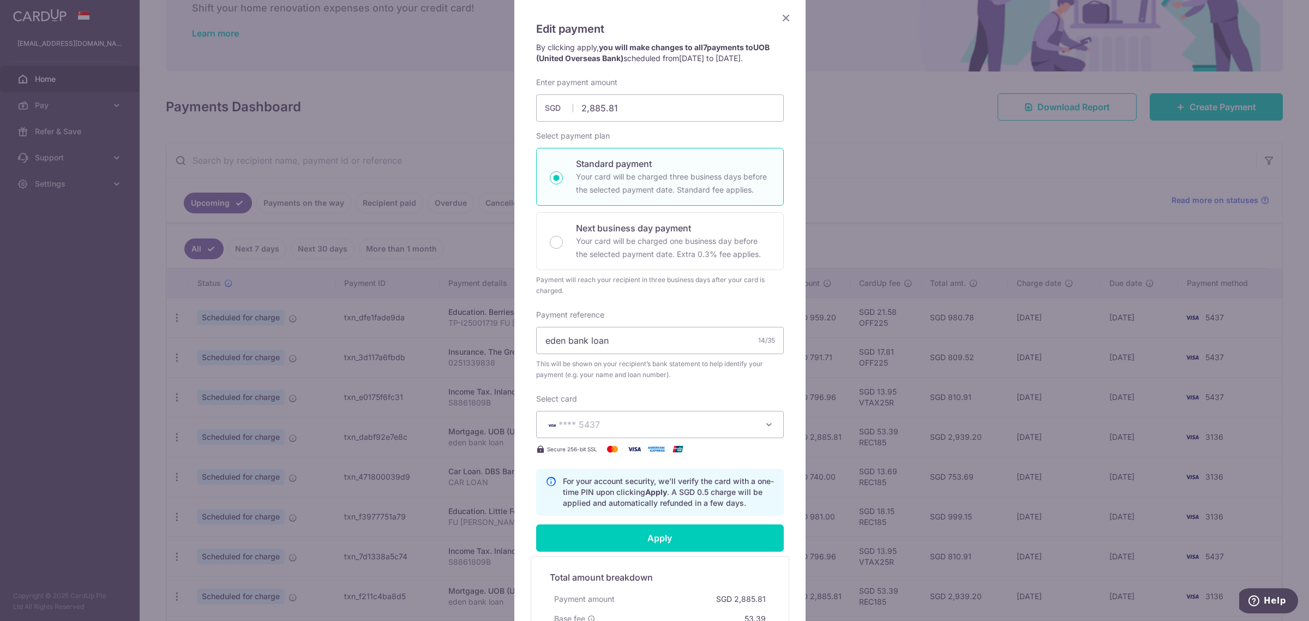
scroll to position [0, 0]
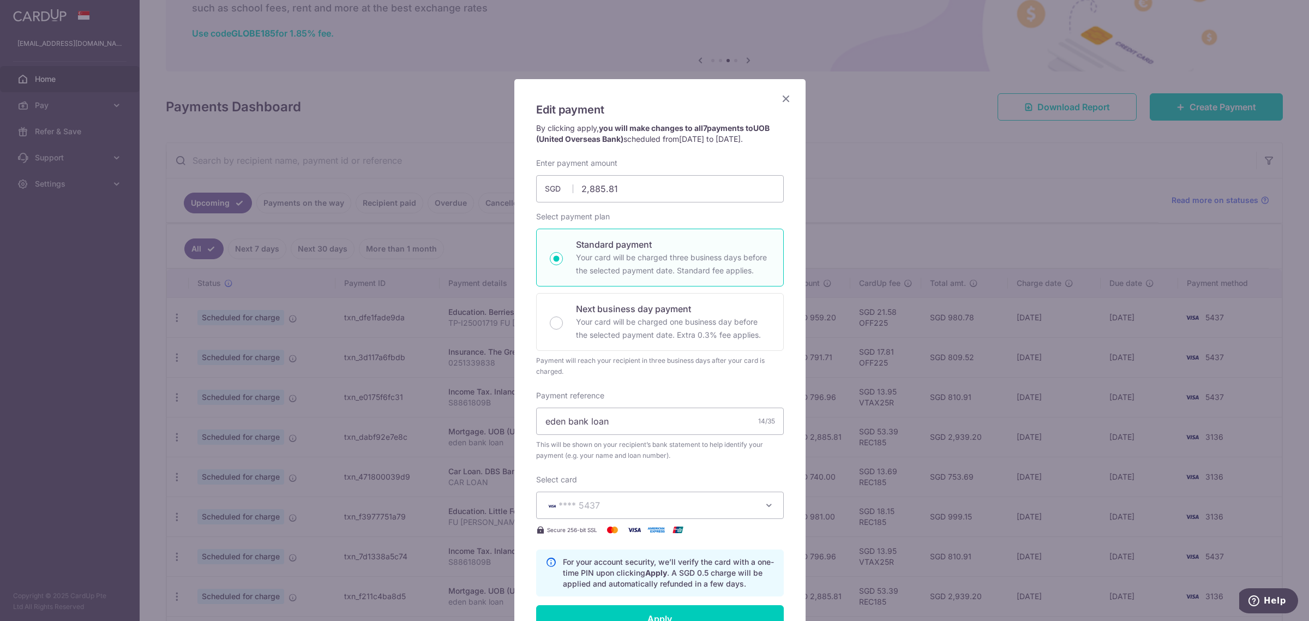
type input "Successfully Applied"
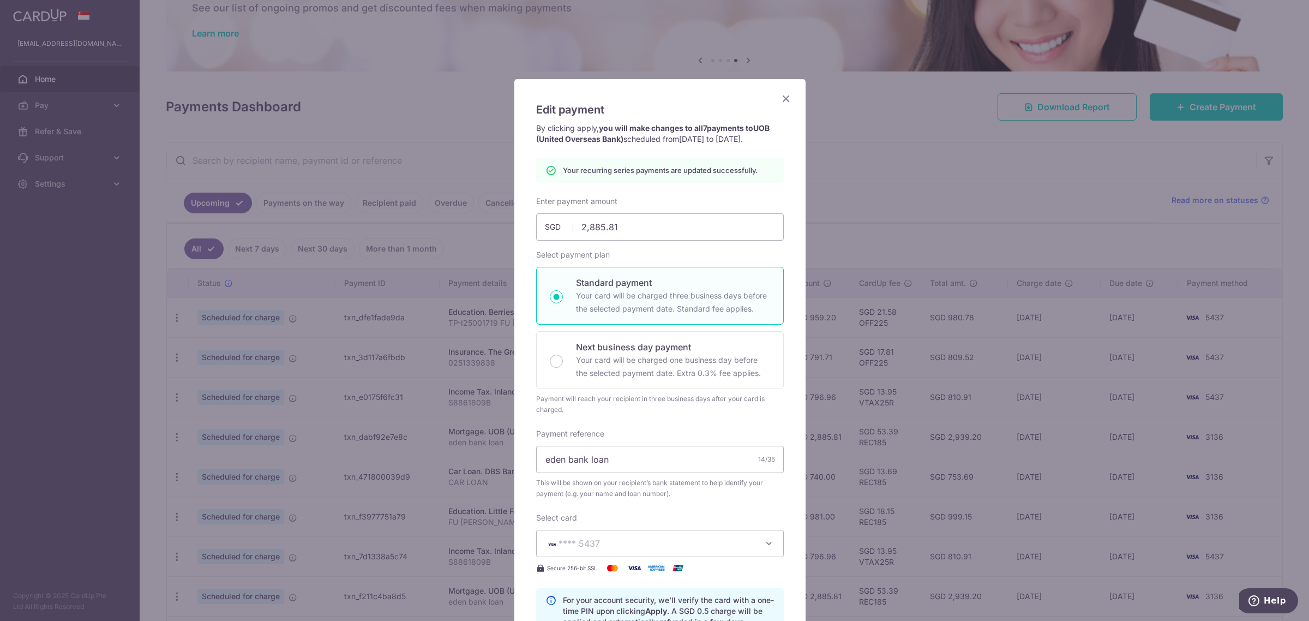
click at [782, 98] on icon "Close" at bounding box center [785, 99] width 13 height 14
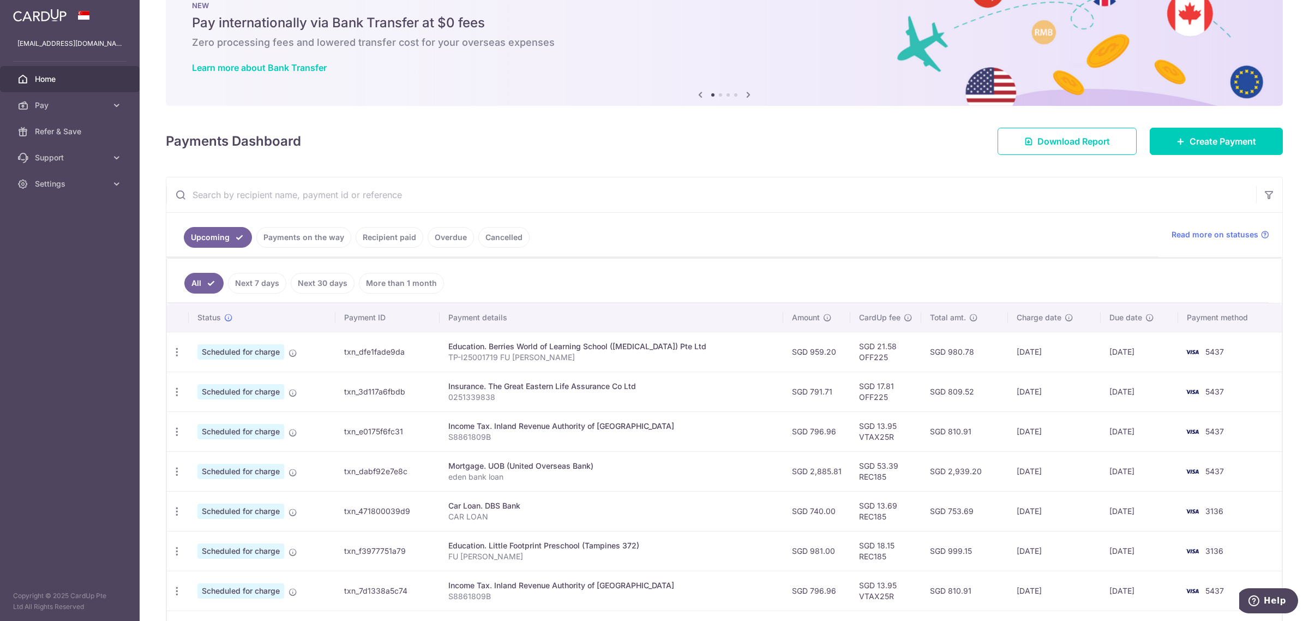
scroll to position [68, 0]
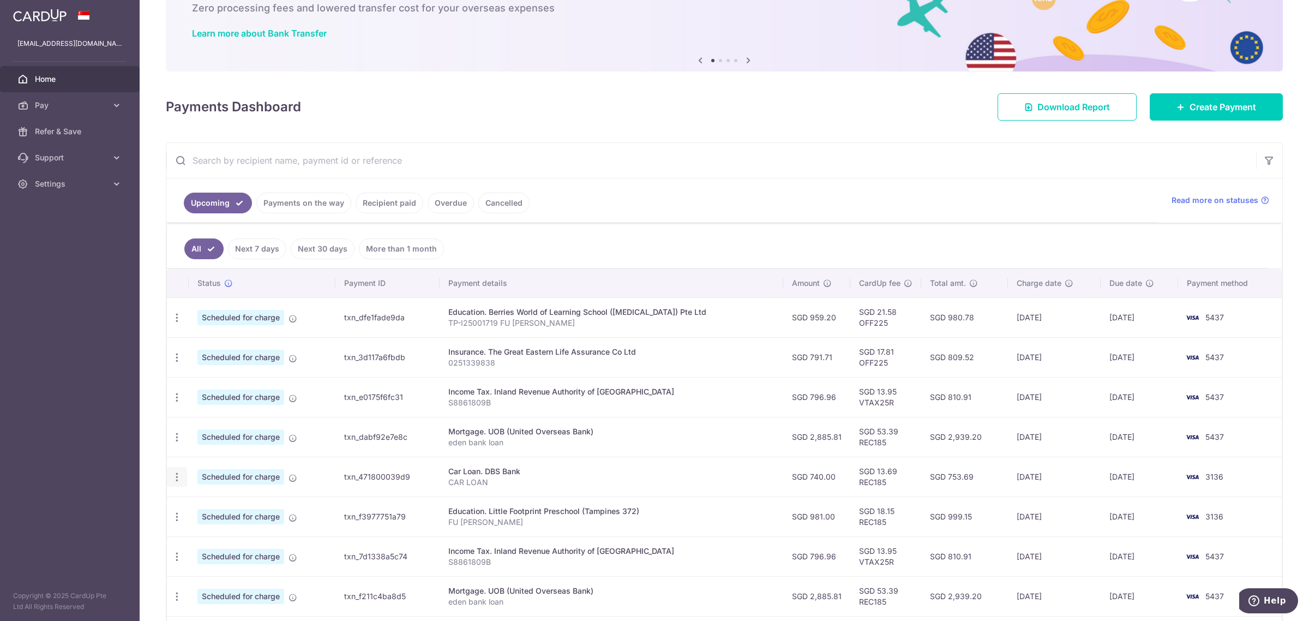
click at [174, 483] on icon "button" at bounding box center [176, 476] width 11 height 11
click at [212, 511] on span "Update payment" at bounding box center [235, 506] width 74 height 13
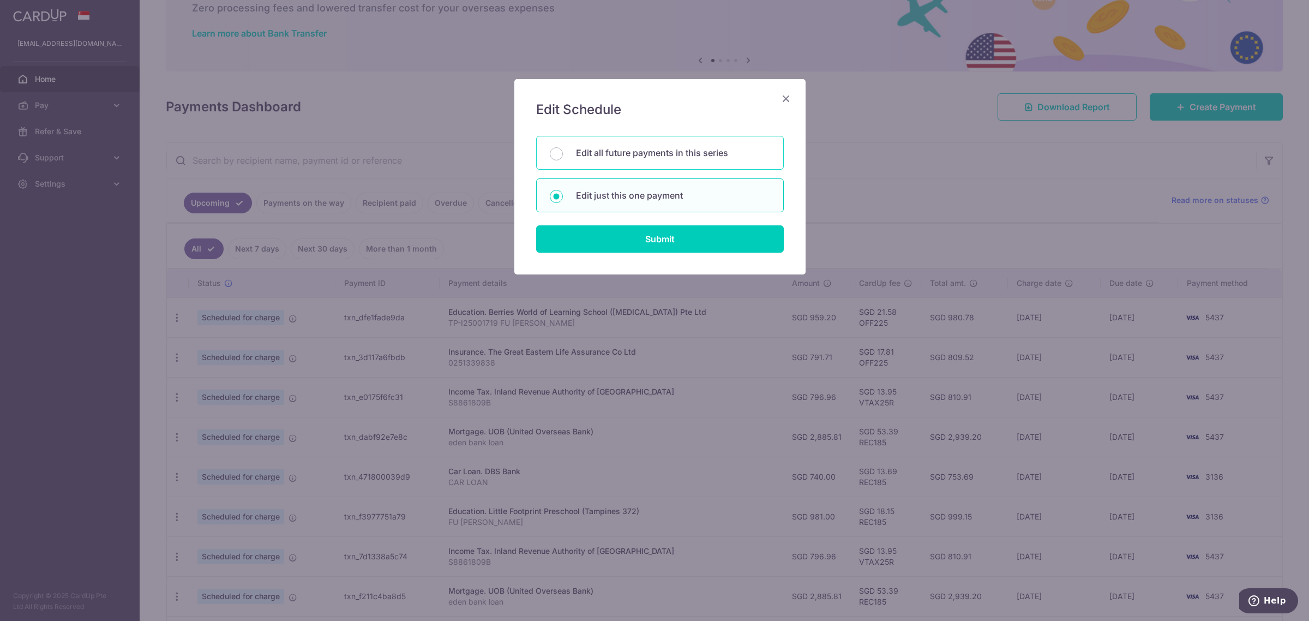
click at [613, 145] on div "Edit all future payments in this series" at bounding box center [660, 153] width 248 height 34
radio input "true"
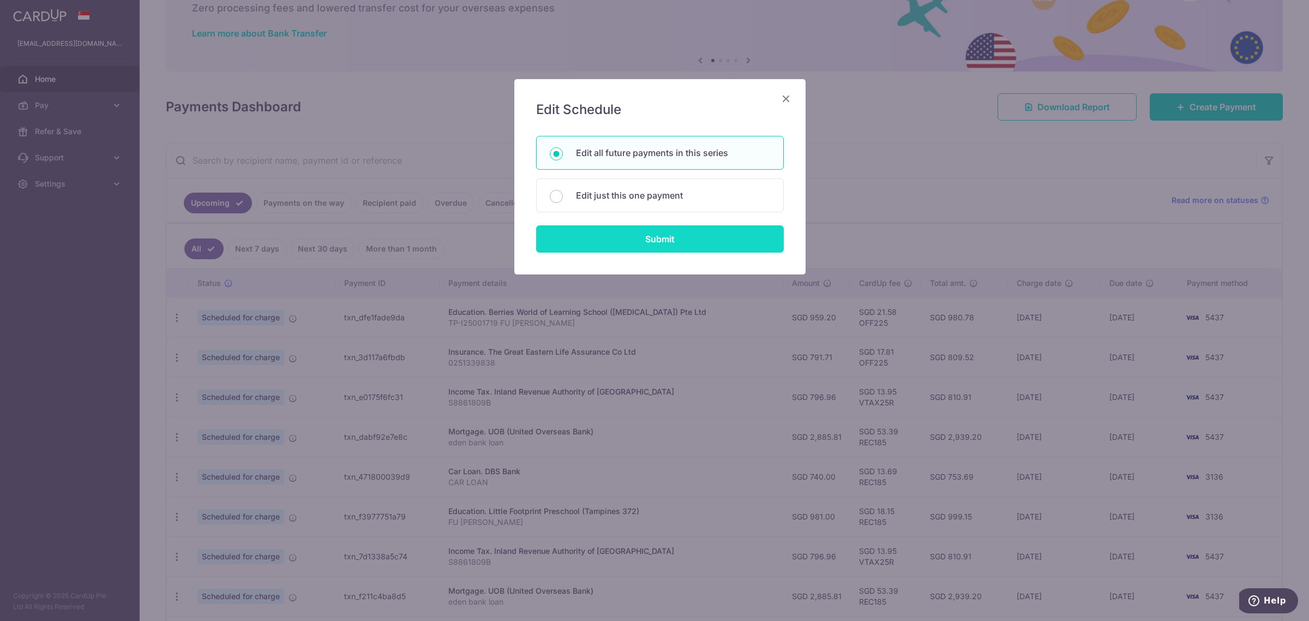
click at [617, 241] on input "Submit" at bounding box center [660, 238] width 248 height 27
radio input "true"
type input "740.00"
type input "CAR LOAN"
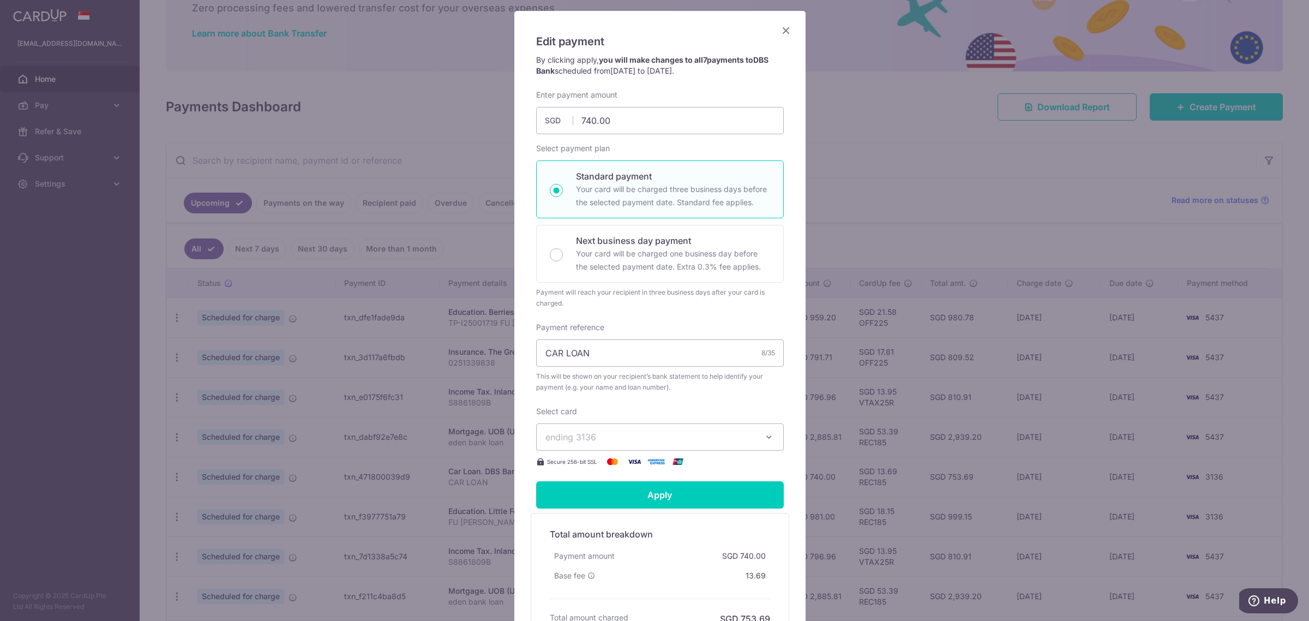
click at [587, 432] on span "ending 3136" at bounding box center [570, 436] width 51 height 11
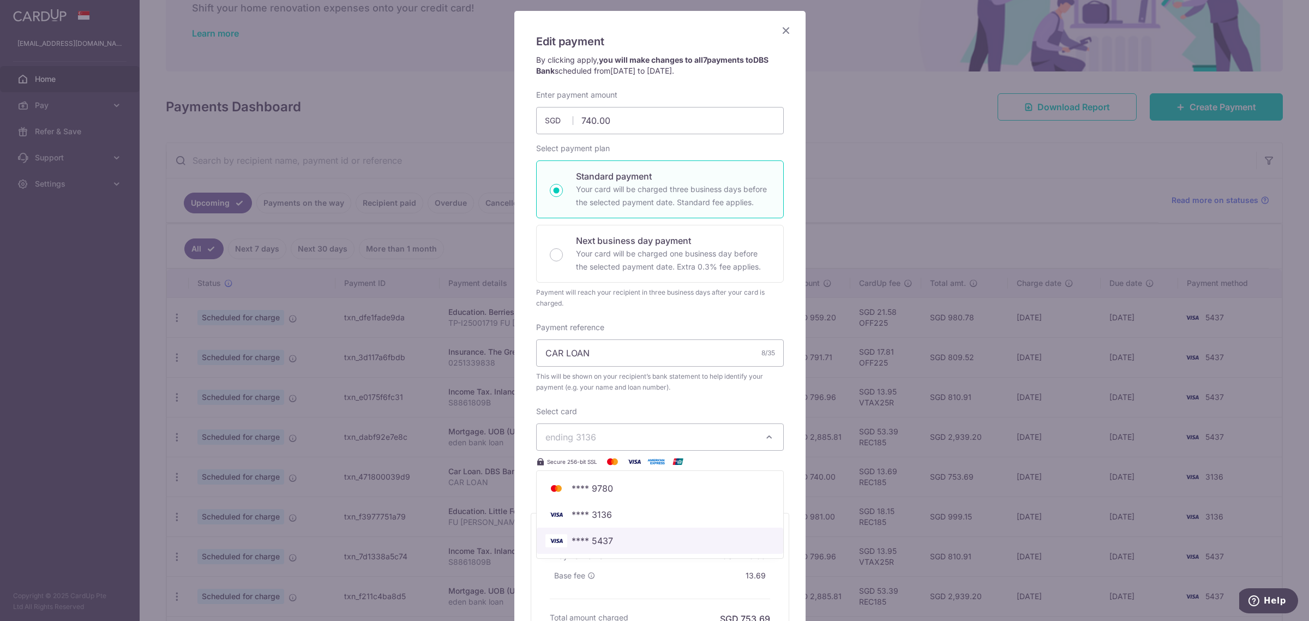
click at [588, 538] on span "**** 5437" at bounding box center [591, 540] width 41 height 13
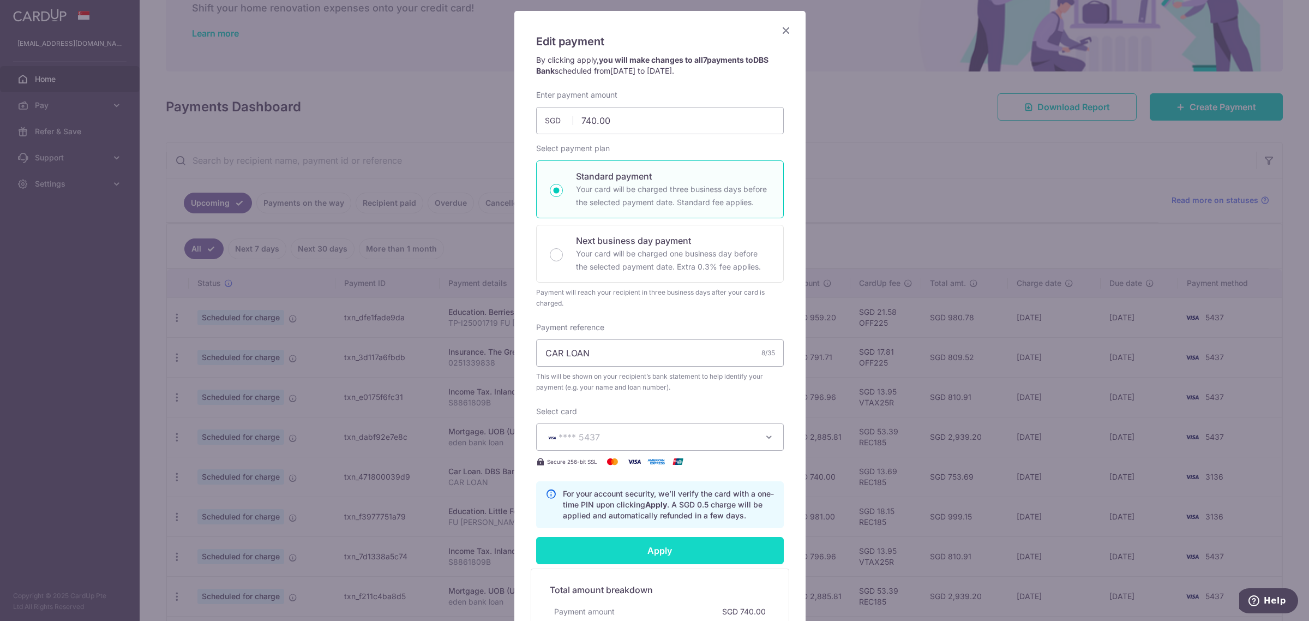
click at [583, 556] on input "Apply" at bounding box center [660, 550] width 248 height 27
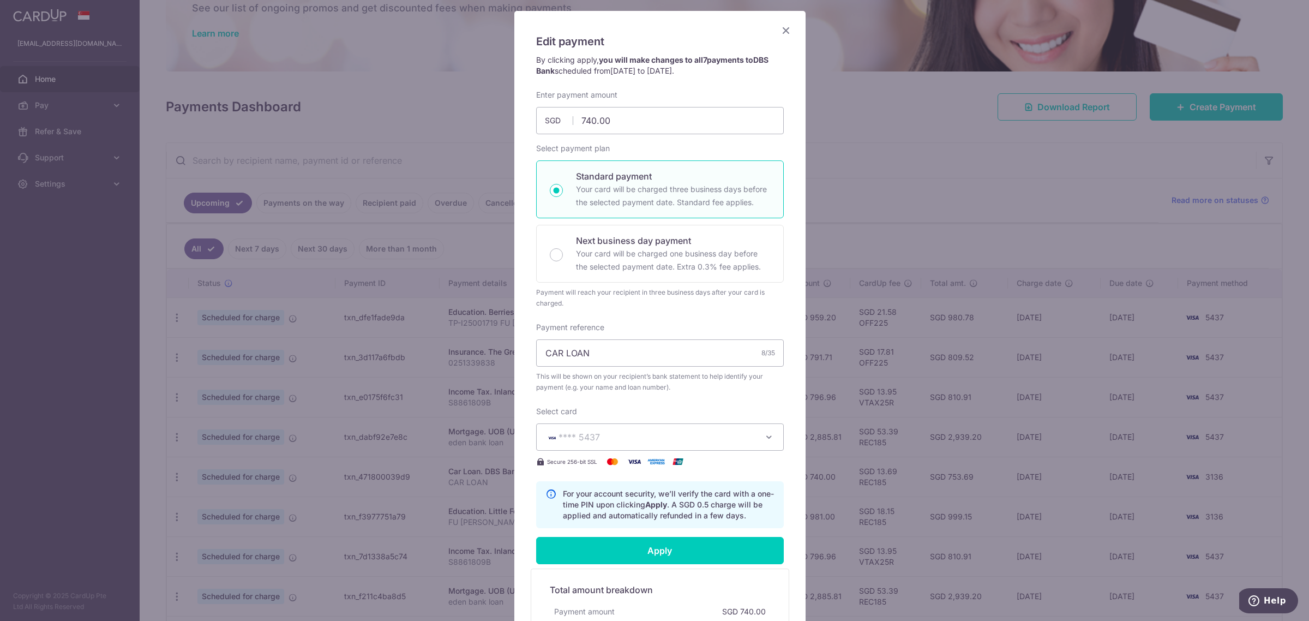
type input "Successfully Applied"
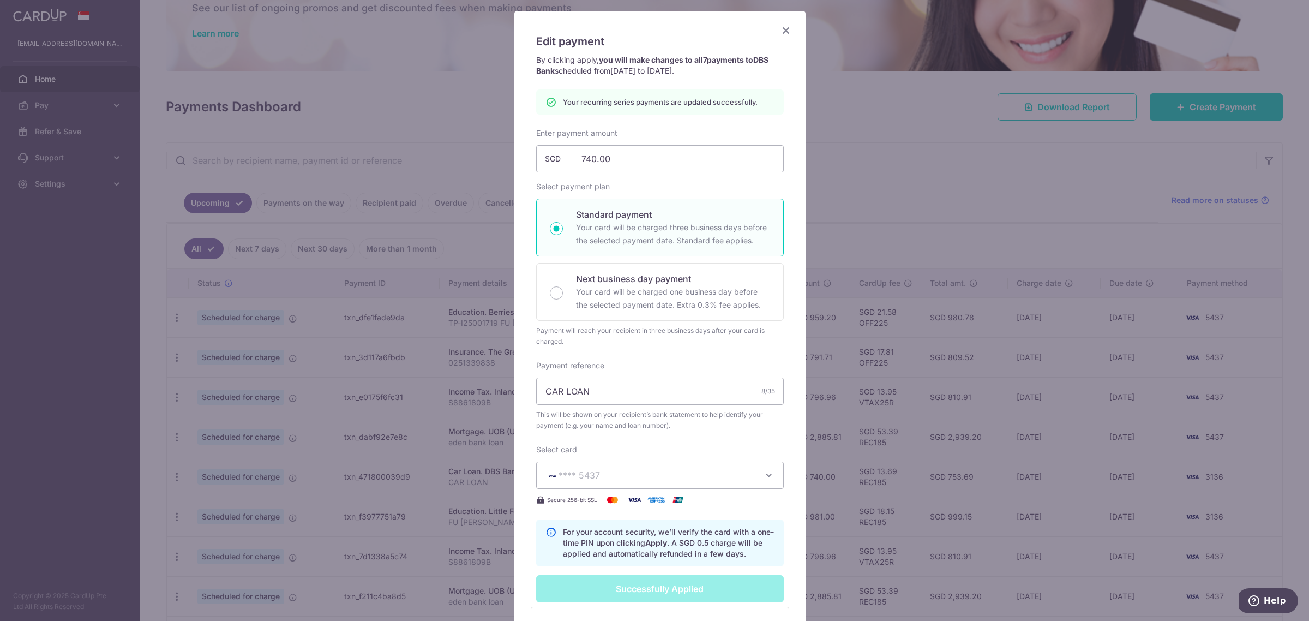
click at [780, 29] on icon "Close" at bounding box center [785, 30] width 13 height 14
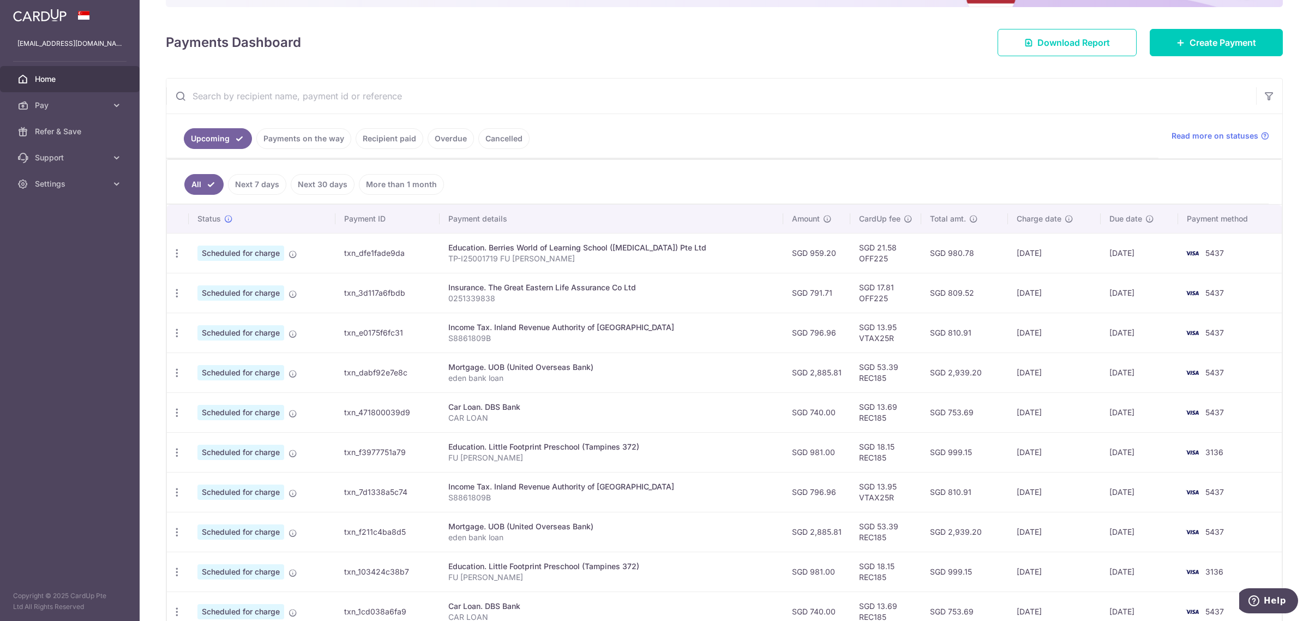
scroll to position [136, 0]
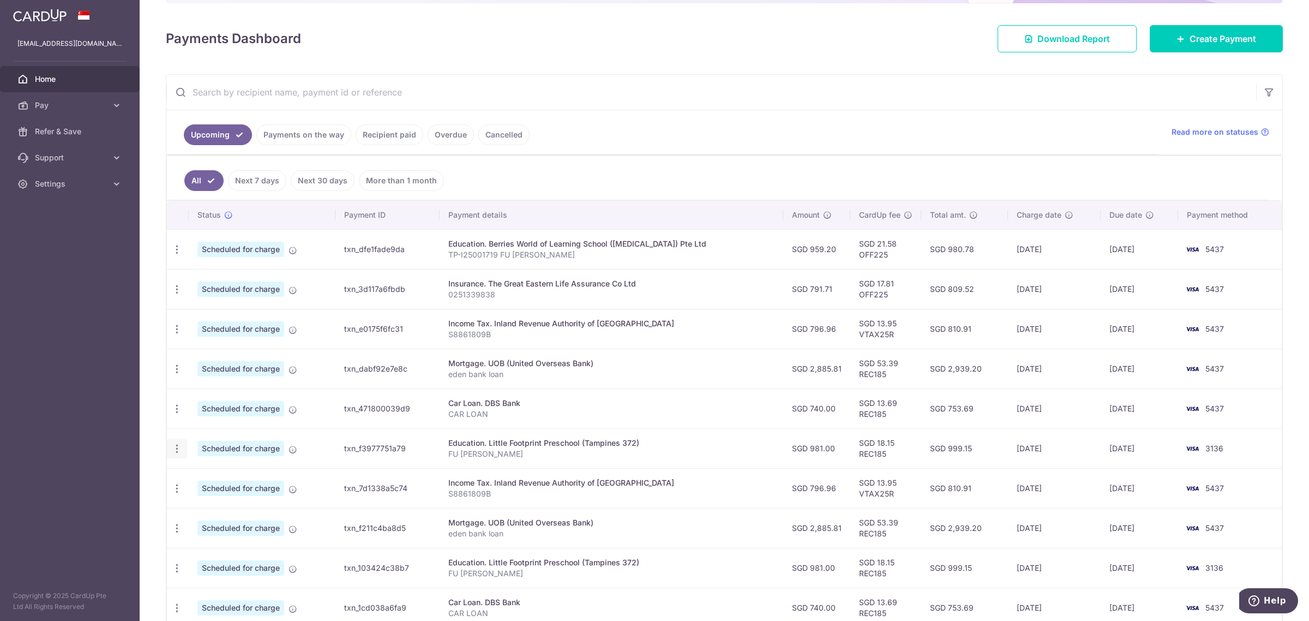
click at [173, 453] on icon "button" at bounding box center [176, 448] width 11 height 11
click at [210, 478] on span "Update payment" at bounding box center [235, 478] width 74 height 13
radio input "true"
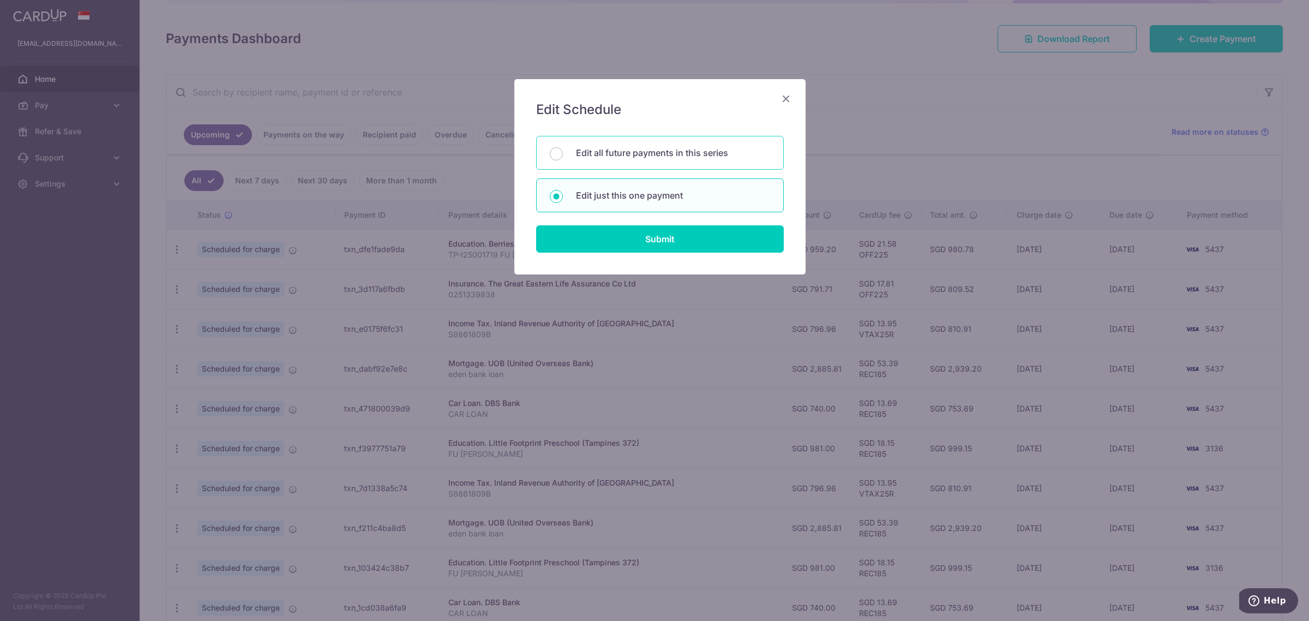
click at [601, 154] on p "Edit all future payments in this series" at bounding box center [673, 152] width 194 height 13
click at [563, 154] on input "Edit all future payments in this series" at bounding box center [556, 153] width 13 height 13
radio input "true"
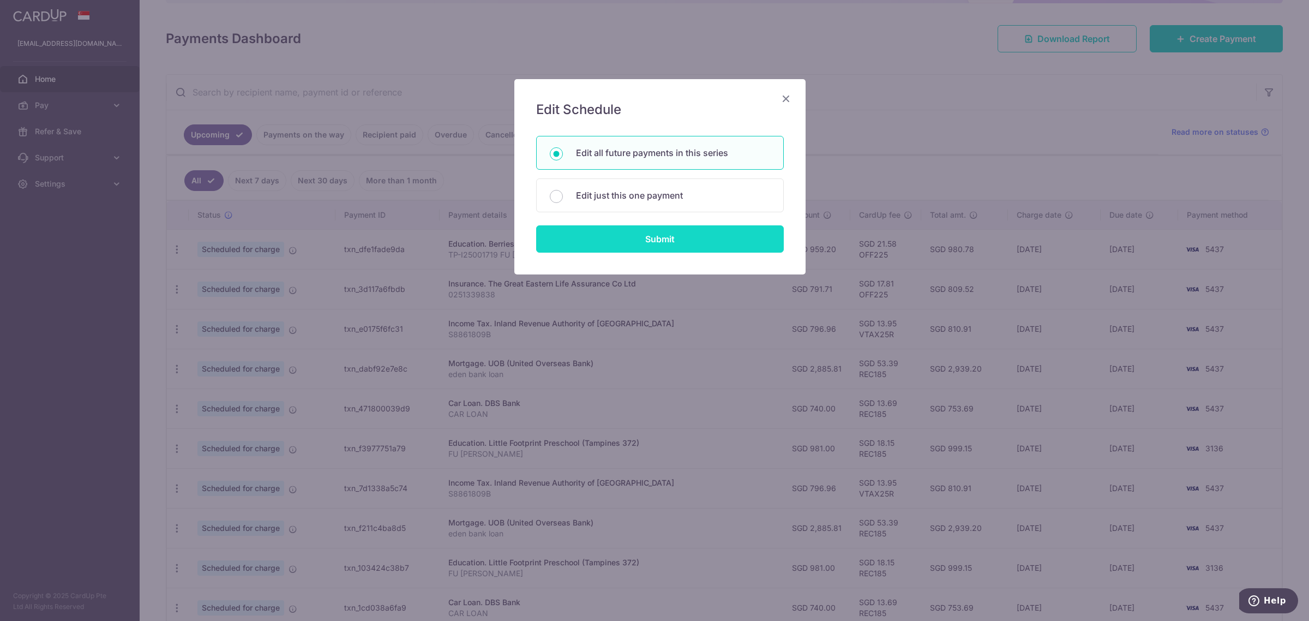
click at [610, 240] on input "Submit" at bounding box center [660, 238] width 248 height 27
radio input "true"
type input "981.00"
type input "FU [PERSON_NAME]"
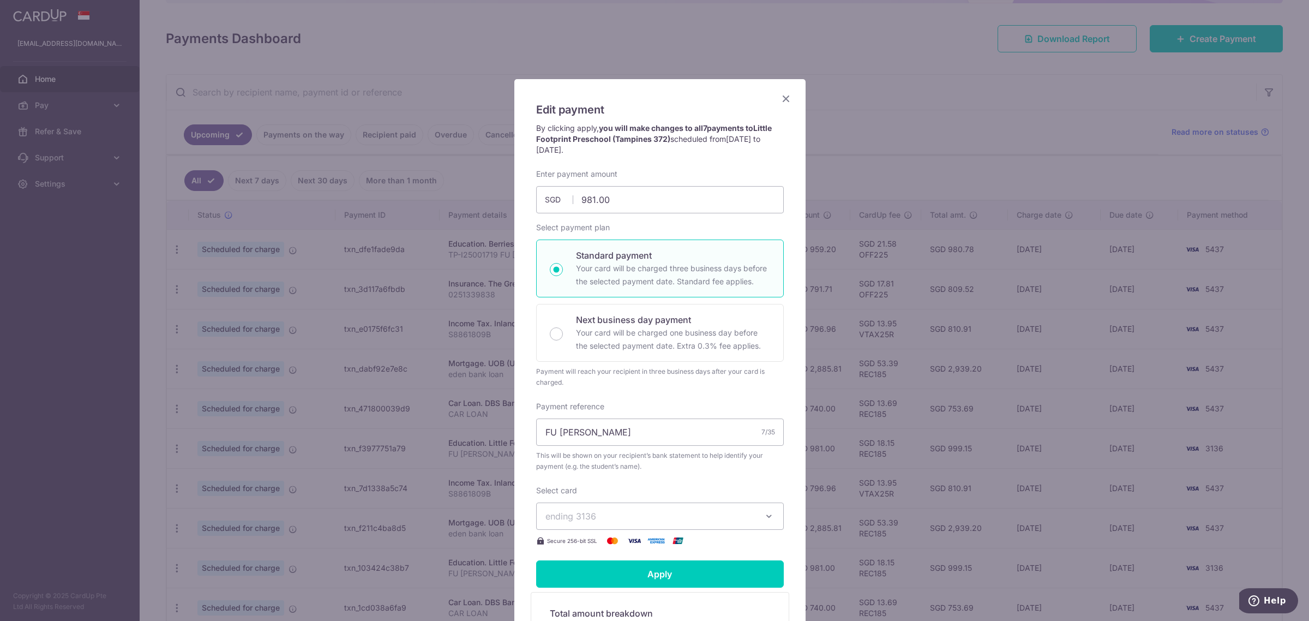
click at [576, 522] on span "ending 3136" at bounding box center [649, 515] width 209 height 13
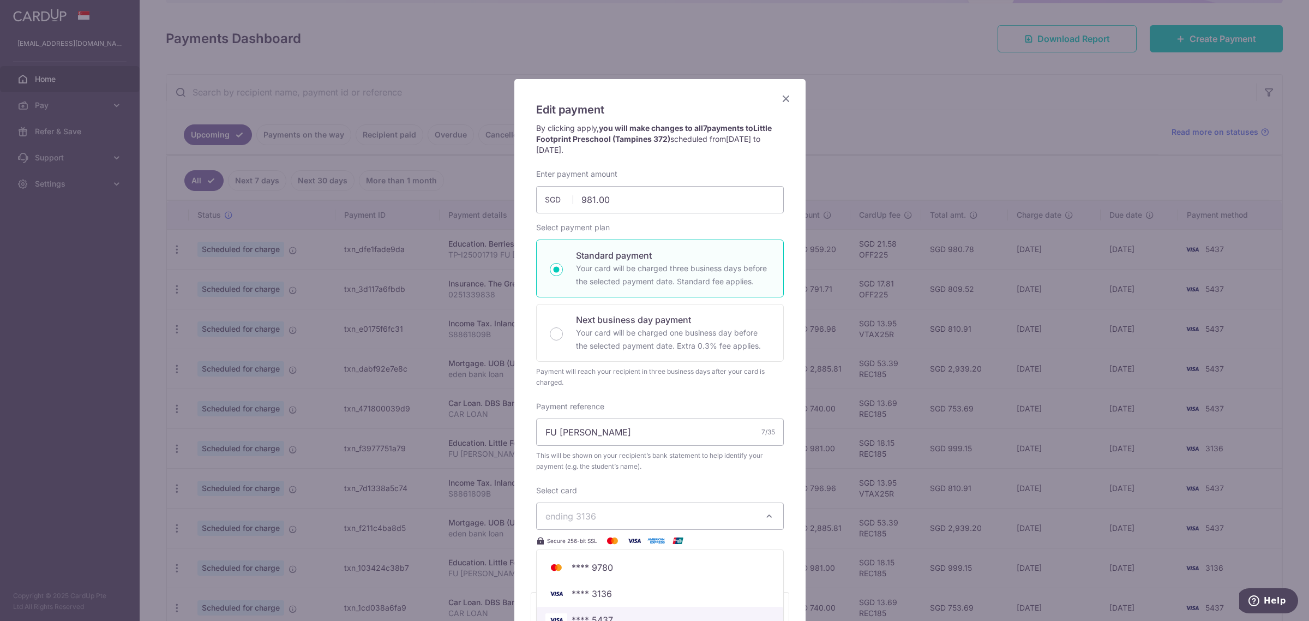
click at [581, 612] on link "**** 5437" at bounding box center [660, 619] width 246 height 26
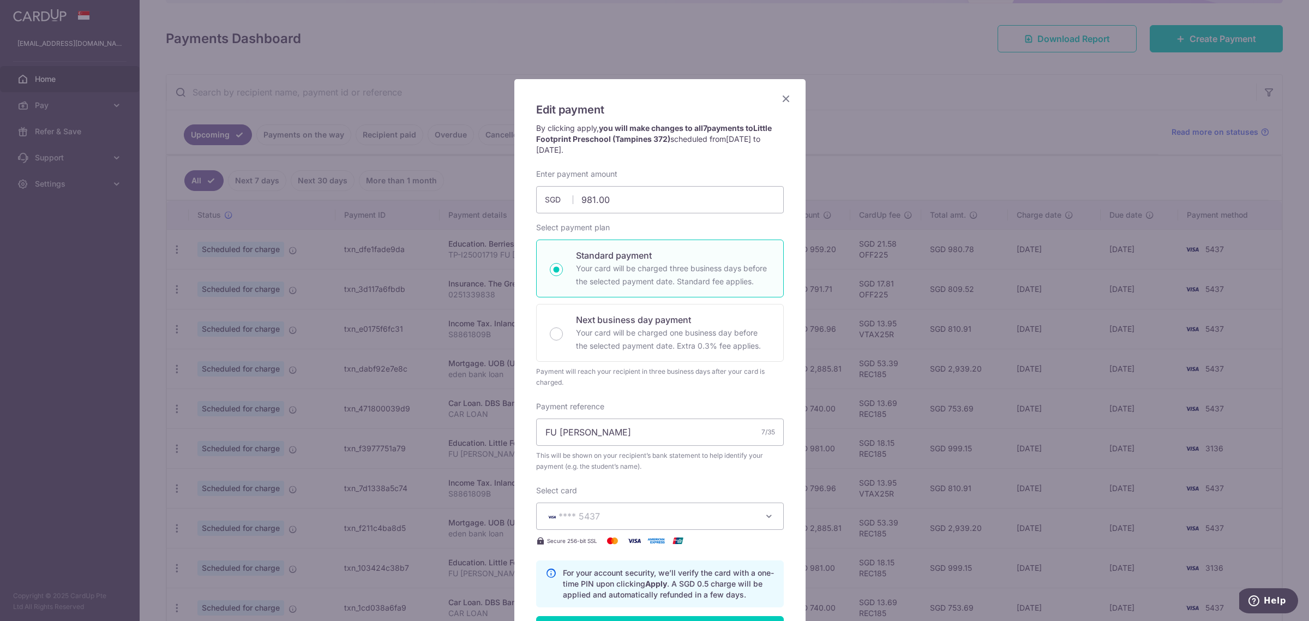
scroll to position [68, 0]
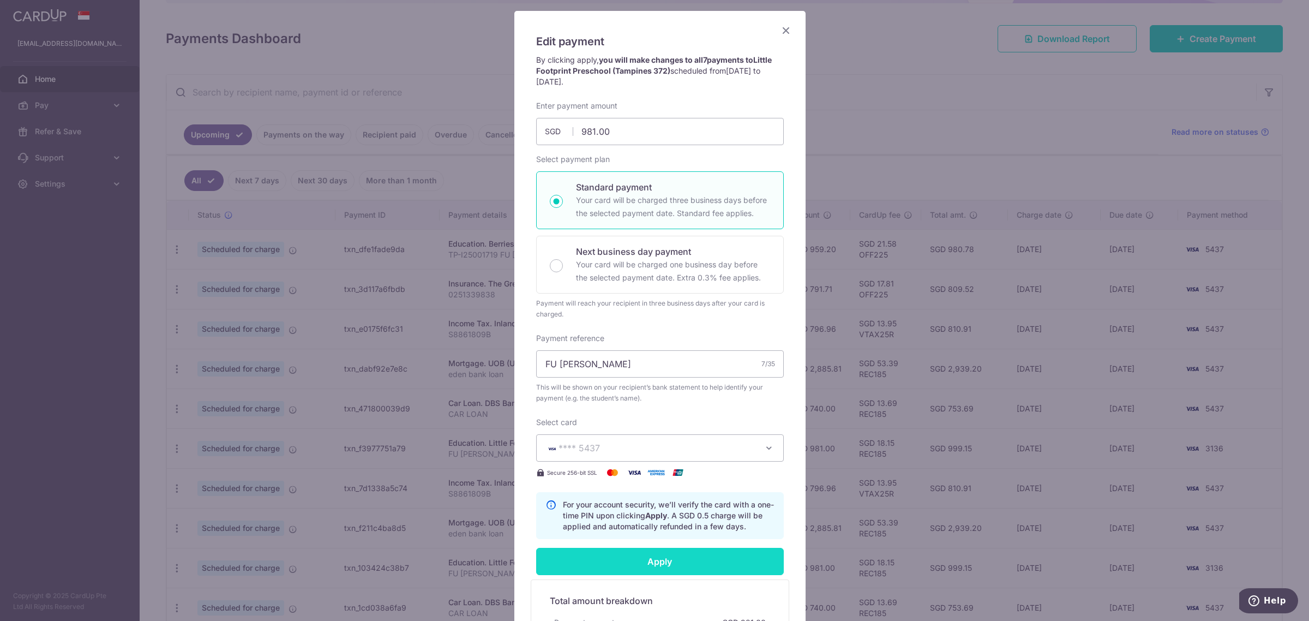
click at [598, 558] on input "Apply" at bounding box center [660, 560] width 248 height 27
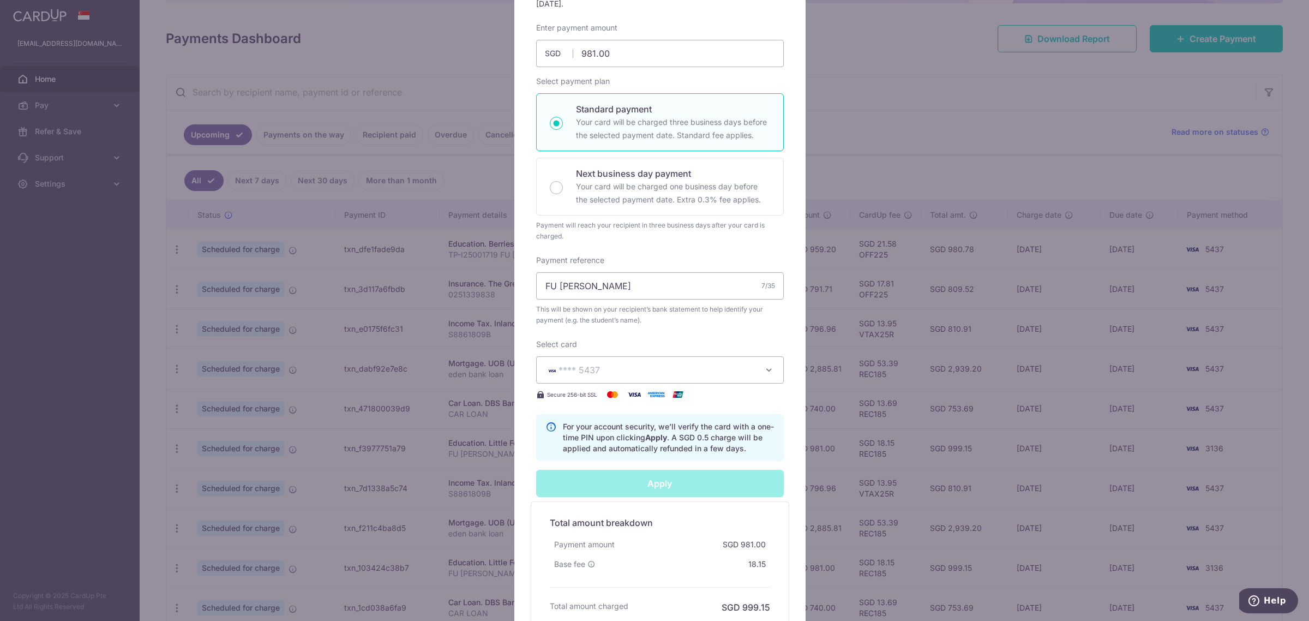
scroll to position [204, 0]
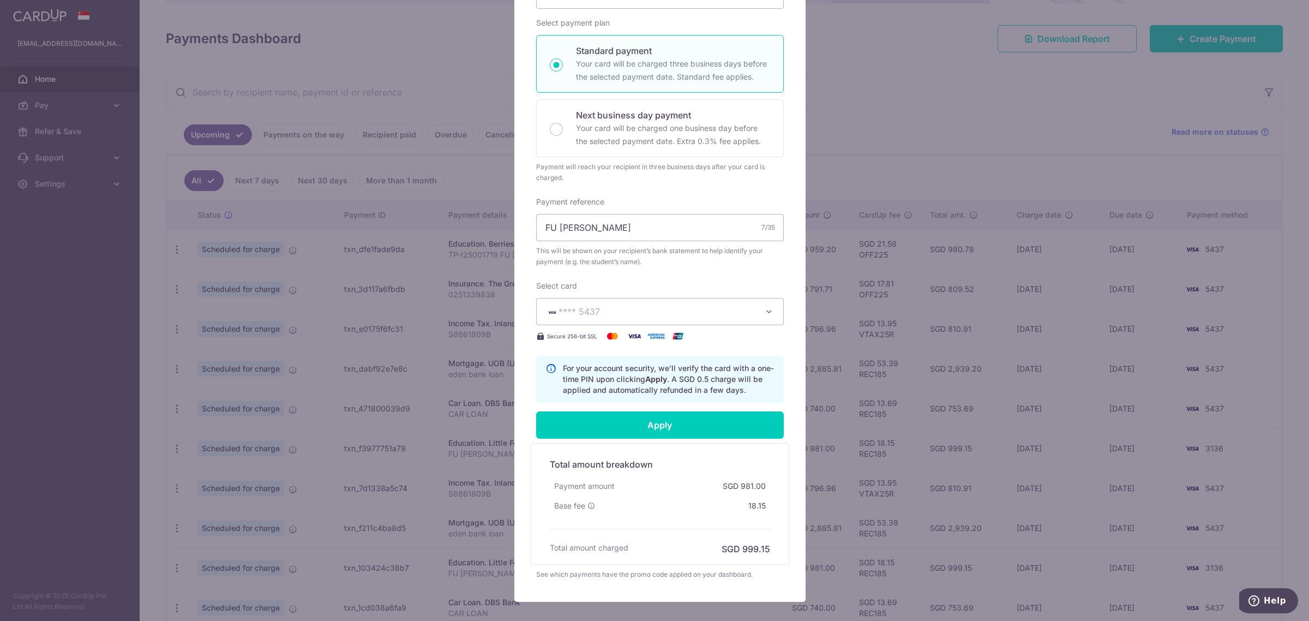
type input "Successfully Applied"
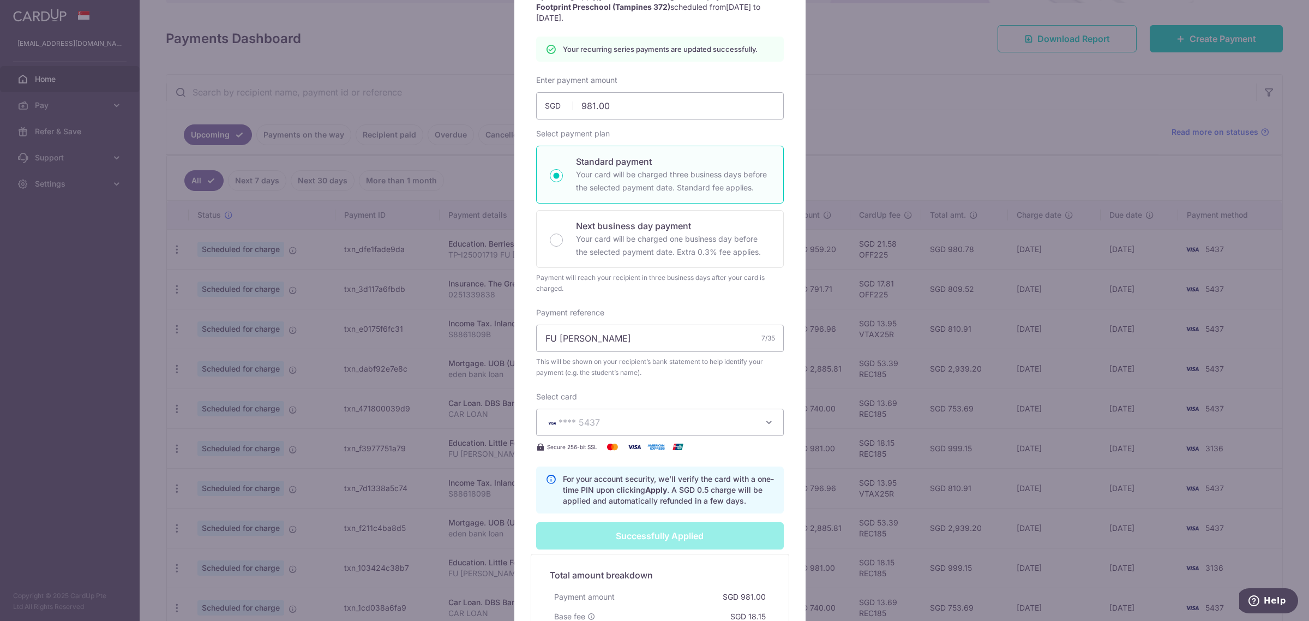
scroll to position [0, 0]
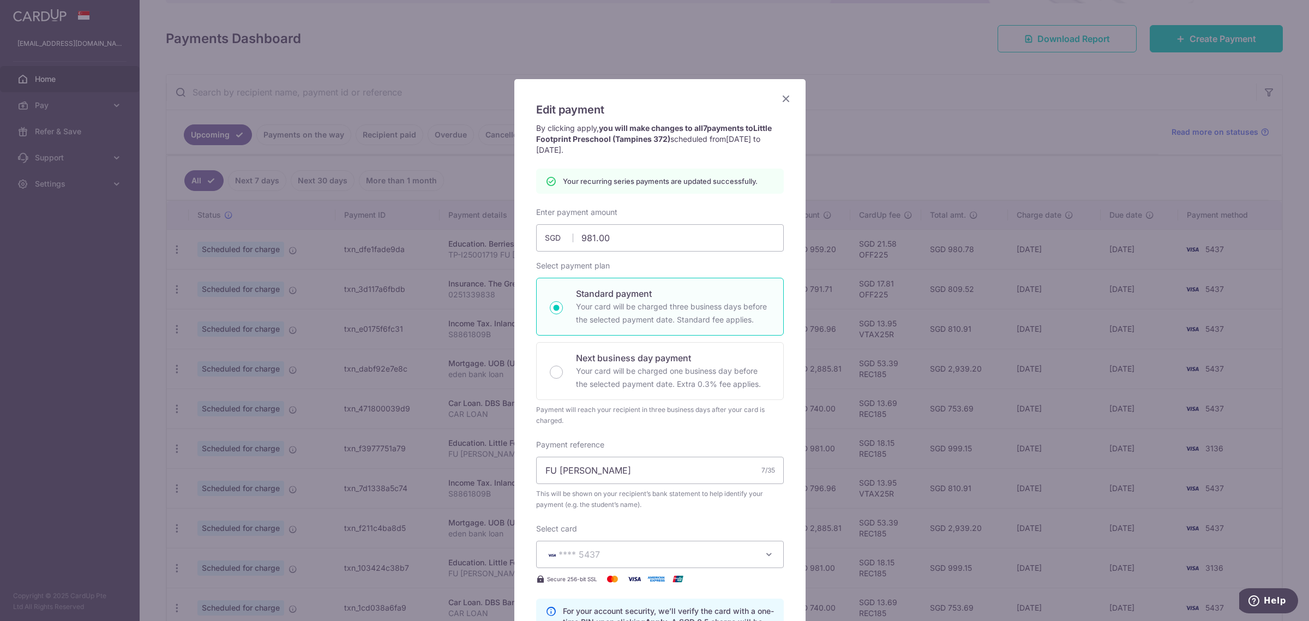
click at [779, 97] on icon "Close" at bounding box center [785, 99] width 13 height 14
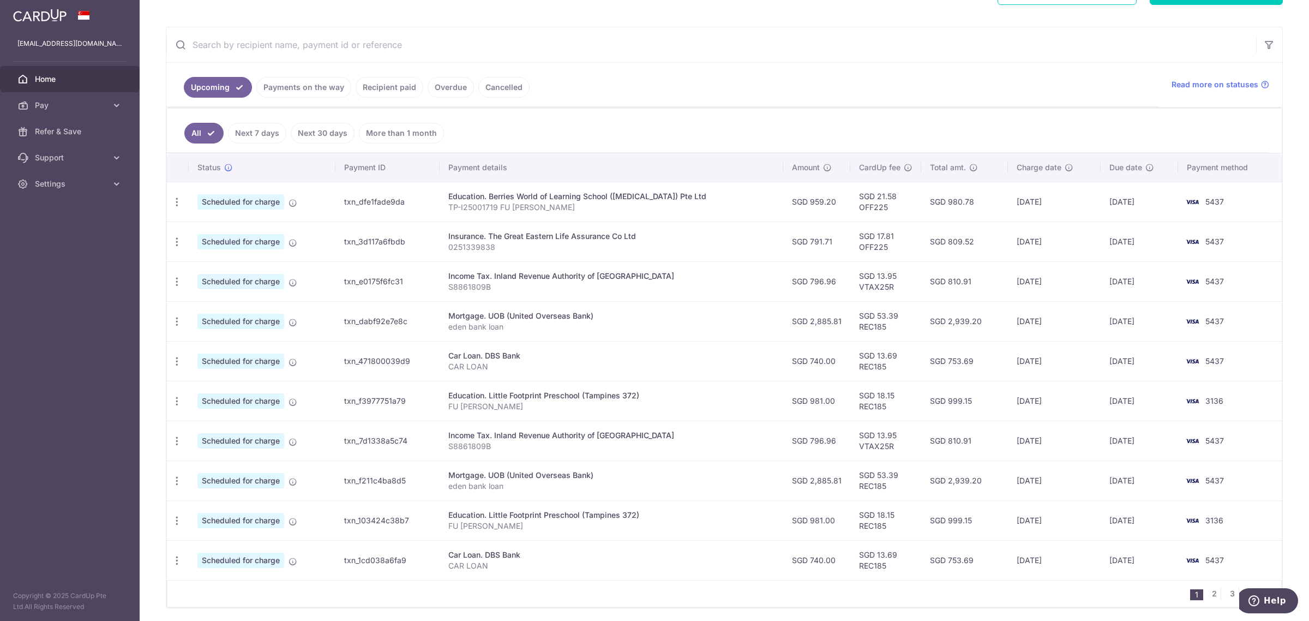
scroll to position [225, 0]
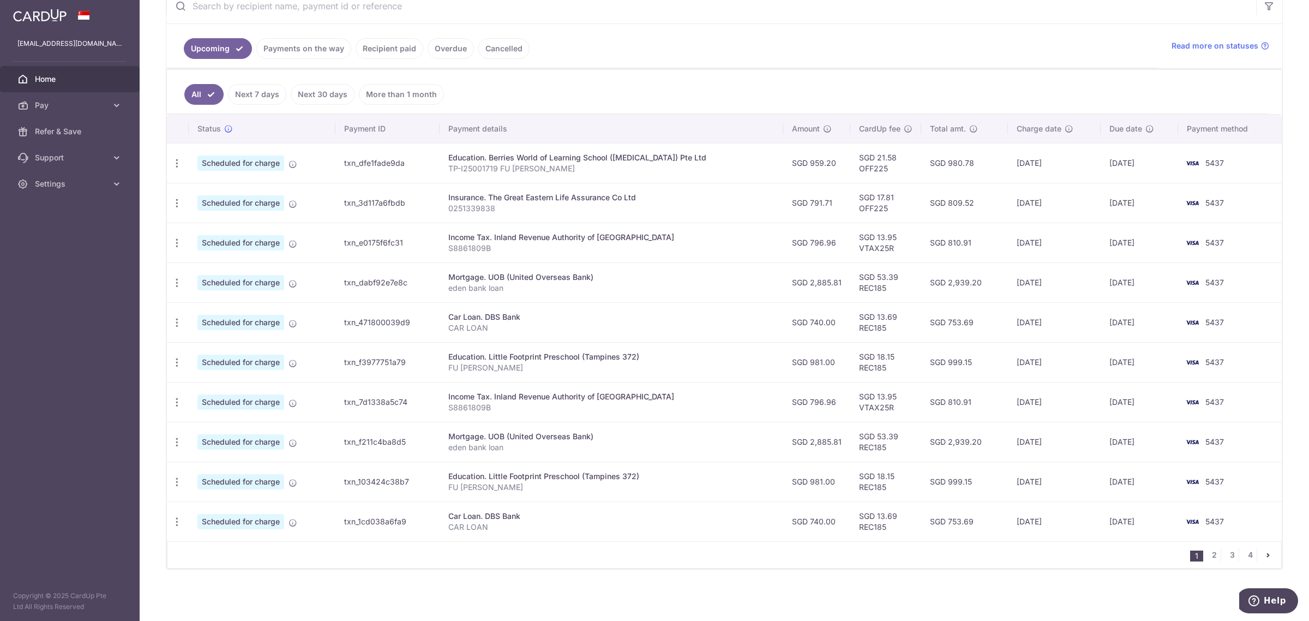
scroll to position [225, 0]
click at [1207, 551] on link "2" at bounding box center [1213, 554] width 13 height 13
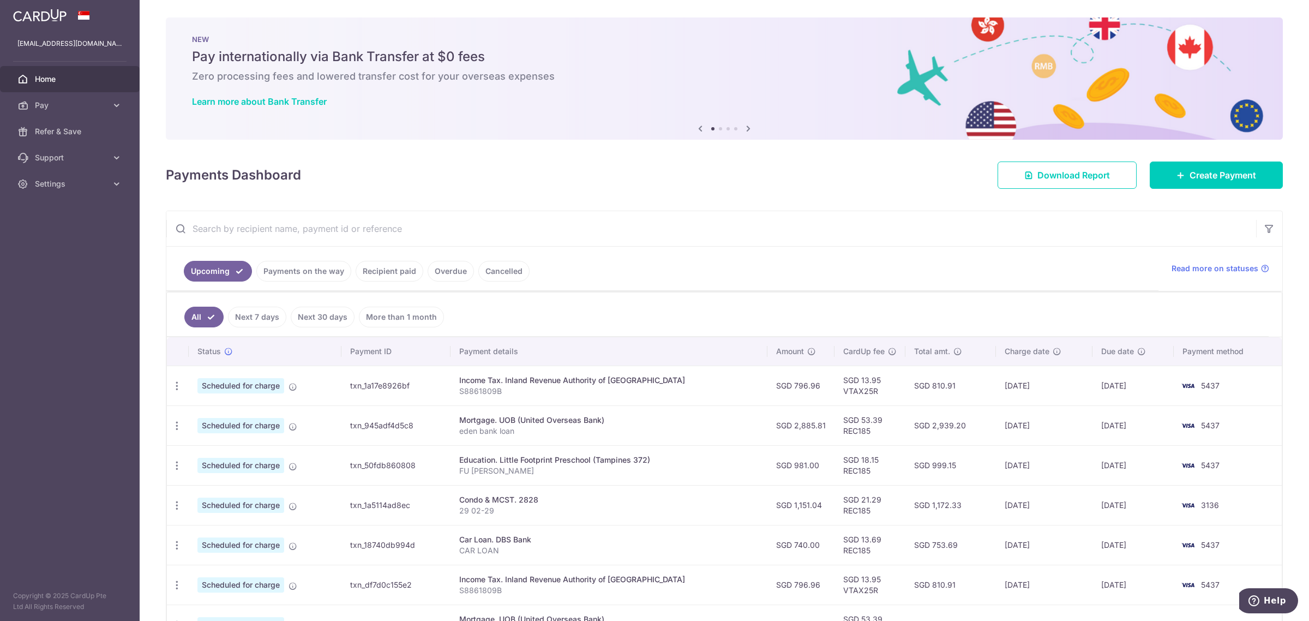
scroll to position [136, 0]
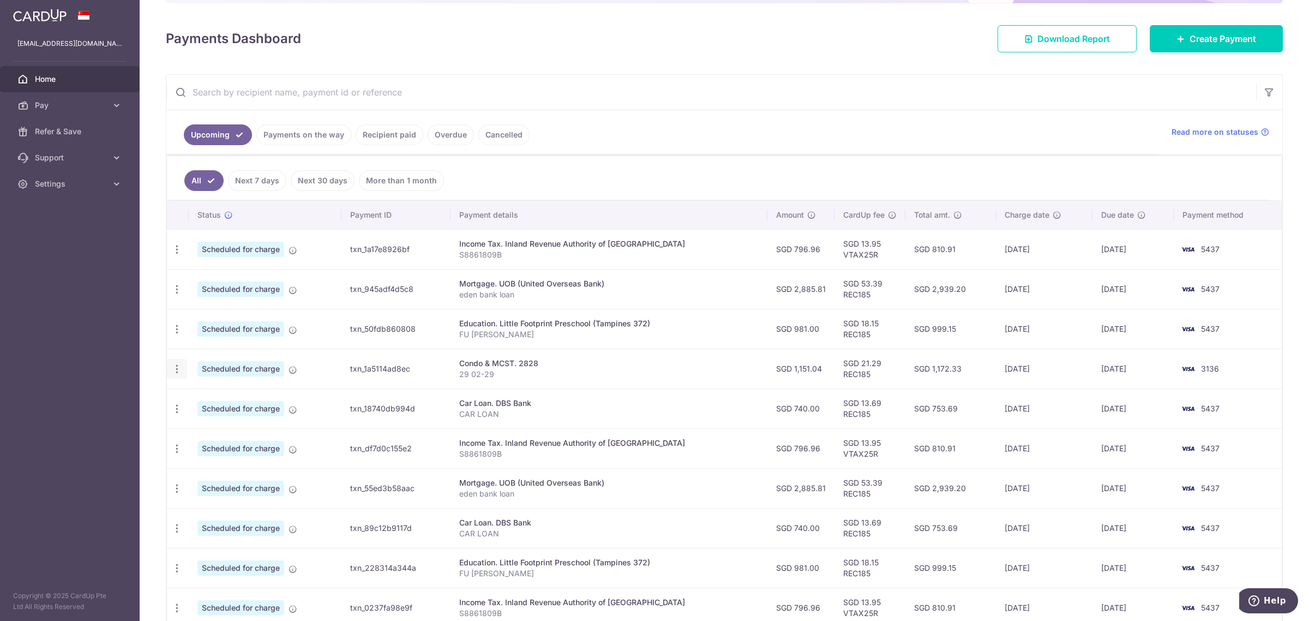
click at [181, 369] on icon "button" at bounding box center [176, 368] width 11 height 11
click at [209, 401] on span "Update payment" at bounding box center [235, 398] width 74 height 13
radio input "true"
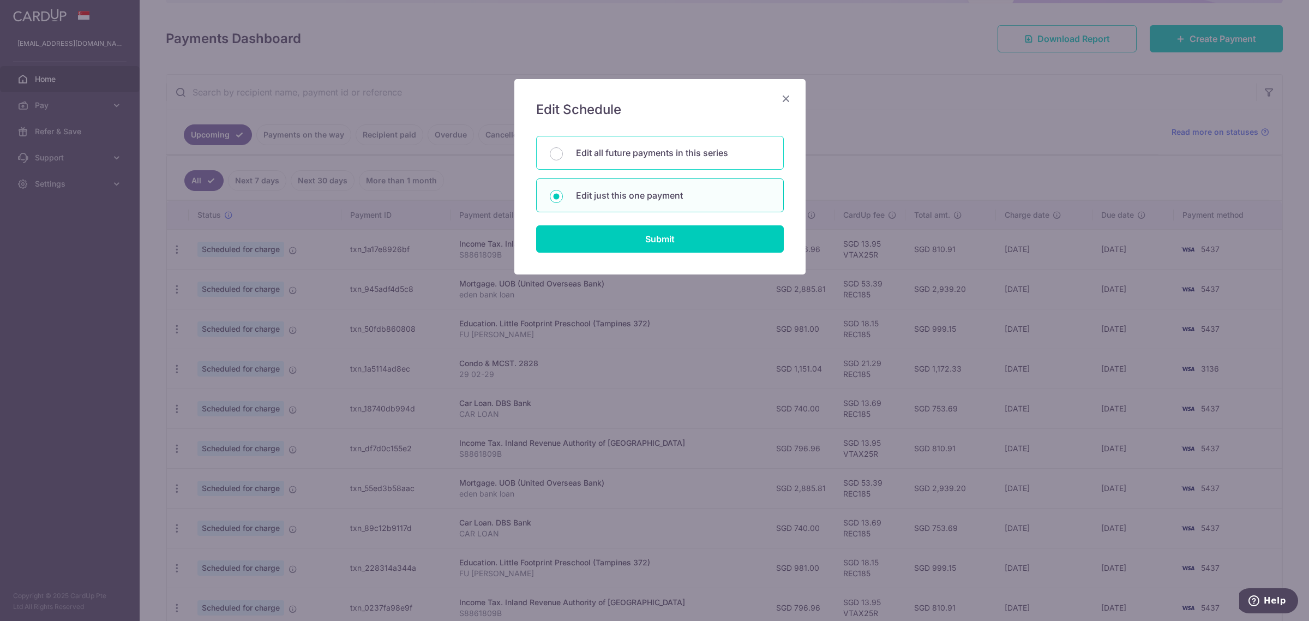
click at [628, 154] on p "Edit all future payments in this series" at bounding box center [673, 152] width 194 height 13
click at [563, 154] on input "Edit all future payments in this series" at bounding box center [556, 153] width 13 height 13
radio input "true"
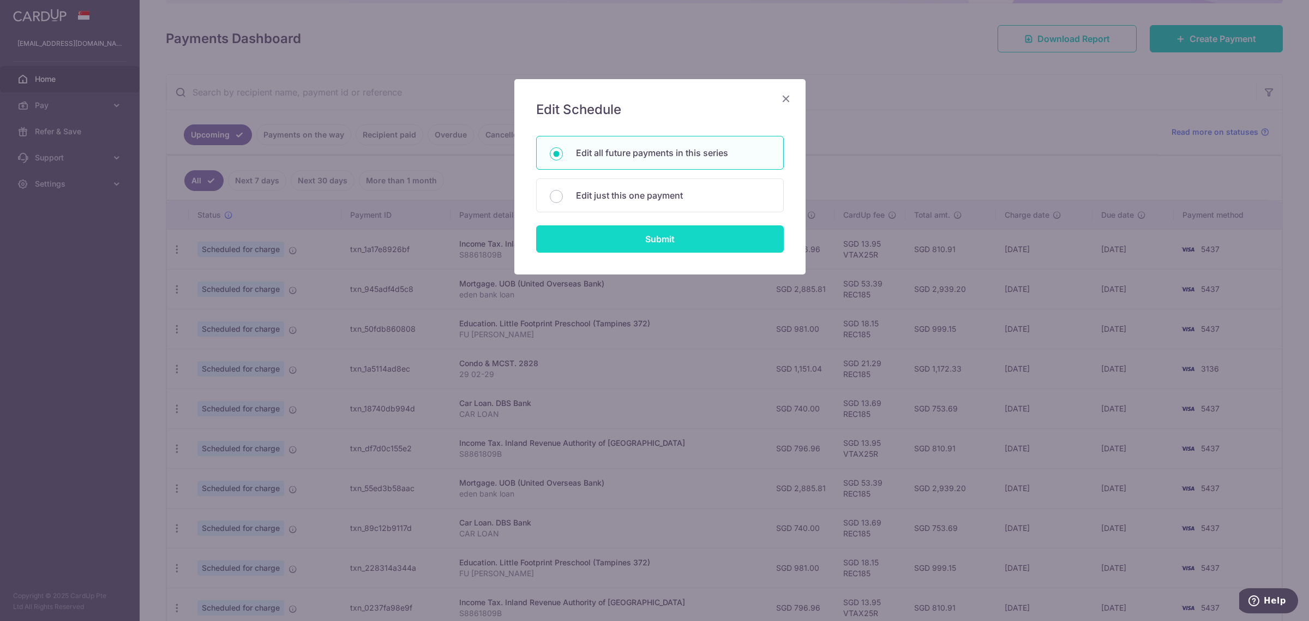
click at [635, 242] on input "Submit" at bounding box center [660, 238] width 248 height 27
radio input "true"
type input "1,151.04"
type input "29 02-29"
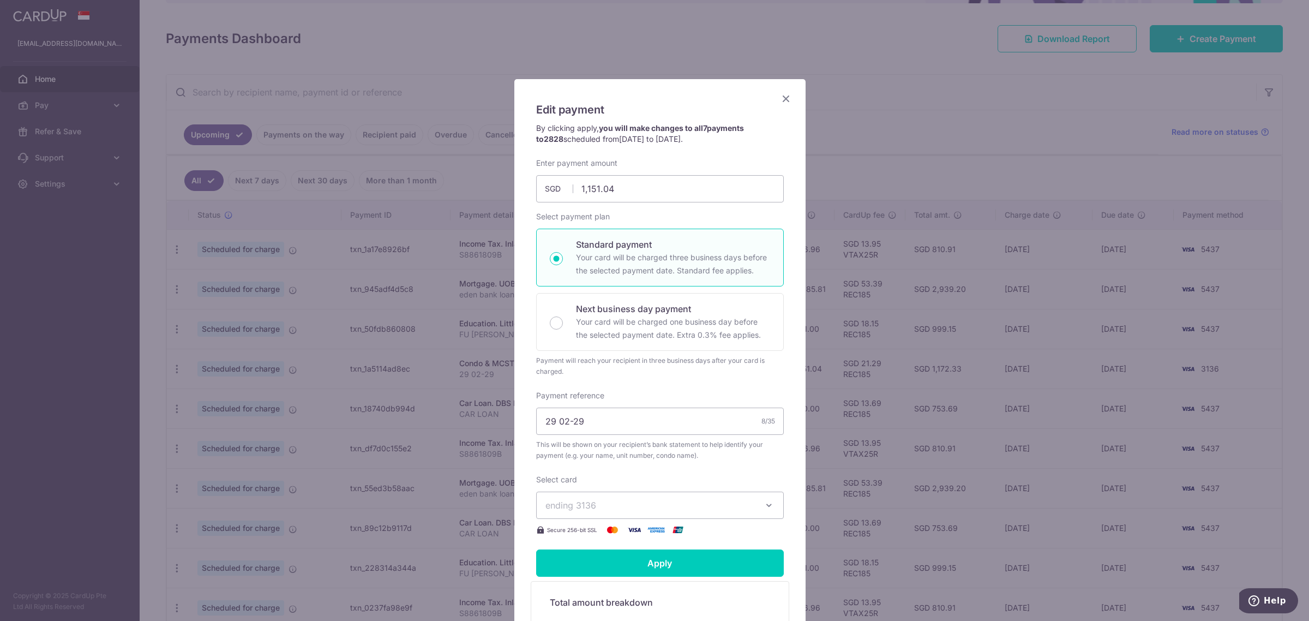
click at [593, 505] on span "ending 3136" at bounding box center [649, 504] width 209 height 13
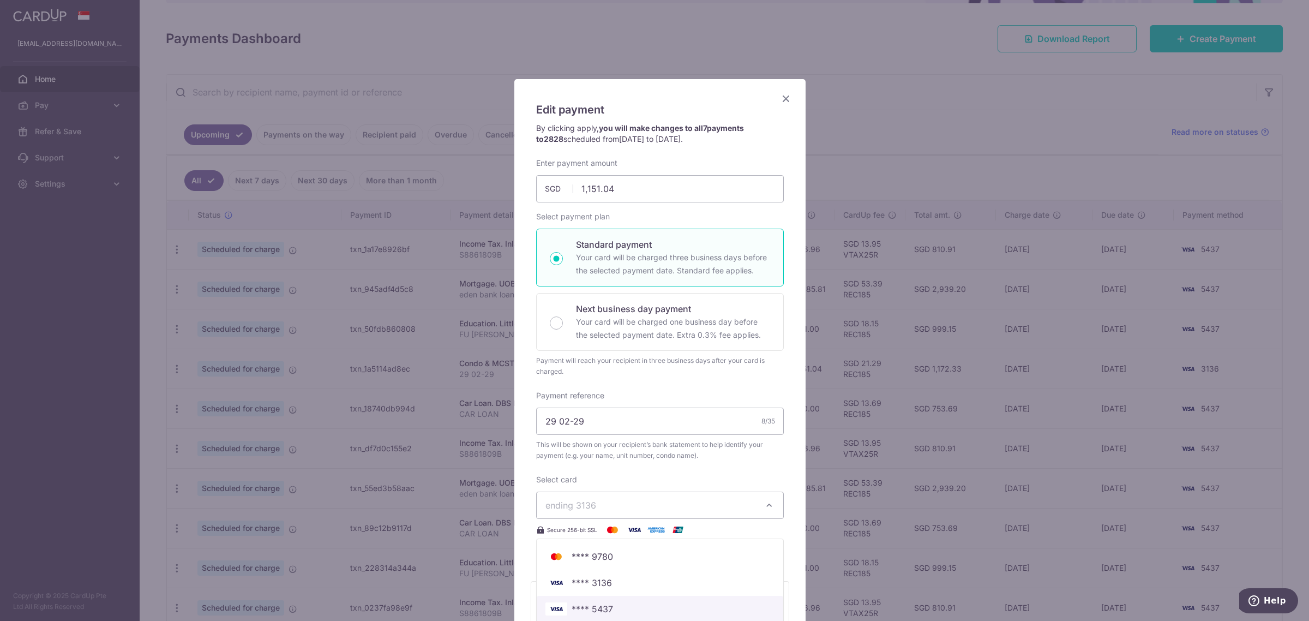
click at [603, 609] on span "**** 5437" at bounding box center [591, 608] width 41 height 13
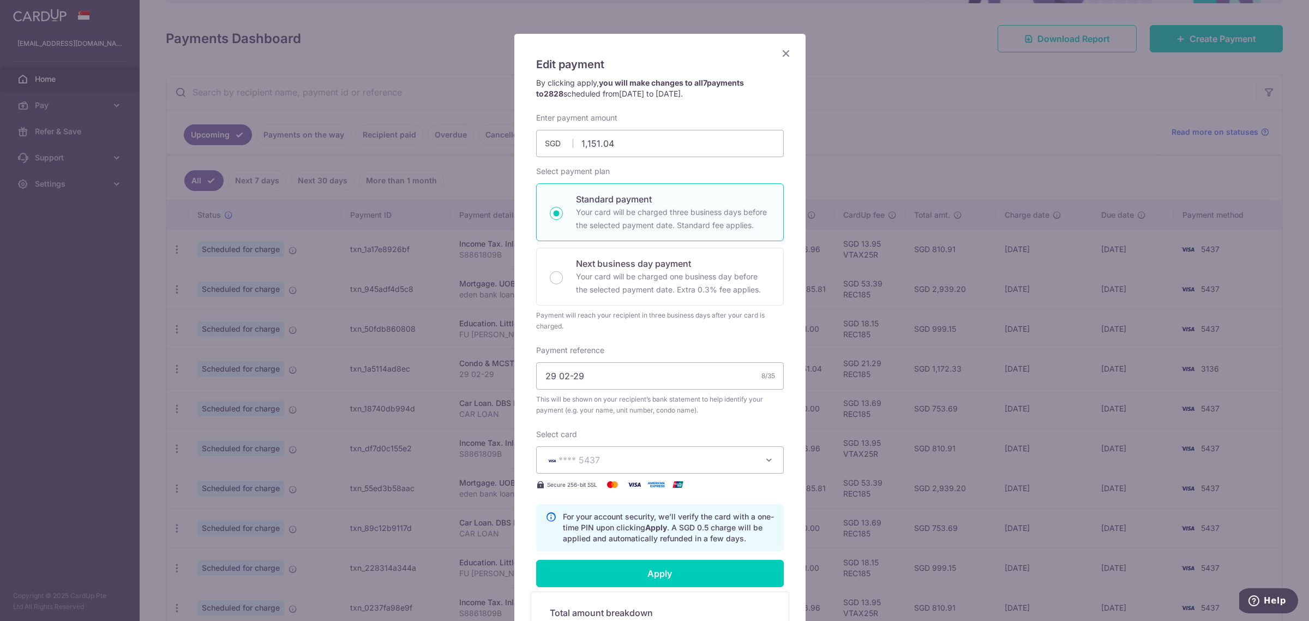
scroll to position [68, 0]
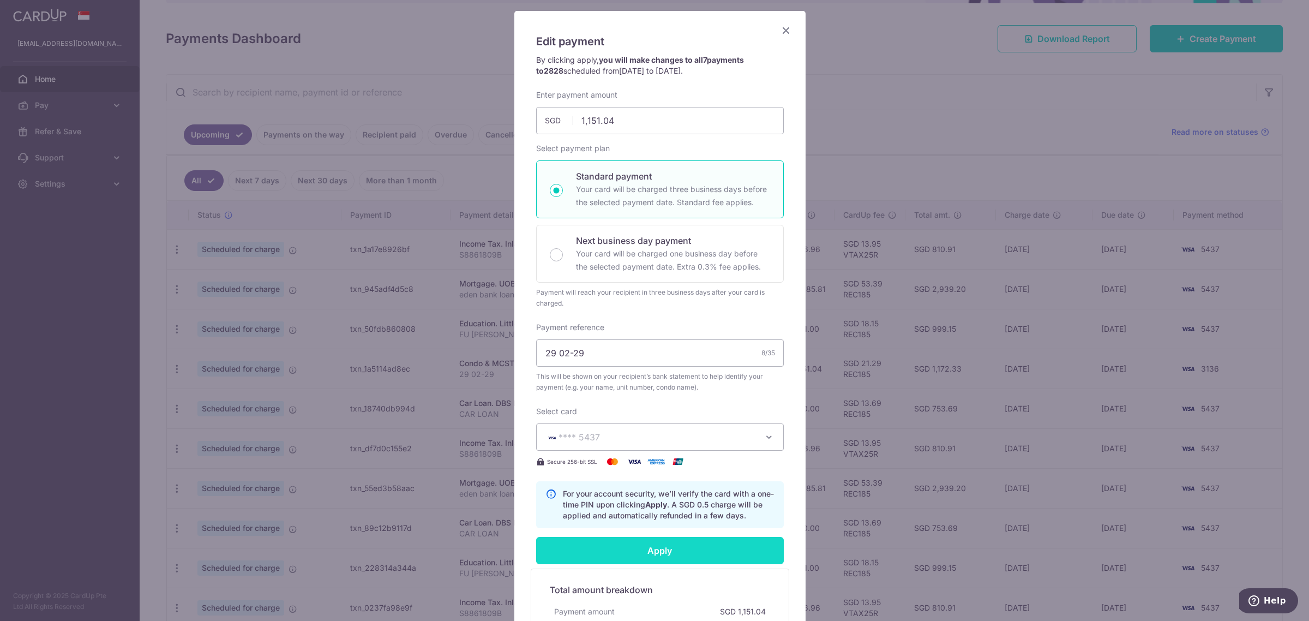
click at [601, 552] on input "Apply" at bounding box center [660, 550] width 248 height 27
type input "Successfully Applied"
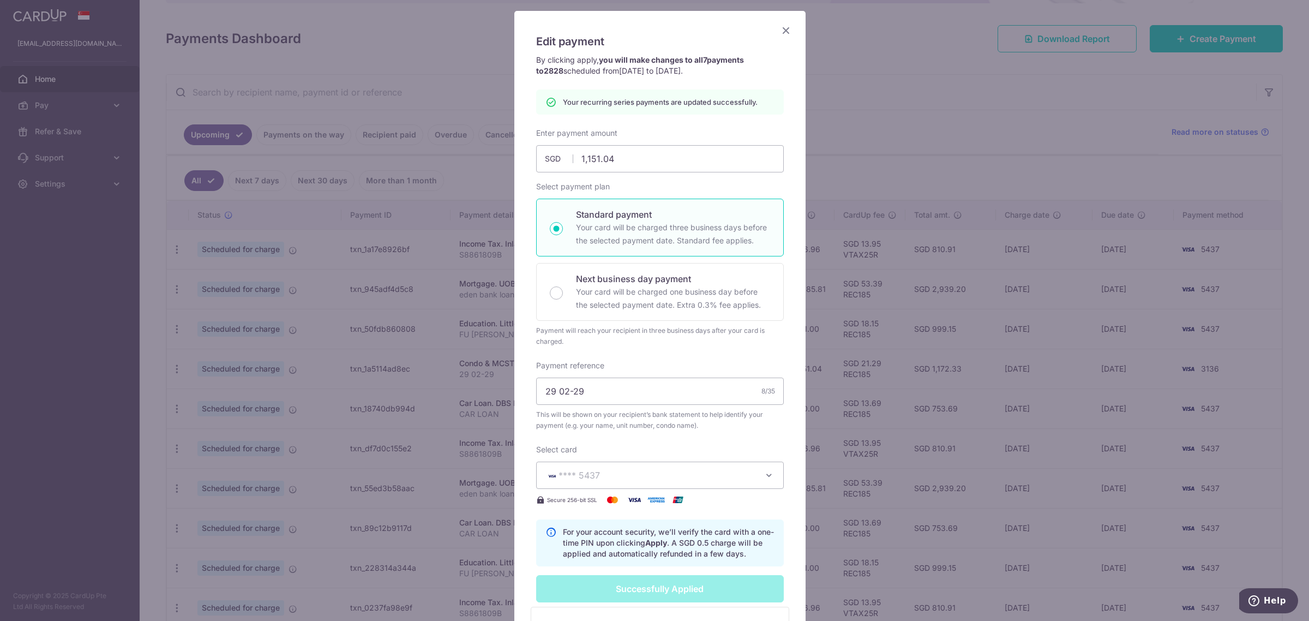
click at [779, 30] on icon "Close" at bounding box center [785, 30] width 13 height 14
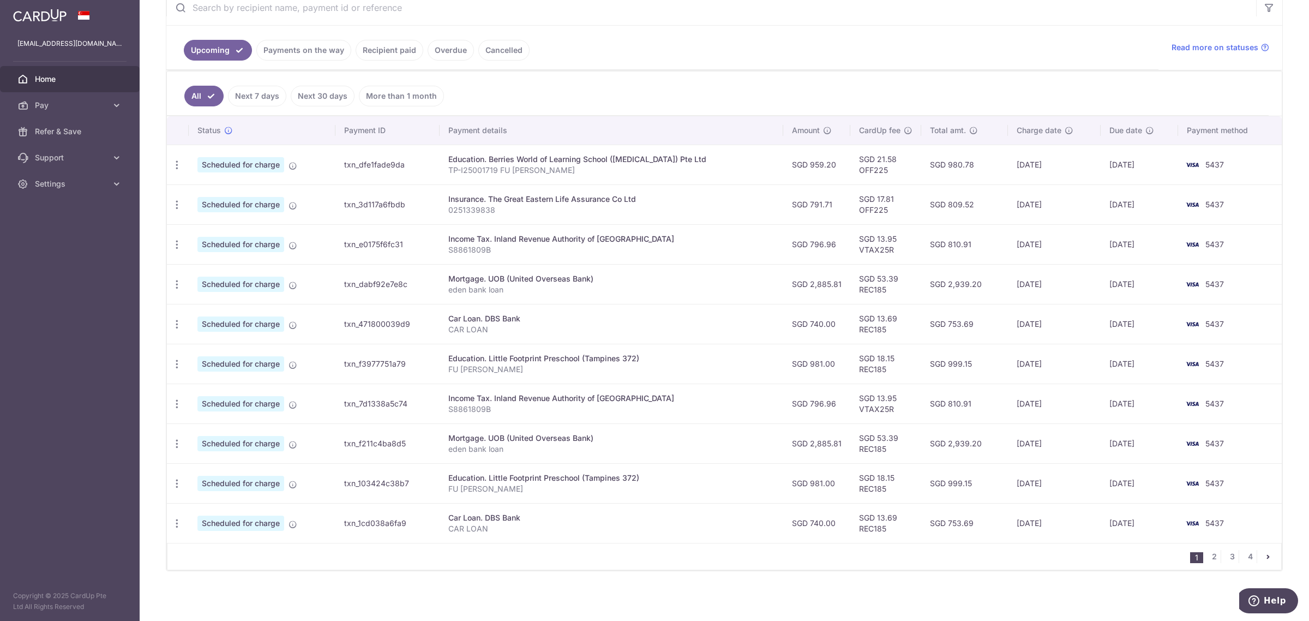
scroll to position [225, 0]
click at [1207, 549] on link "2" at bounding box center [1213, 554] width 13 height 13
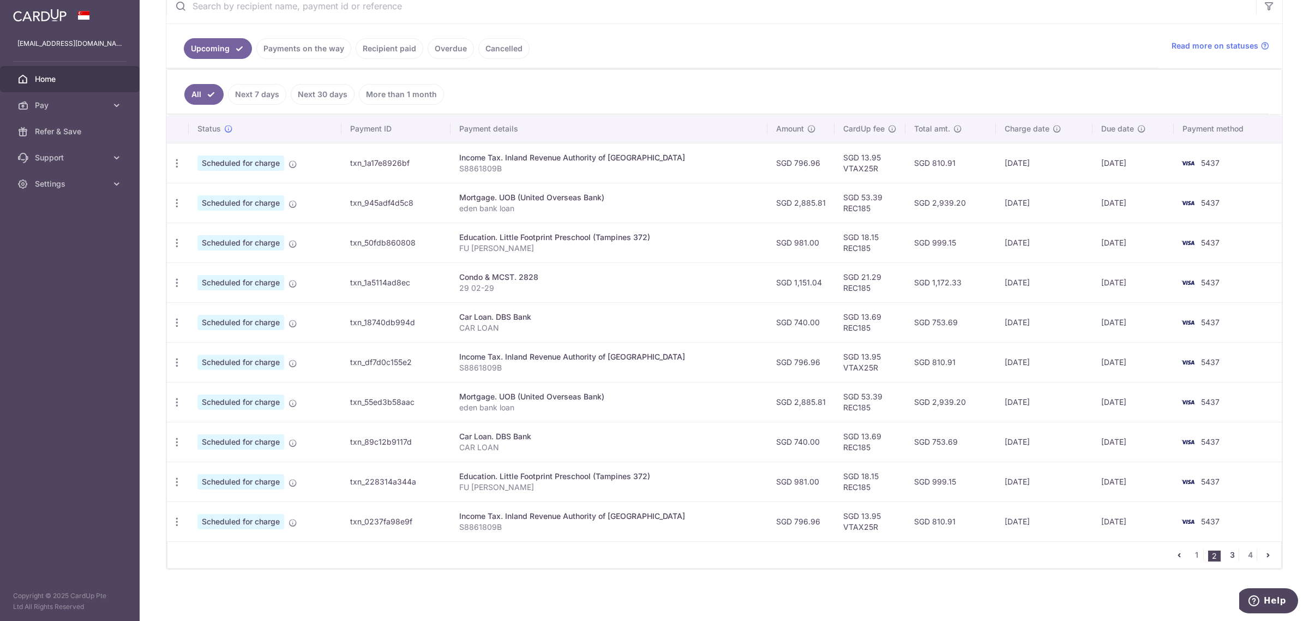
click at [1225, 551] on link "3" at bounding box center [1231, 554] width 13 height 13
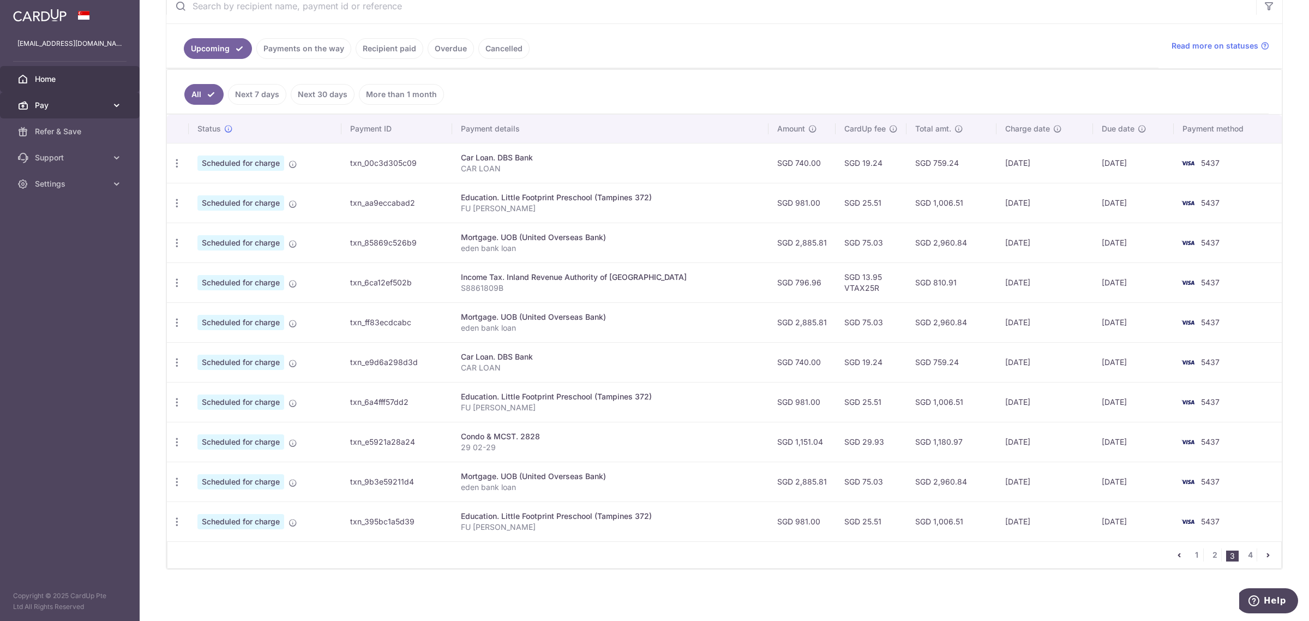
click at [65, 106] on span "Pay" at bounding box center [71, 105] width 72 height 11
click at [179, 202] on icon "button" at bounding box center [176, 202] width 11 height 11
click at [101, 423] on aside "chingxiong@gmail.com Home Pay Payments Recipients Cards Refer & Save Support FA…" at bounding box center [70, 310] width 140 height 621
click at [181, 202] on icon "button" at bounding box center [176, 202] width 11 height 11
click at [209, 263] on span "Cancel payment" at bounding box center [234, 259] width 73 height 13
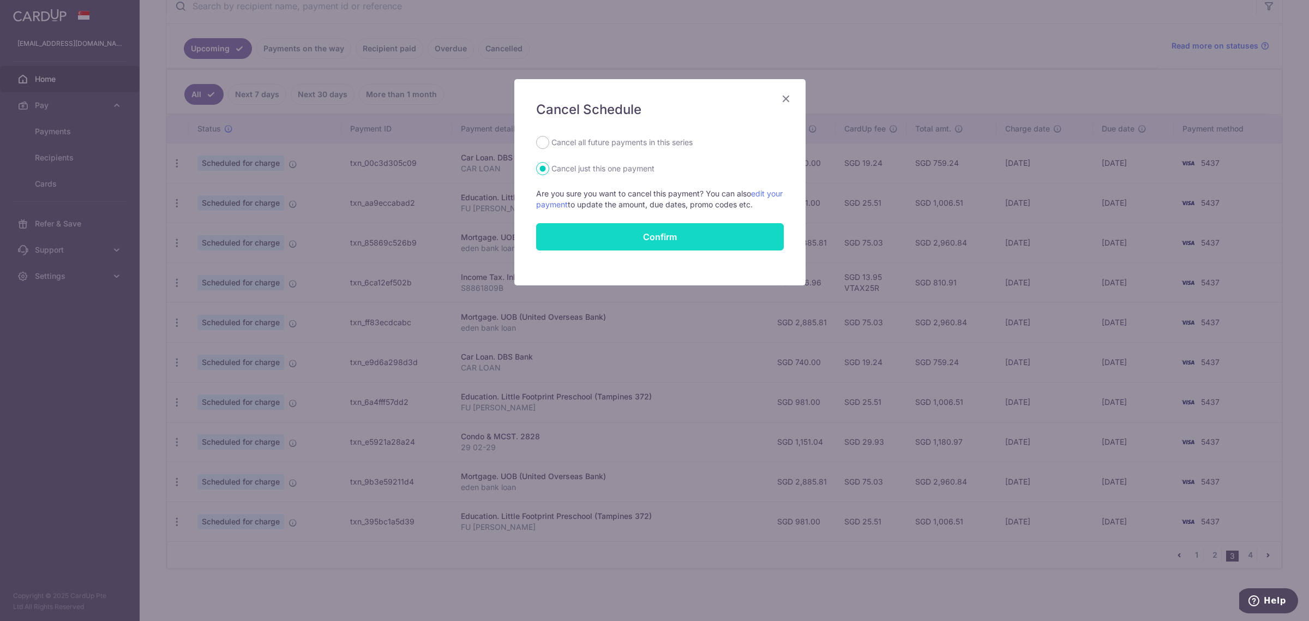
click at [597, 239] on button "Confirm" at bounding box center [660, 236] width 248 height 27
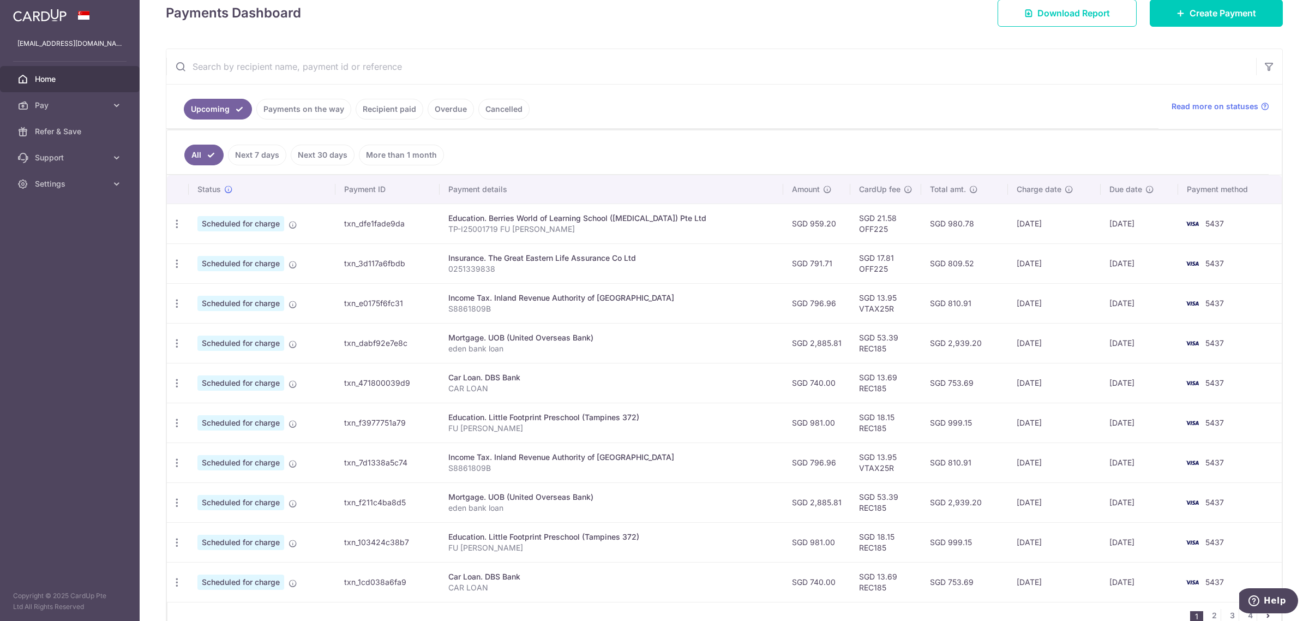
scroll to position [204, 0]
